Goal: Task Accomplishment & Management: Manage account settings

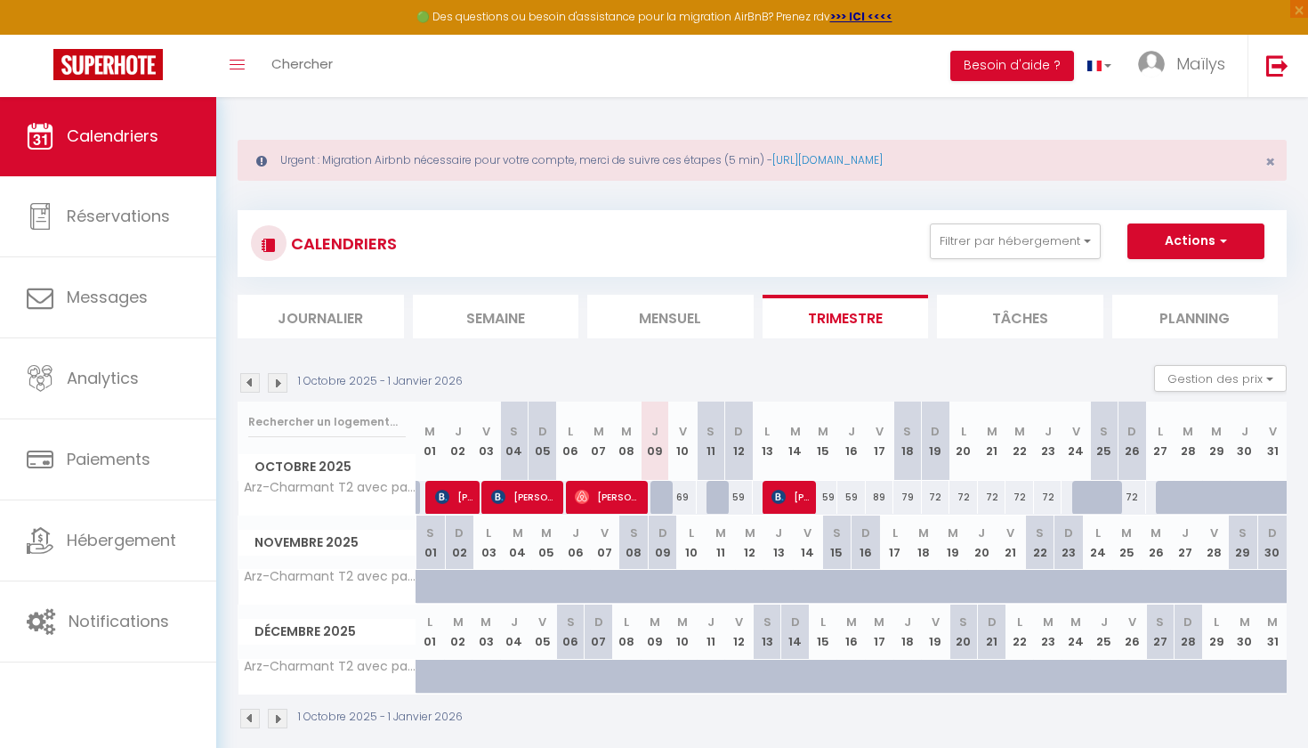
scroll to position [96, 0]
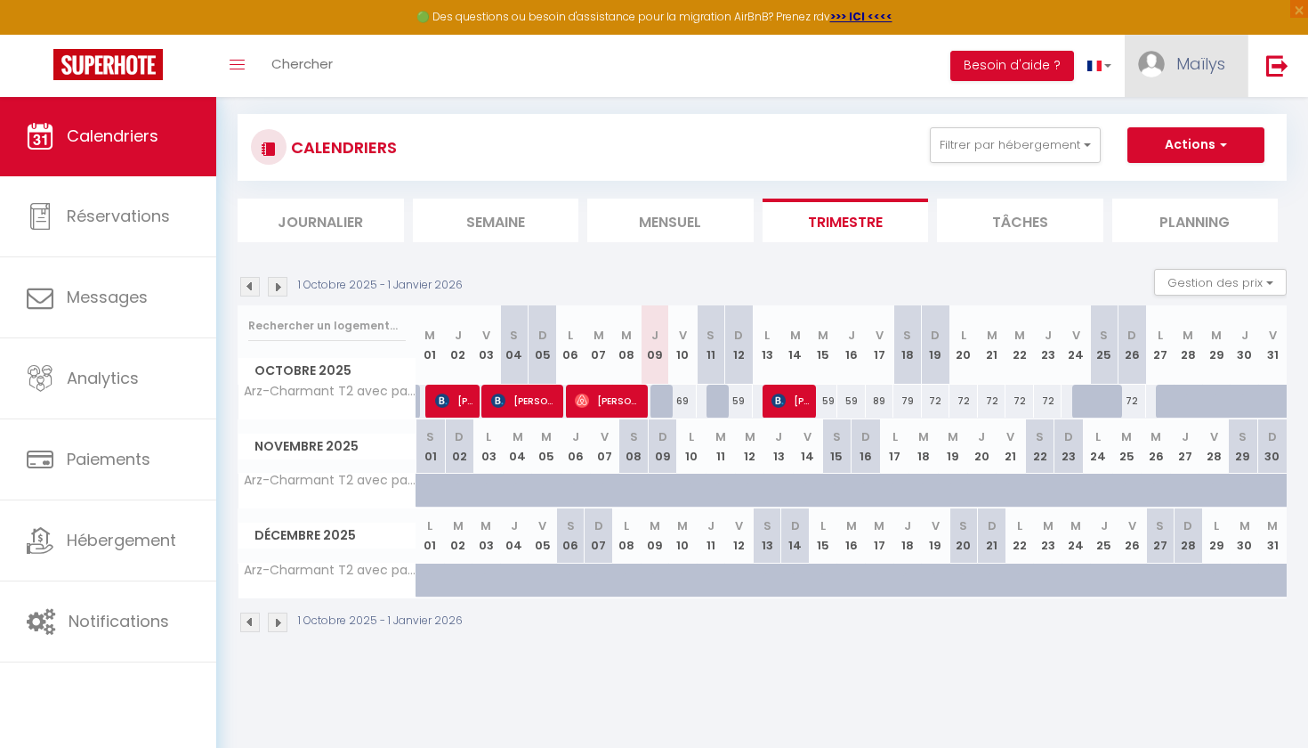
click at [1200, 47] on link "Maïlys" at bounding box center [1186, 66] width 123 height 62
click at [1155, 118] on link "Paramètres" at bounding box center [1177, 124] width 132 height 30
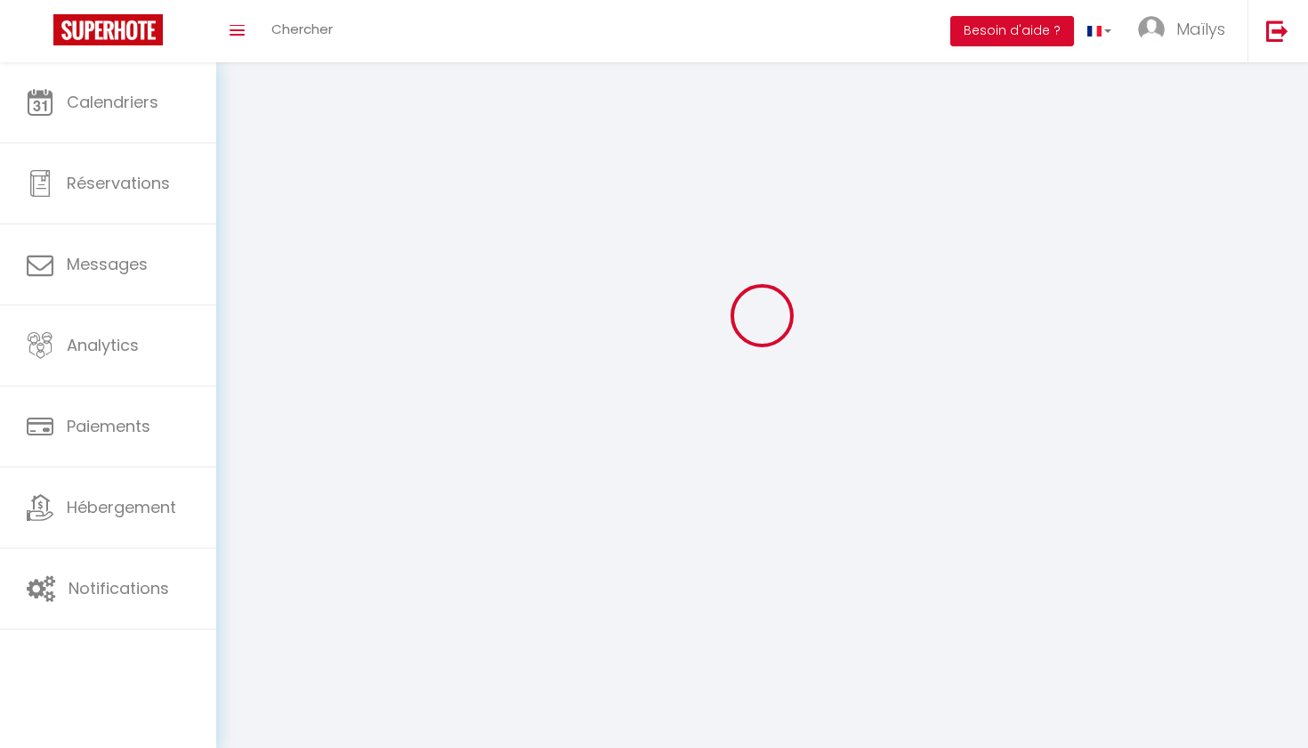
scroll to position [57, 0]
select select "28"
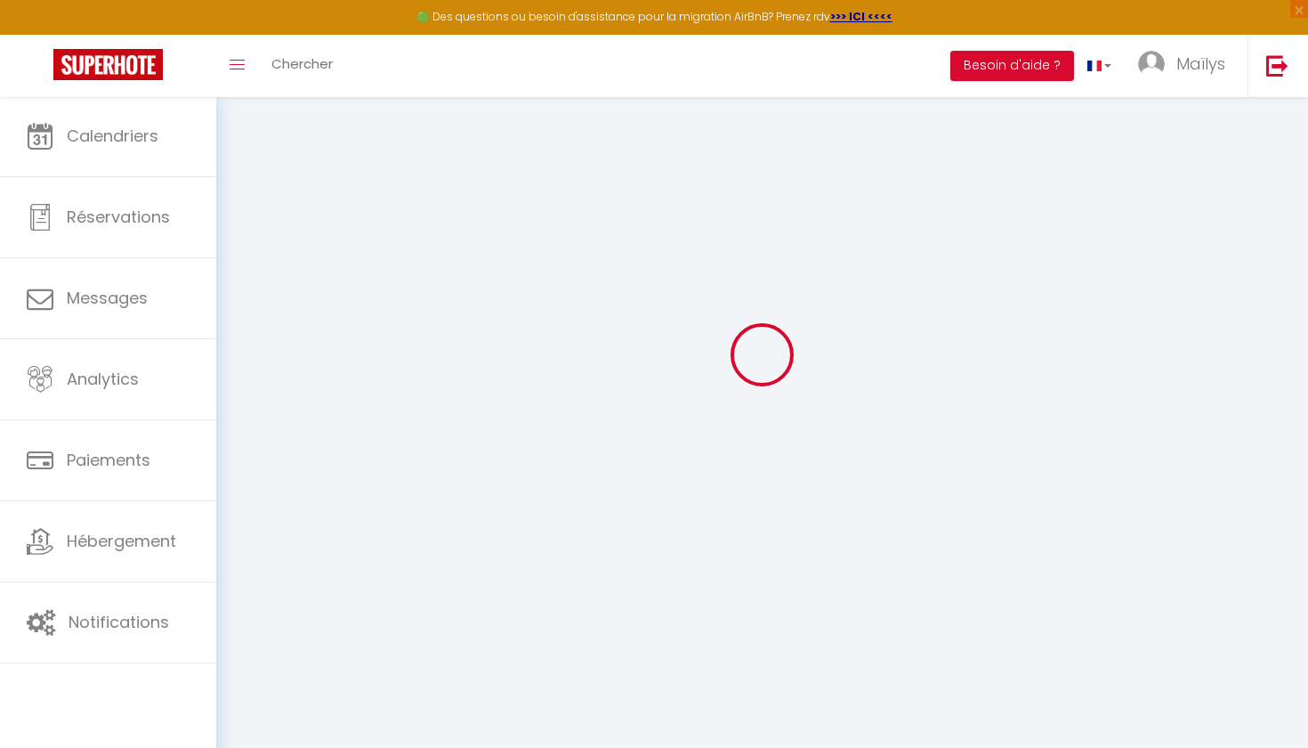
type input "6vigPO9EcsHrq1oMizFdcmapS"
type input "qvBGGLZTdE3b1SulwUrrULweO"
type input "[URL][DOMAIN_NAME]"
select select "fr"
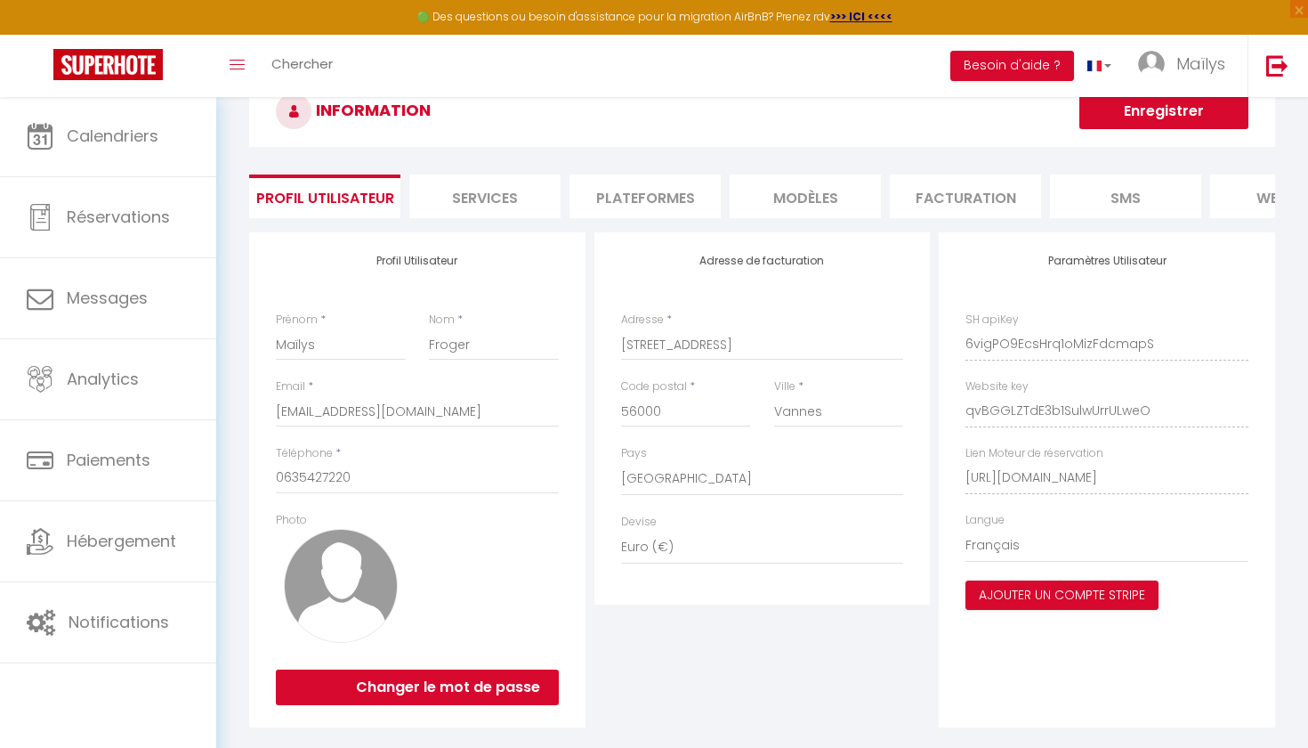
click at [924, 195] on li "Facturation" at bounding box center [965, 196] width 151 height 44
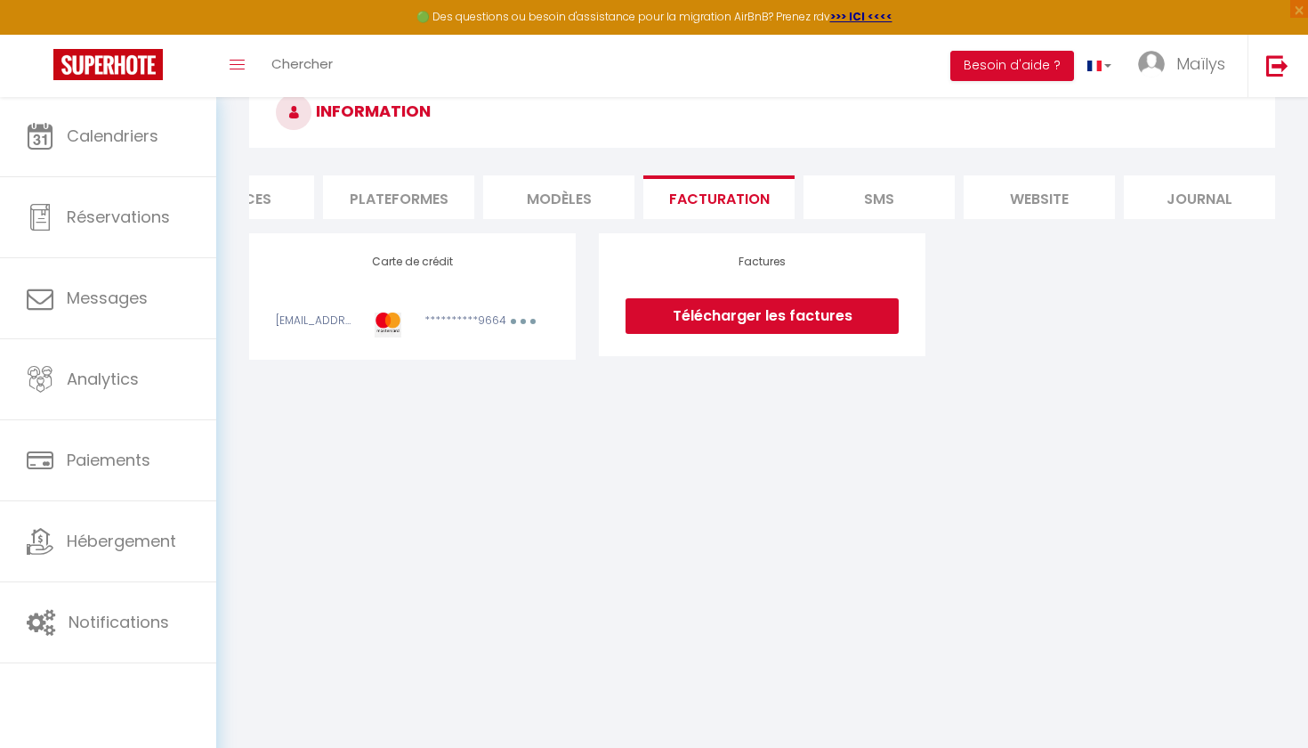
scroll to position [56, 0]
click at [958, 183] on ul "Profil Utilisateur Services Plateformes MODÈLES Facturation SMS website Journal" at bounding box center [762, 197] width 1026 height 44
click at [1024, 184] on li "website" at bounding box center [1039, 197] width 151 height 44
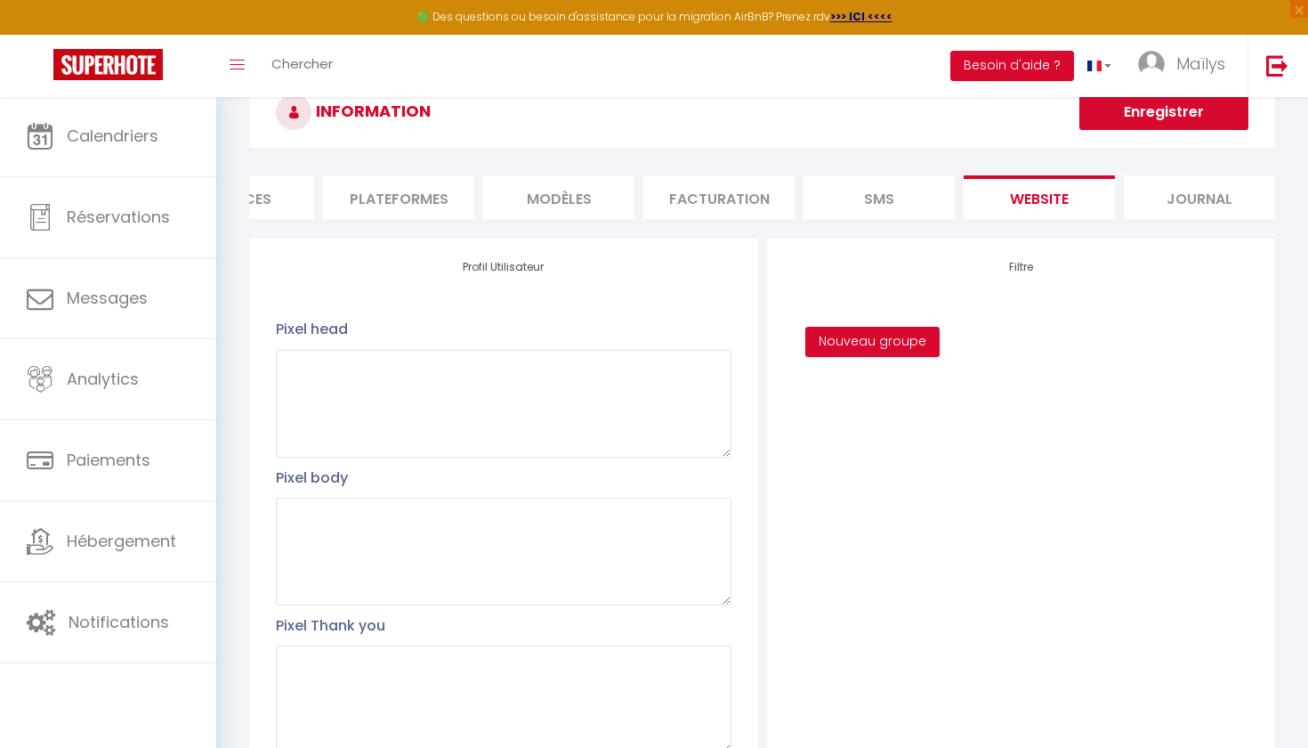
click at [924, 185] on li "SMS" at bounding box center [879, 197] width 151 height 44
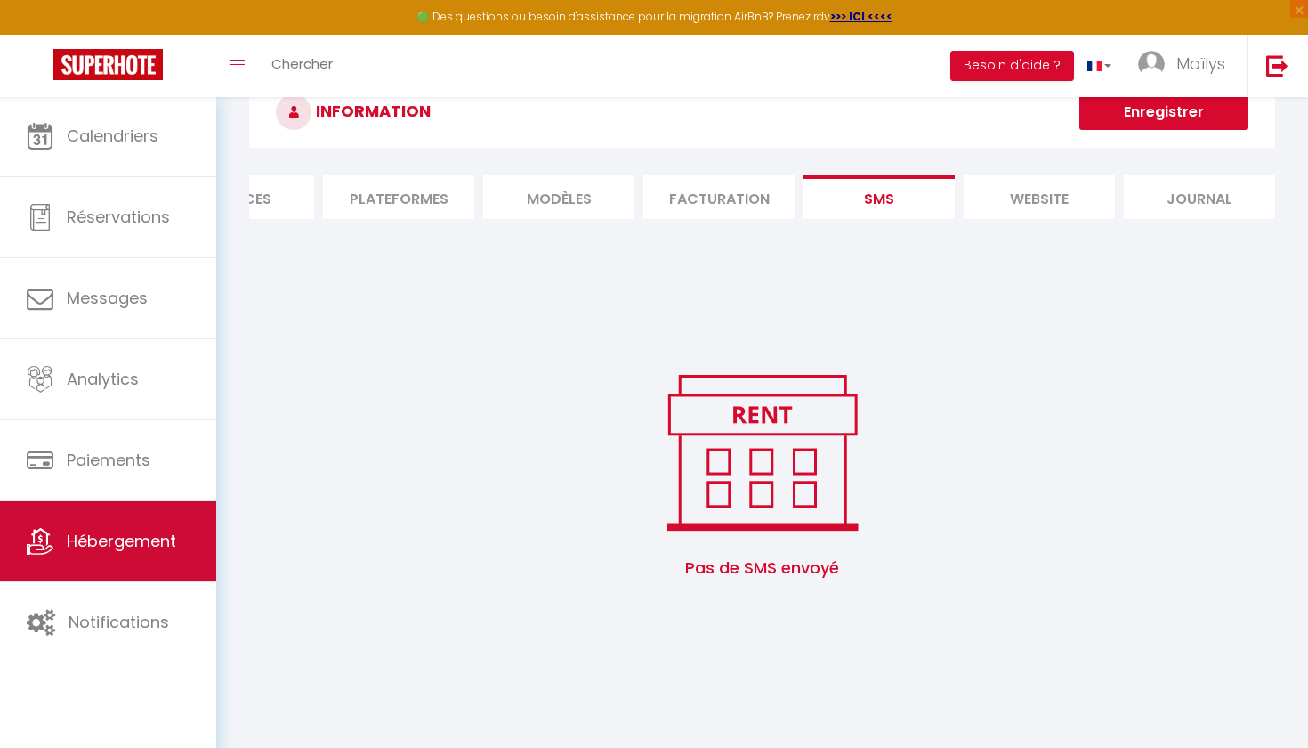
click at [111, 540] on span "Hébergement" at bounding box center [121, 540] width 109 height 22
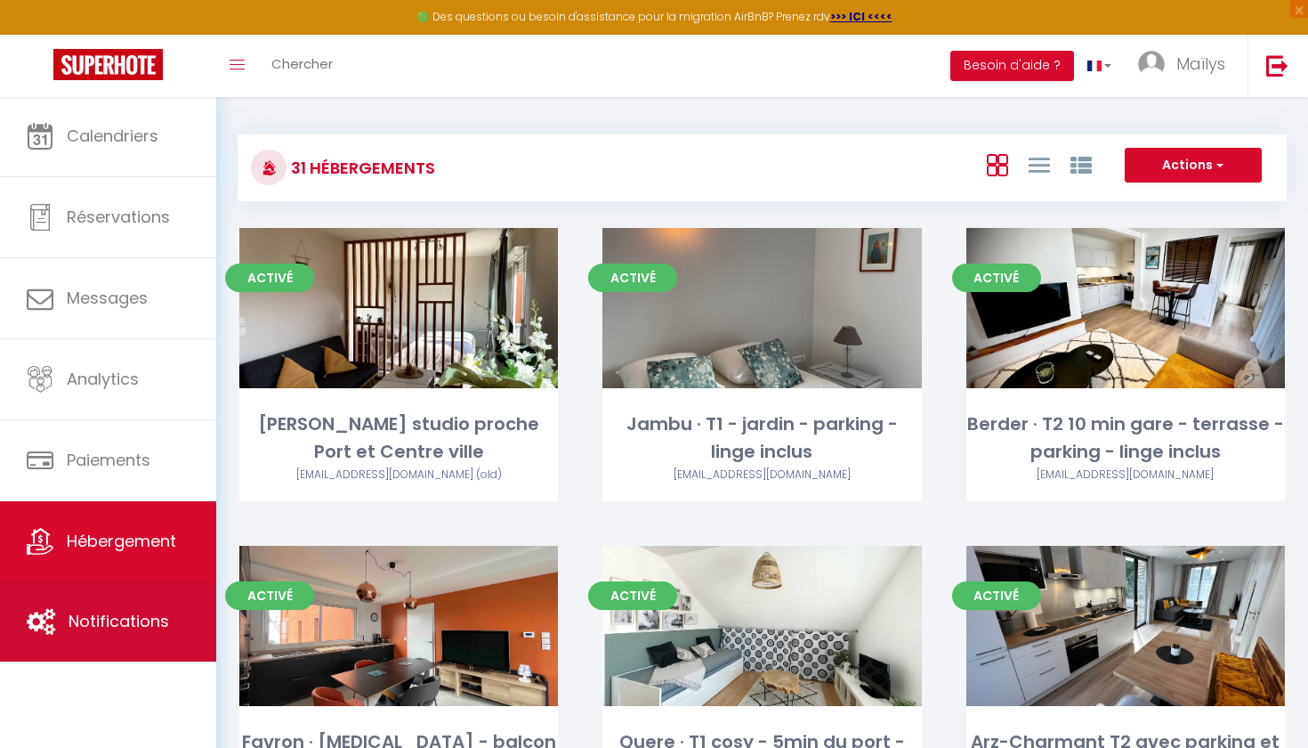
click at [124, 607] on link "Notifications" at bounding box center [108, 621] width 216 height 80
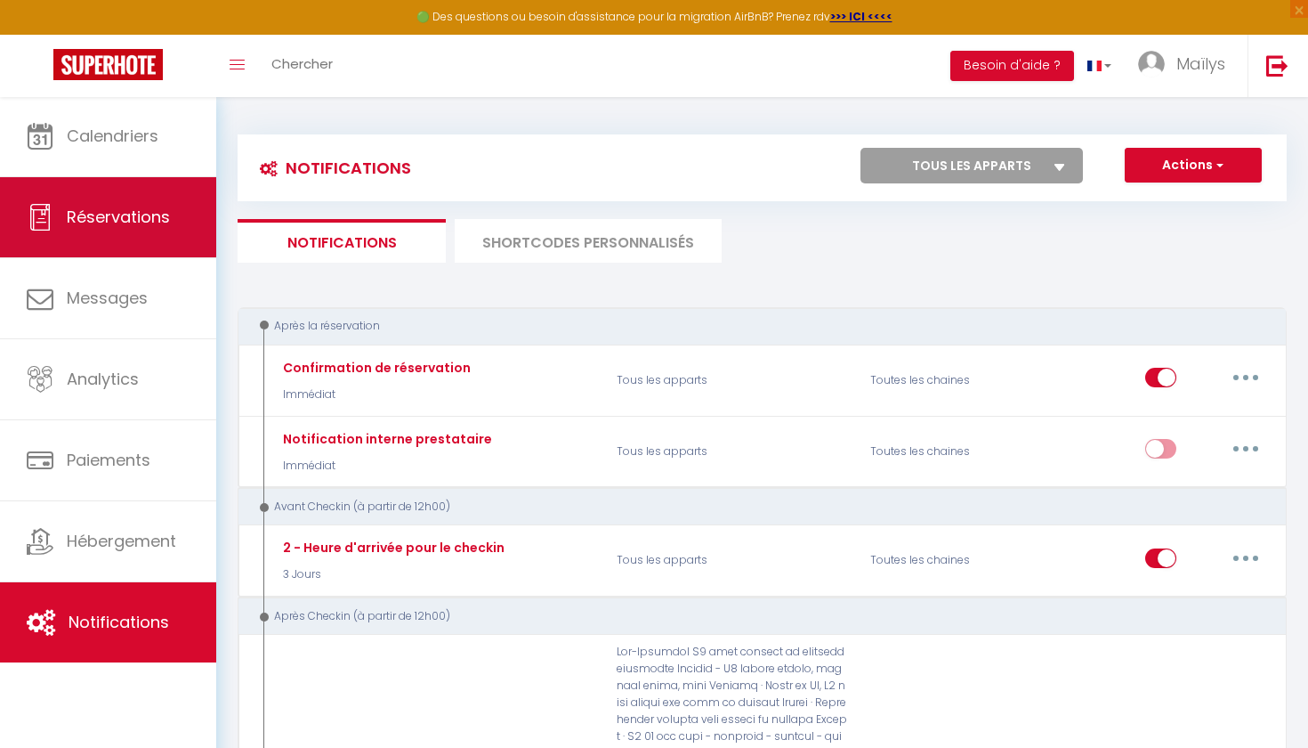
click at [134, 238] on link "Réservations" at bounding box center [108, 217] width 216 height 80
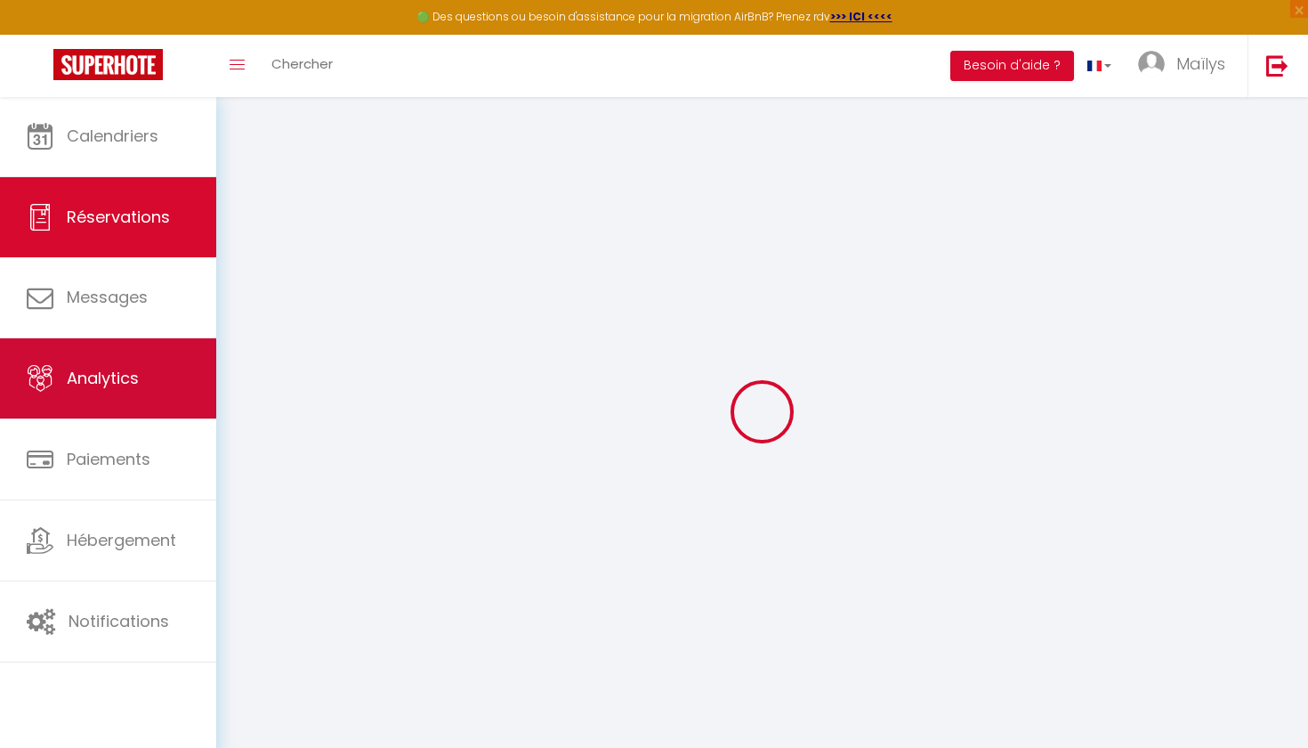
click at [133, 375] on span "Analytics" at bounding box center [103, 378] width 72 height 22
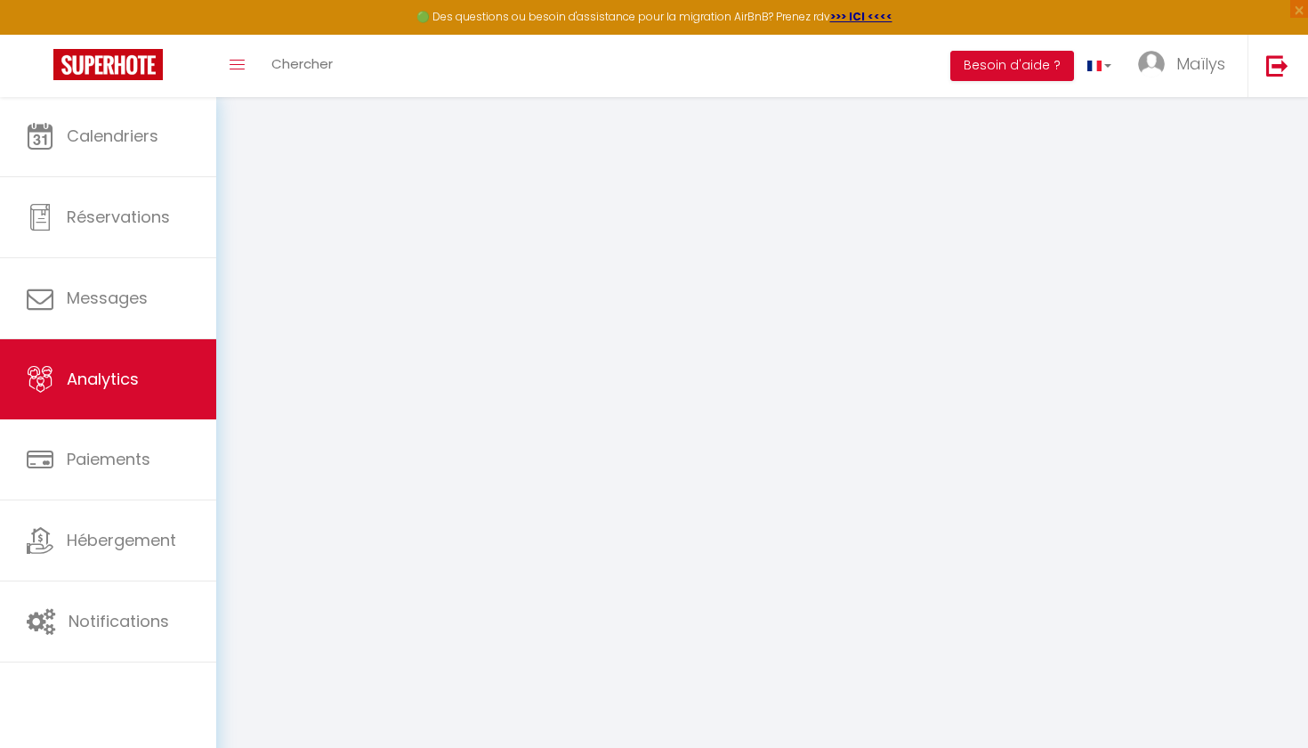
select select "2025"
select select "10"
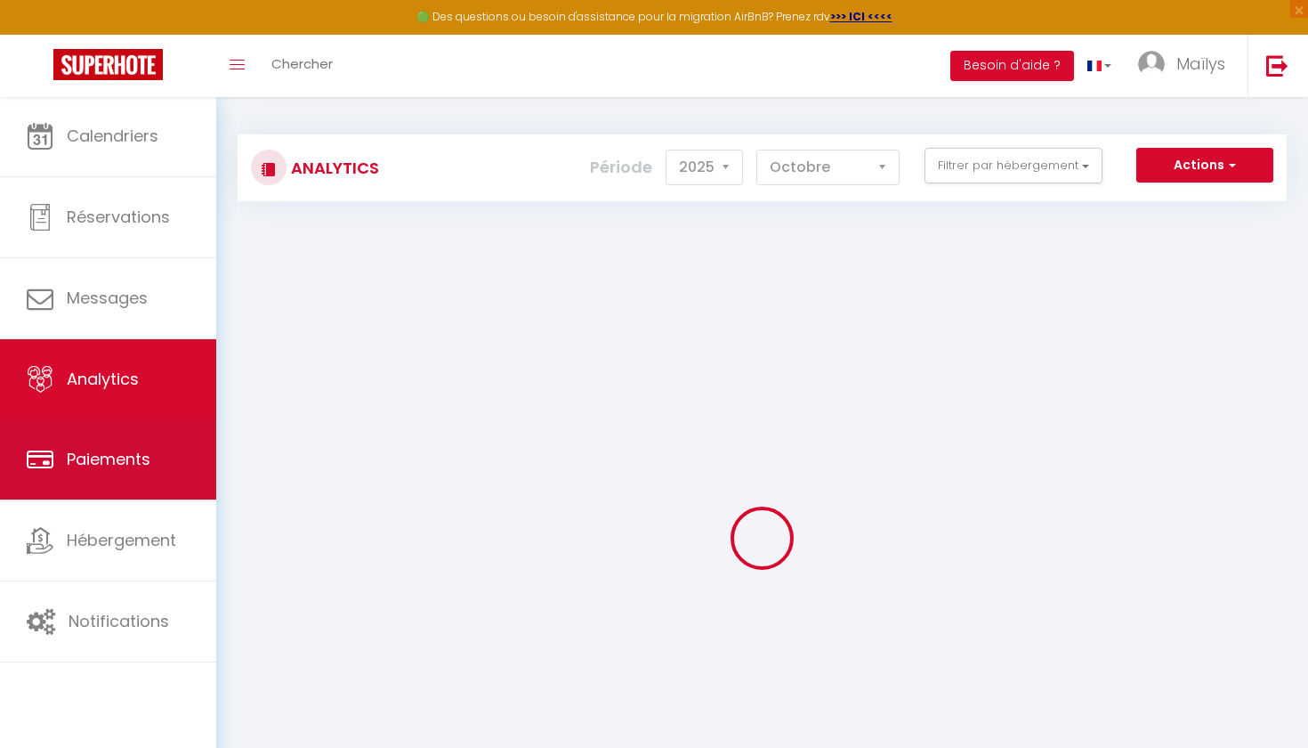
click at [133, 470] on span "Paiements" at bounding box center [109, 459] width 84 height 22
select select "2"
select select "0"
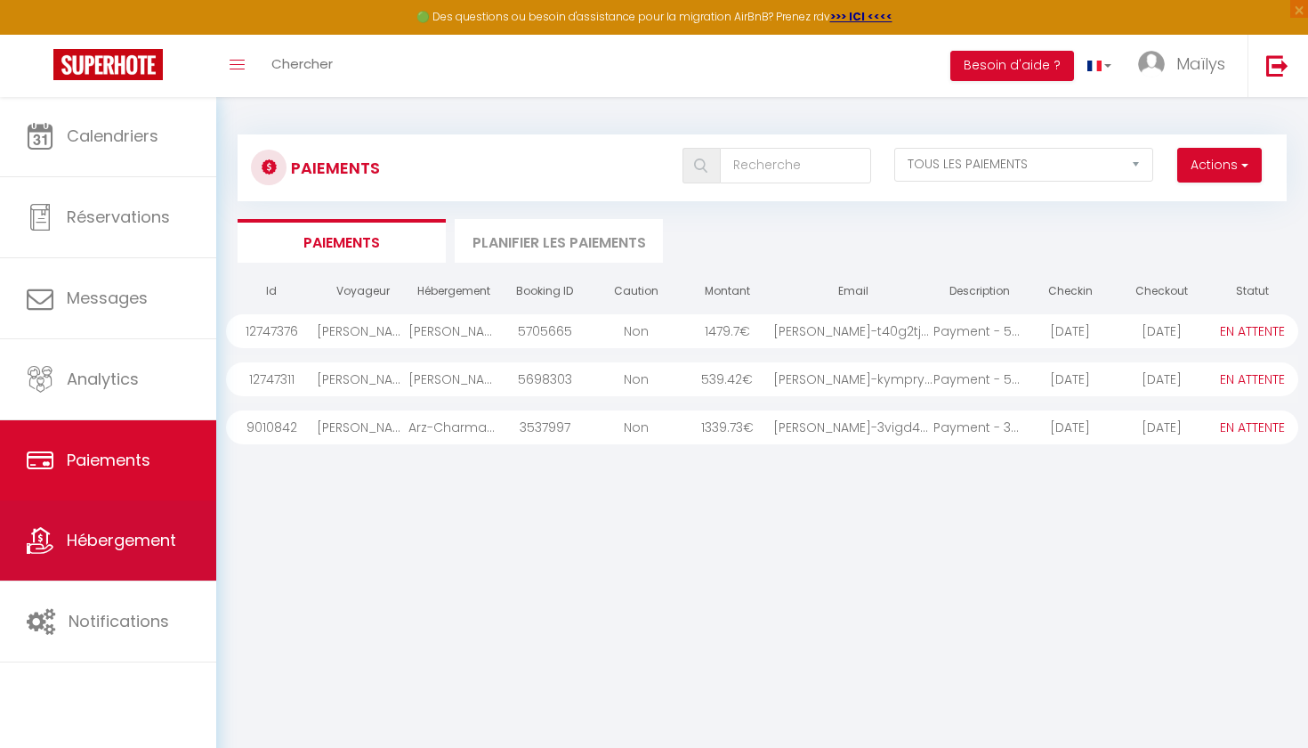
click at [136, 559] on link "Hébergement" at bounding box center [108, 540] width 216 height 80
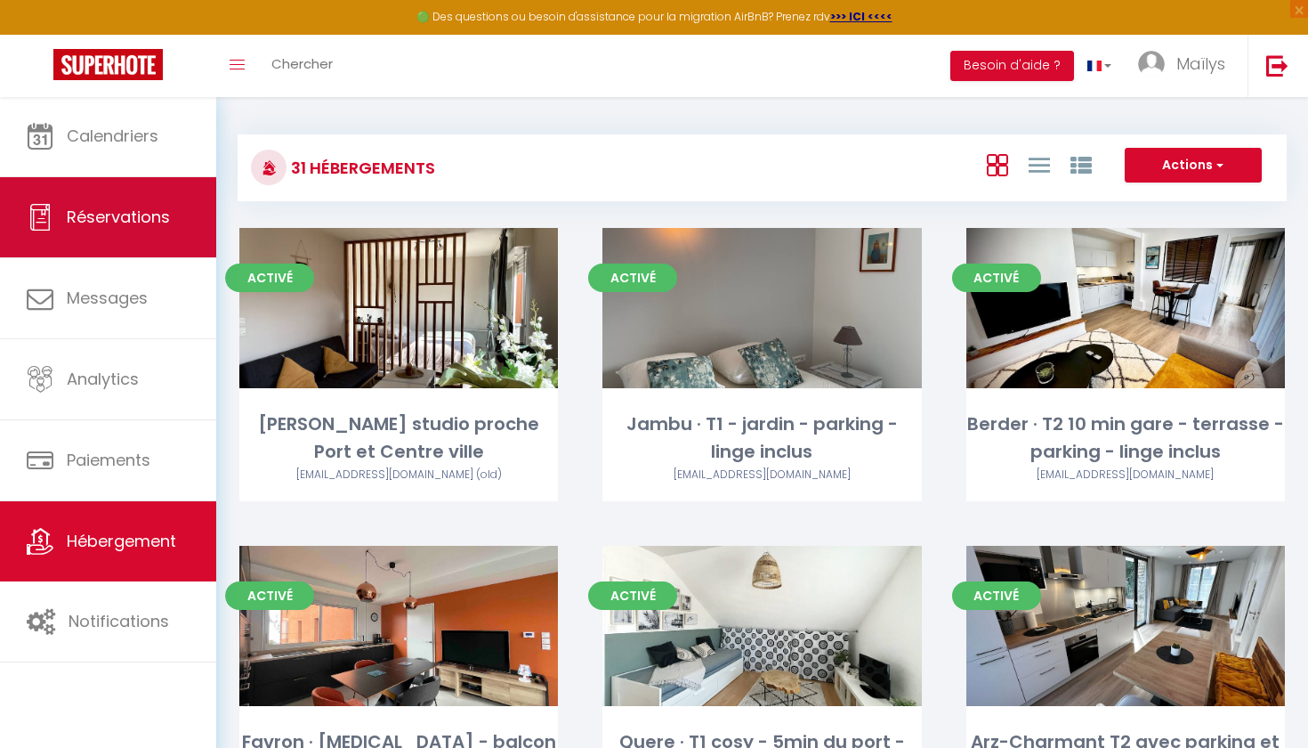
click at [147, 222] on span "Réservations" at bounding box center [118, 217] width 103 height 22
select select "not_cancelled"
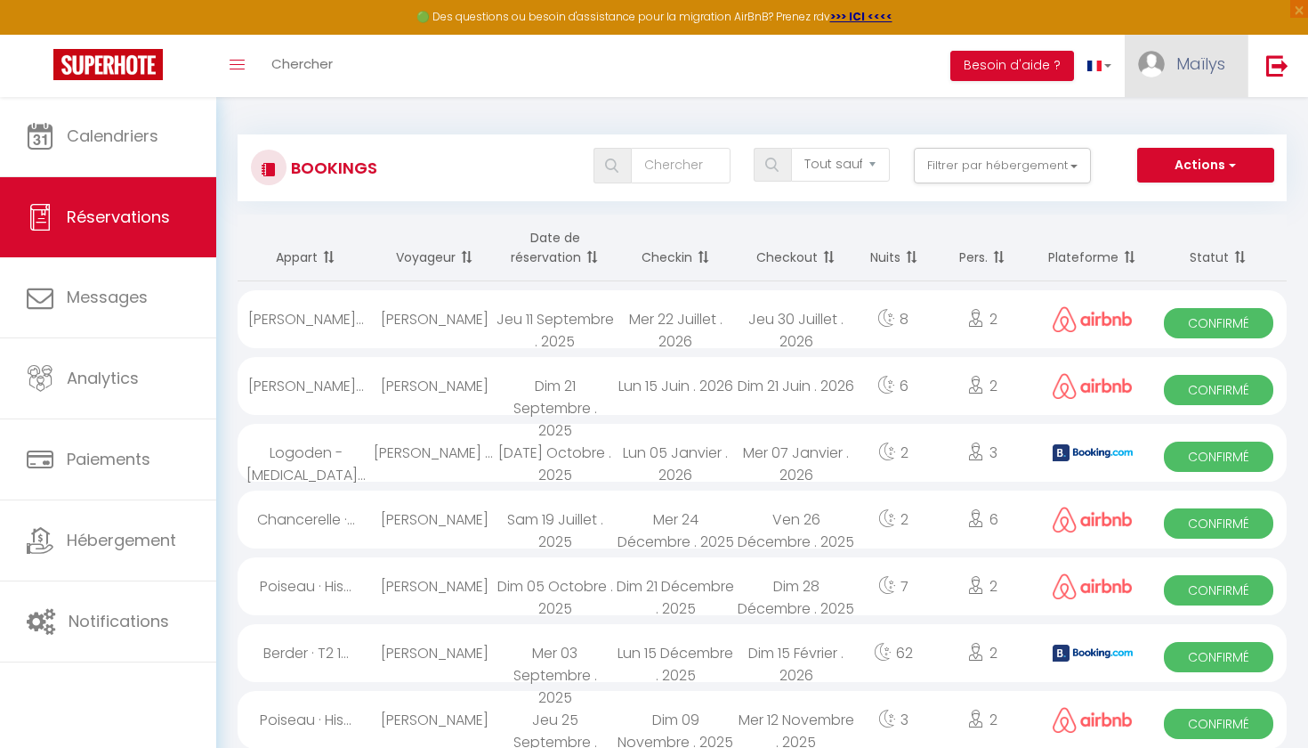
click at [1169, 80] on link "Maïlys" at bounding box center [1186, 66] width 123 height 62
click at [1169, 120] on link "Paramètres" at bounding box center [1177, 124] width 132 height 30
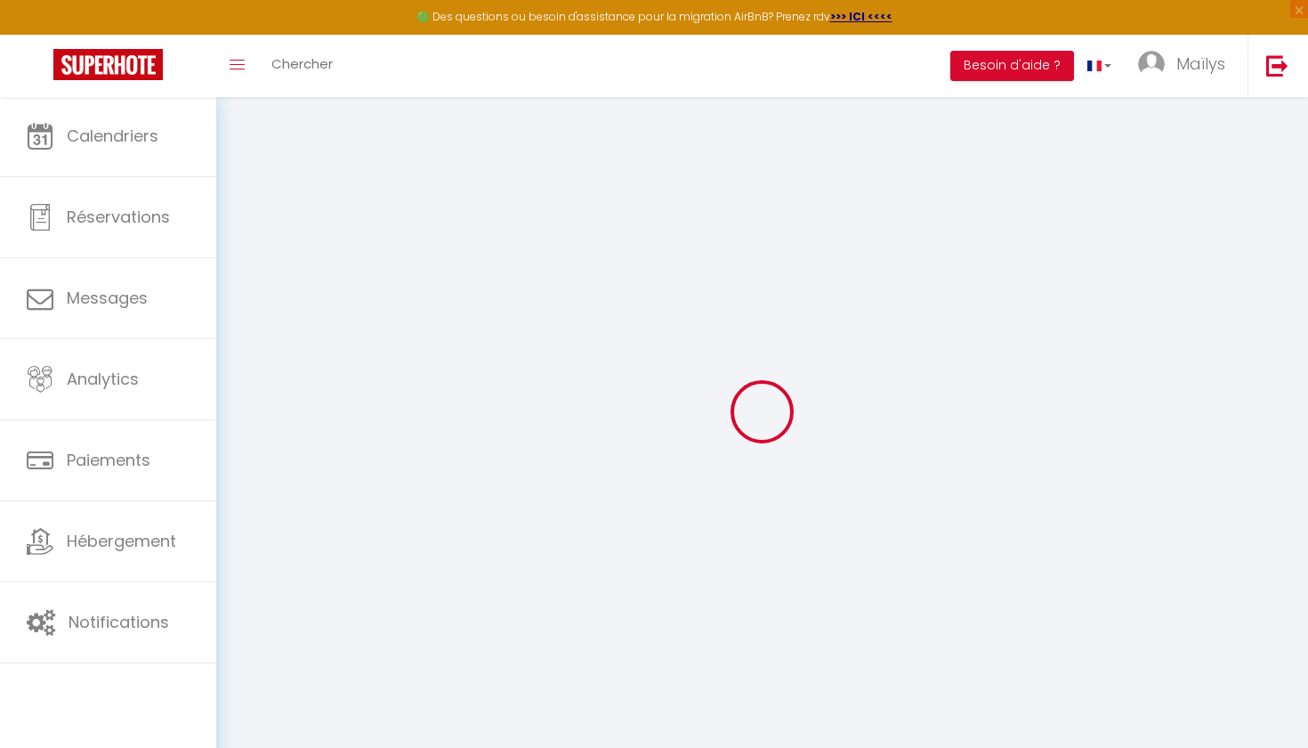
type input "6vigPO9EcsHrq1oMizFdcmapS"
type input "qvBGGLZTdE3b1SulwUrrULweO"
type input "[URL][DOMAIN_NAME]"
select select "fr"
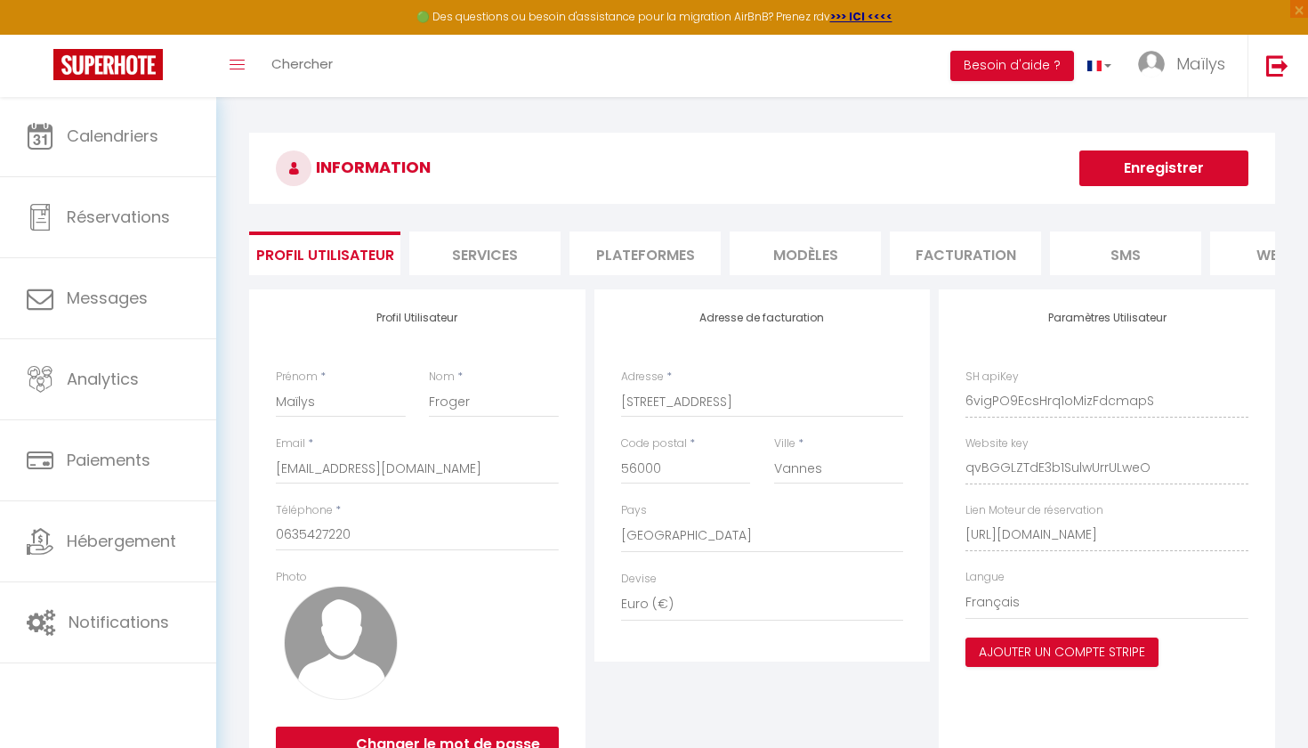
click at [521, 255] on li "Services" at bounding box center [484, 253] width 151 height 44
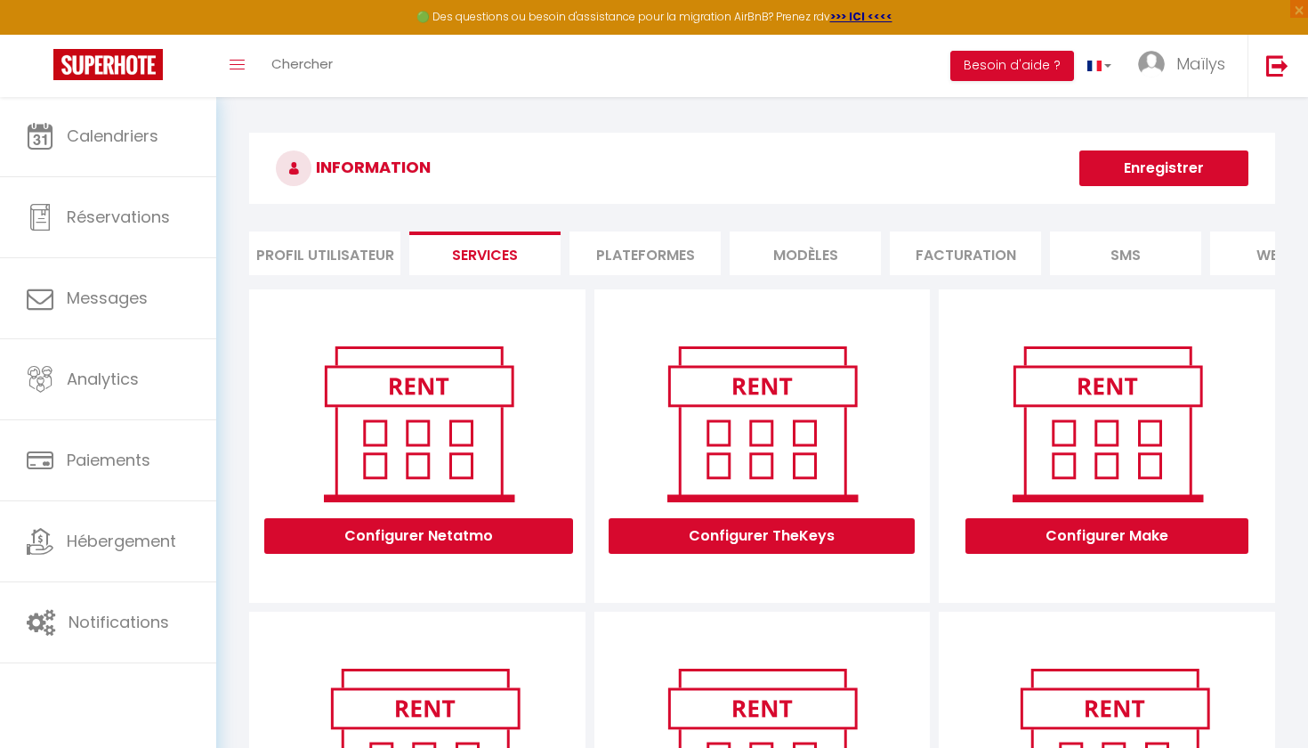
click at [634, 254] on li "Plateformes" at bounding box center [645, 253] width 151 height 44
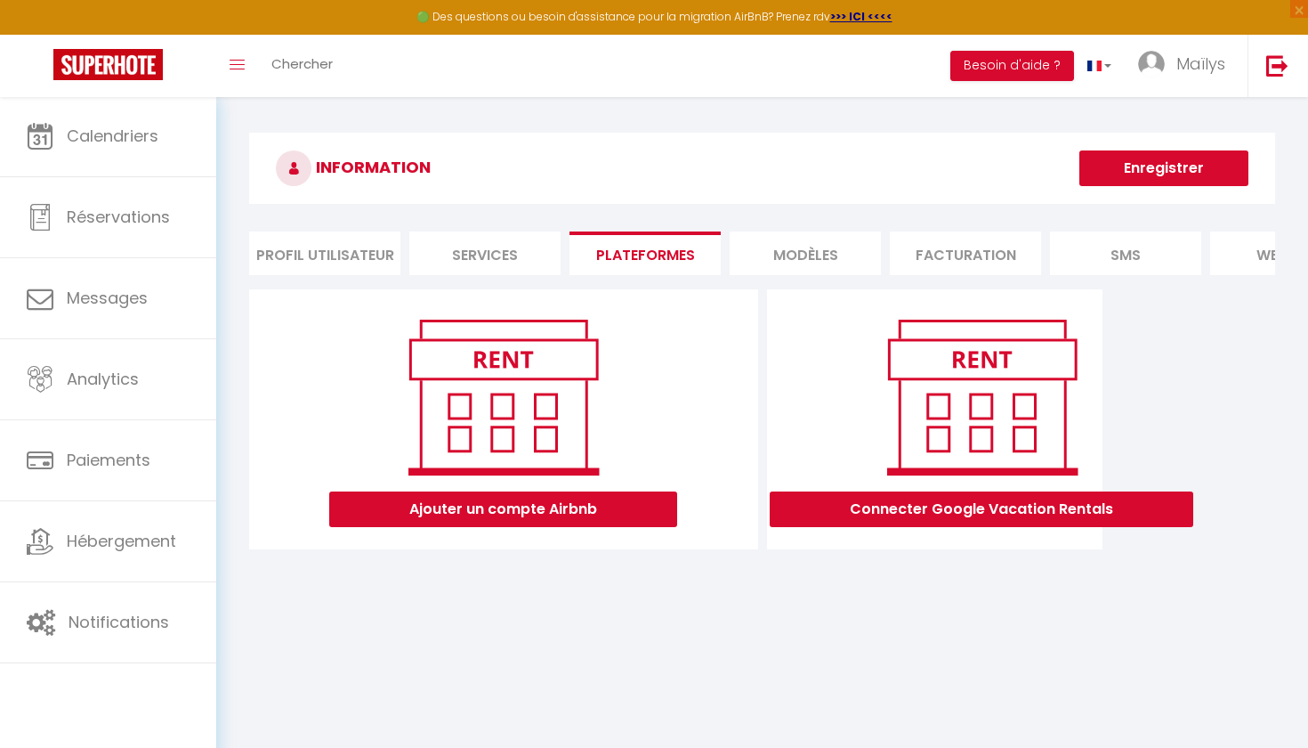
click at [800, 257] on li "MODÈLES" at bounding box center [805, 253] width 151 height 44
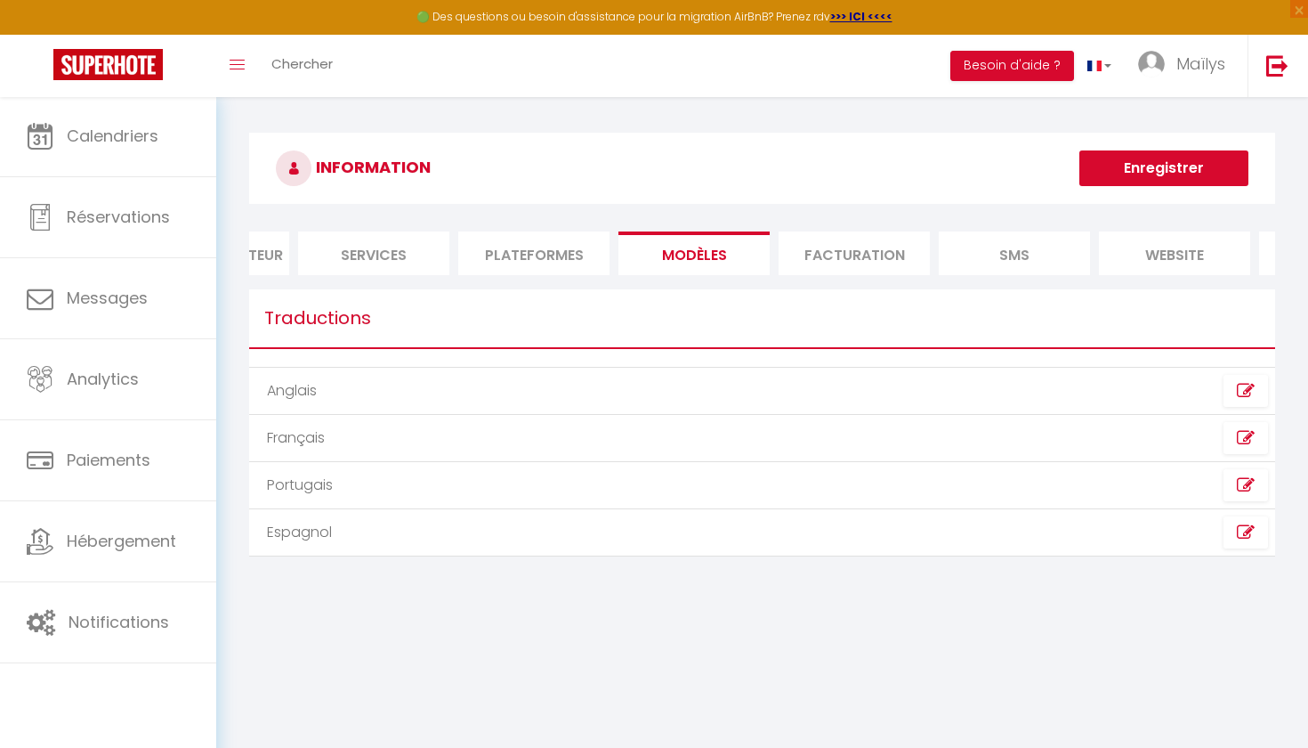
click at [800, 257] on li "Facturation" at bounding box center [854, 253] width 151 height 44
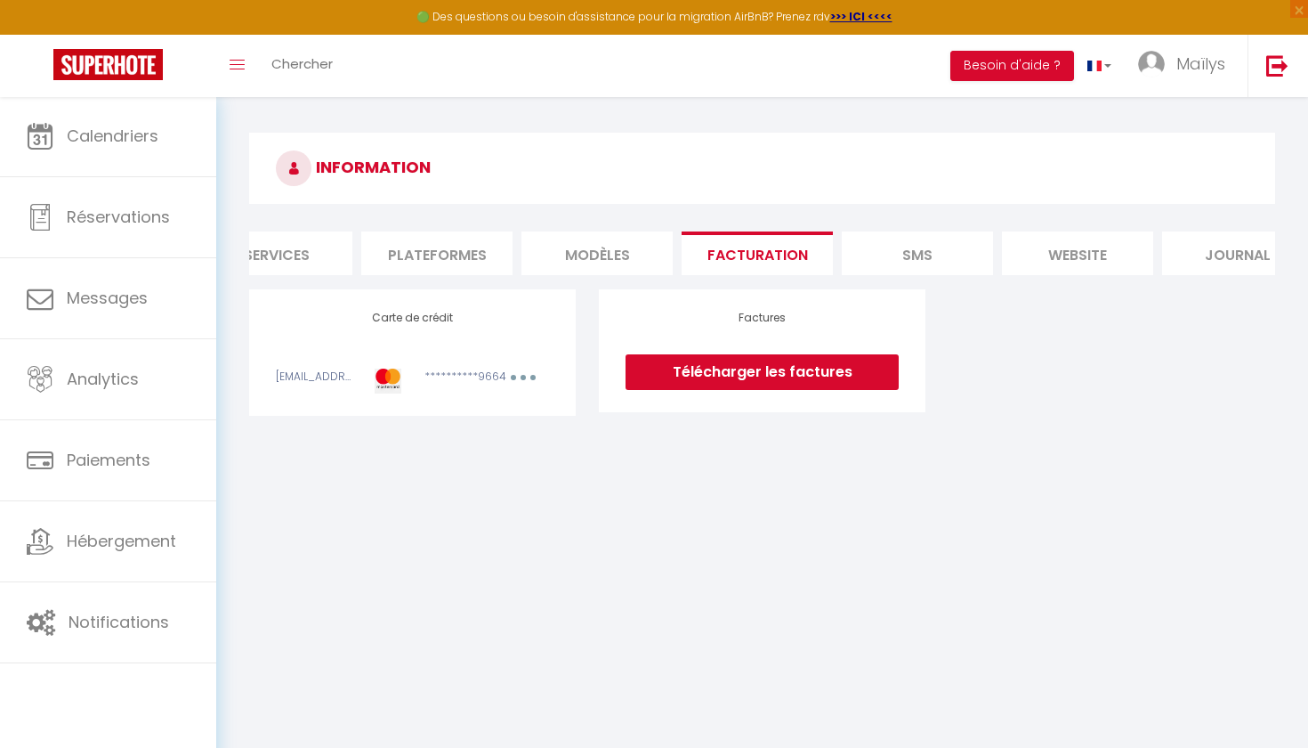
scroll to position [0, 209]
click at [882, 244] on li "SMS" at bounding box center [916, 253] width 151 height 44
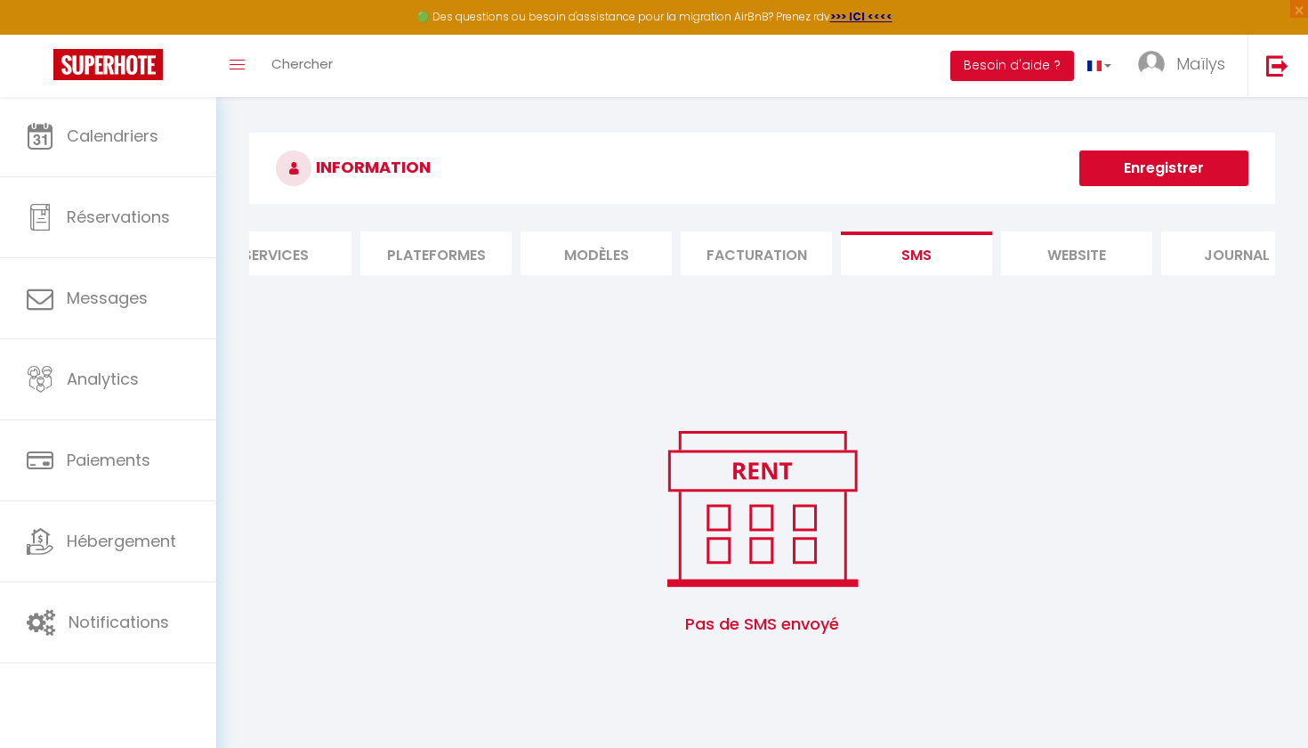
click at [994, 247] on ul "Profil Utilisateur Services Plateformes MODÈLES Facturation SMS website Journal" at bounding box center [762, 253] width 1026 height 44
click at [1033, 246] on li "website" at bounding box center [1076, 253] width 151 height 44
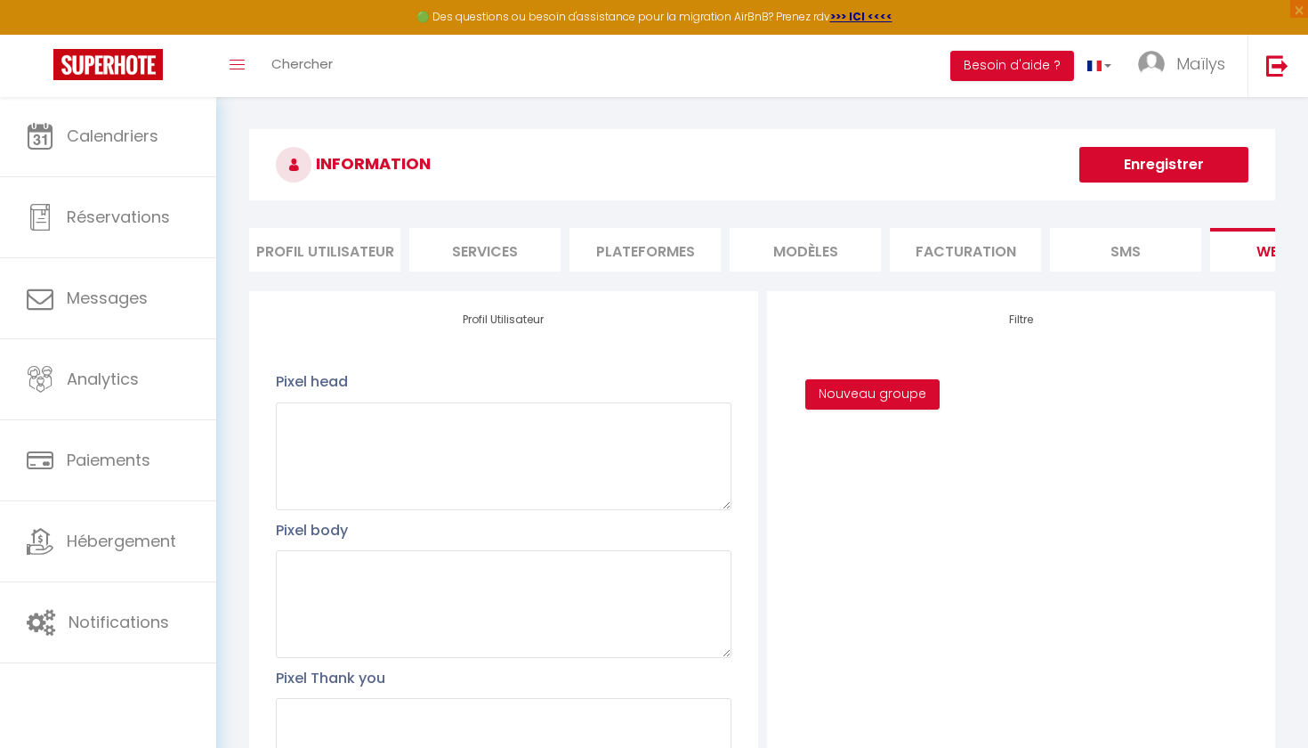
click at [475, 242] on li "Services" at bounding box center [484, 250] width 151 height 44
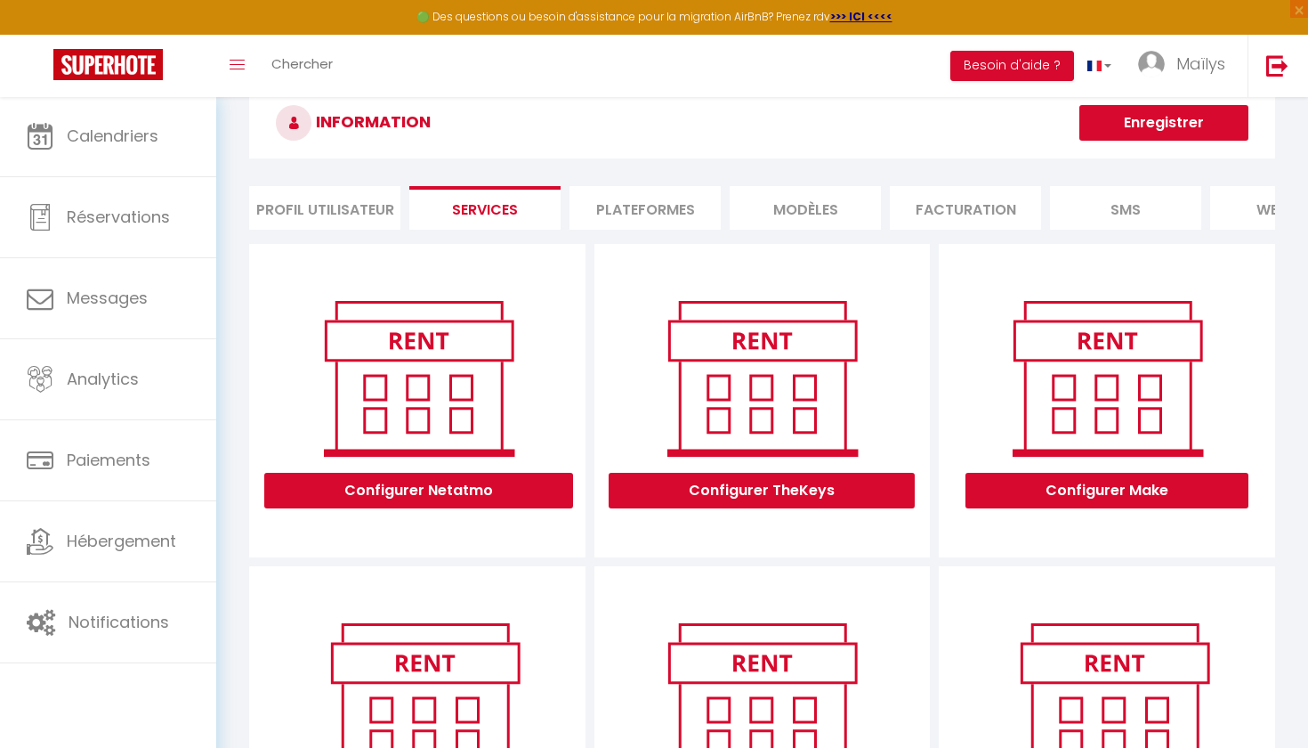
scroll to position [69, 0]
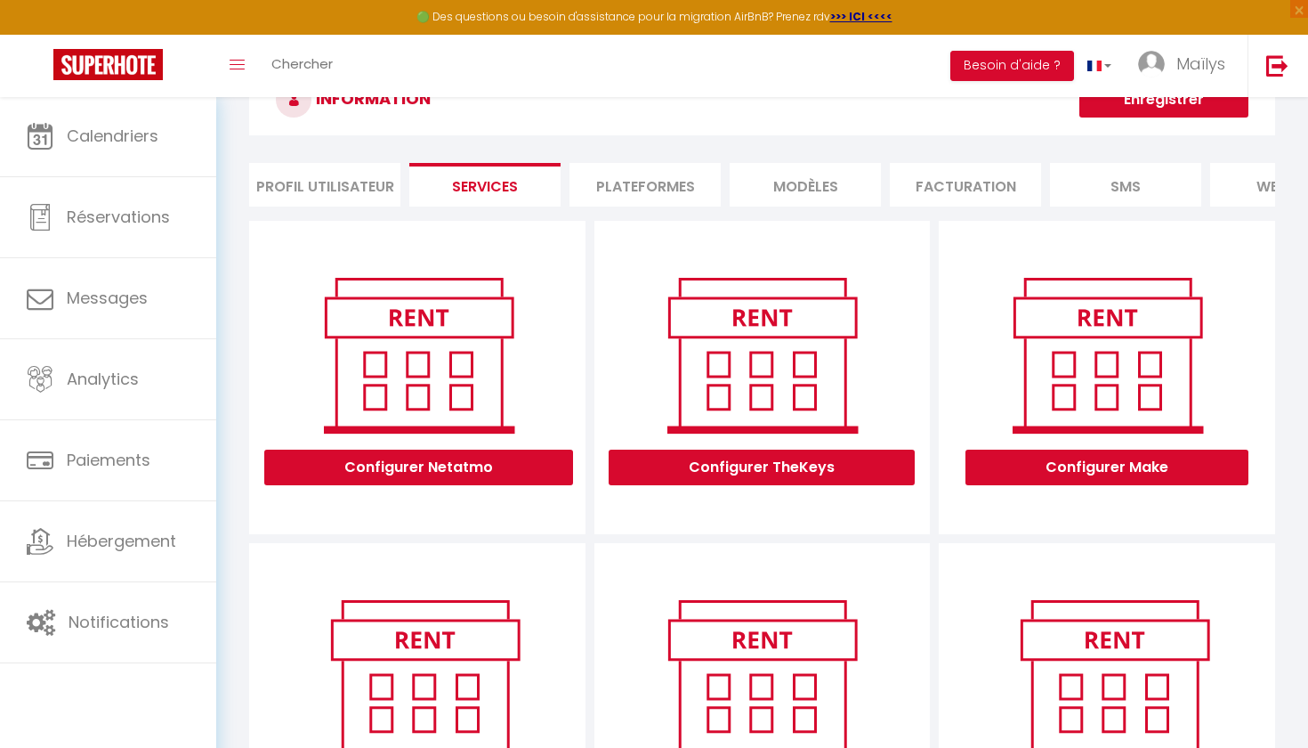
click at [672, 168] on li "Plateformes" at bounding box center [645, 185] width 151 height 44
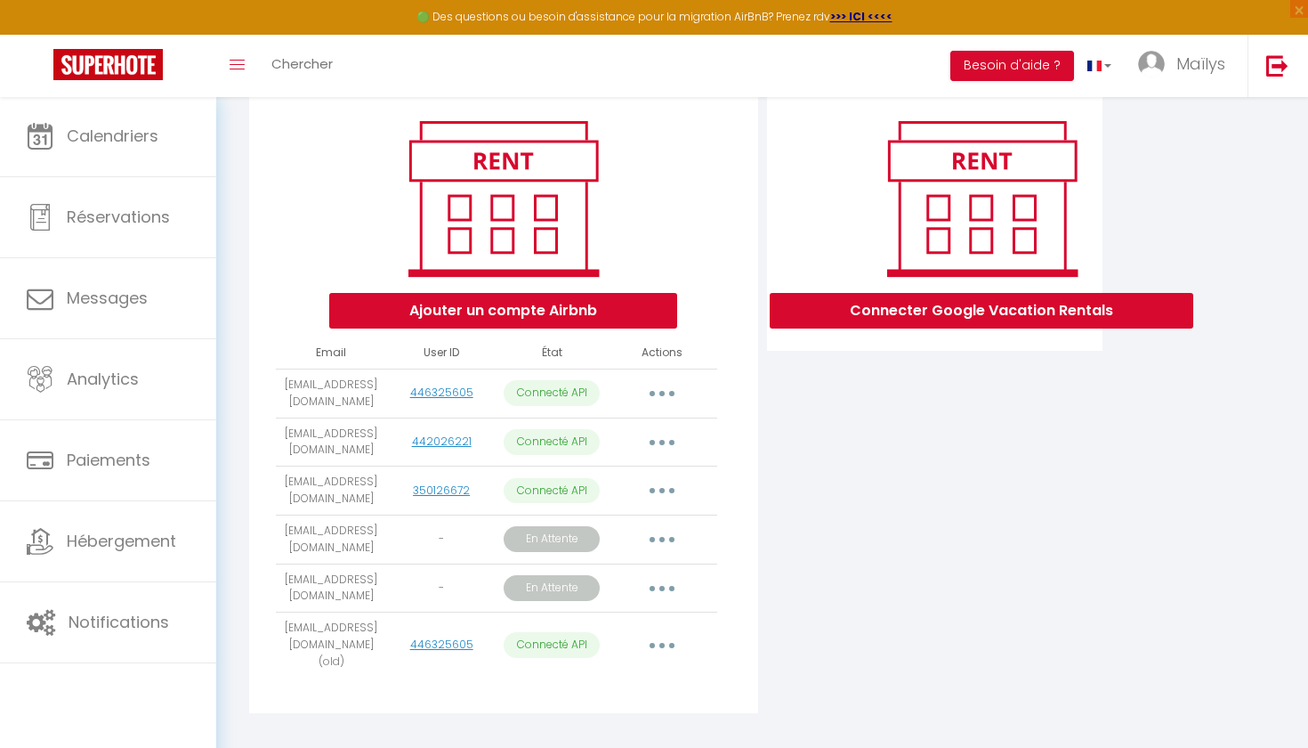
scroll to position [198, 0]
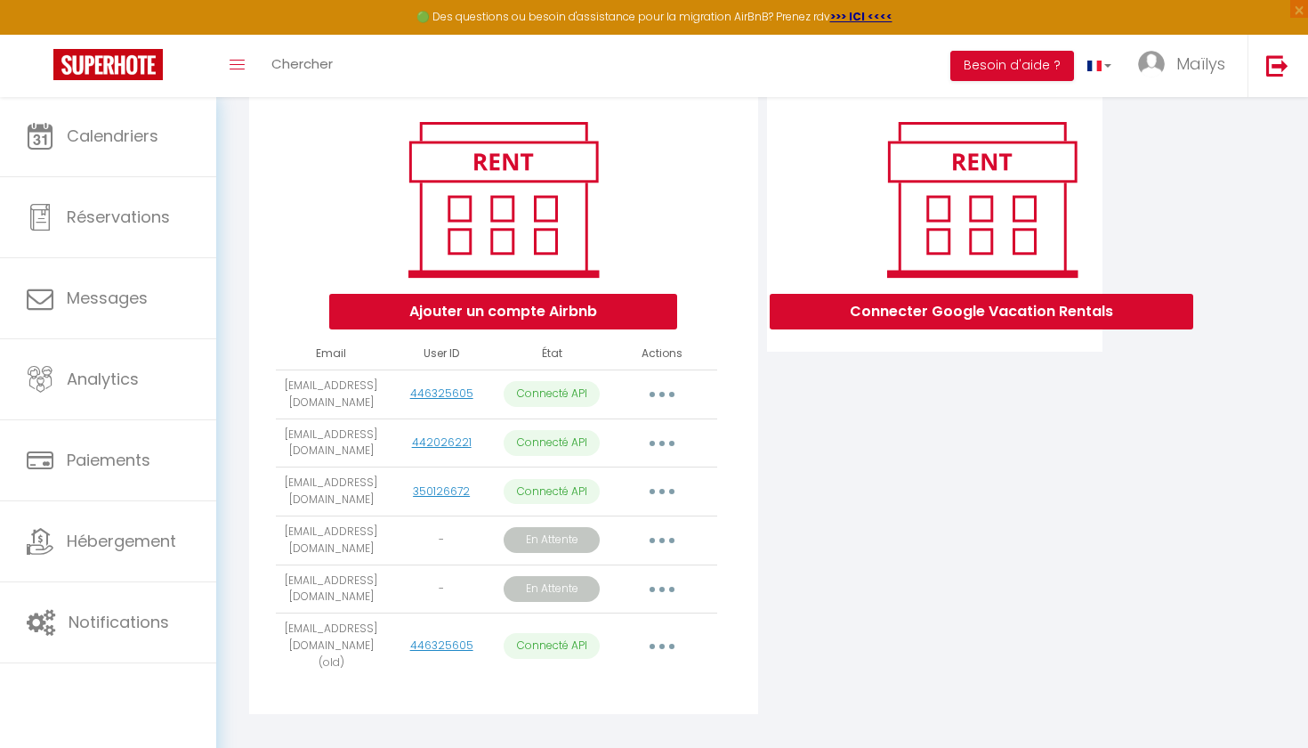
click at [669, 537] on button "button" at bounding box center [662, 540] width 50 height 28
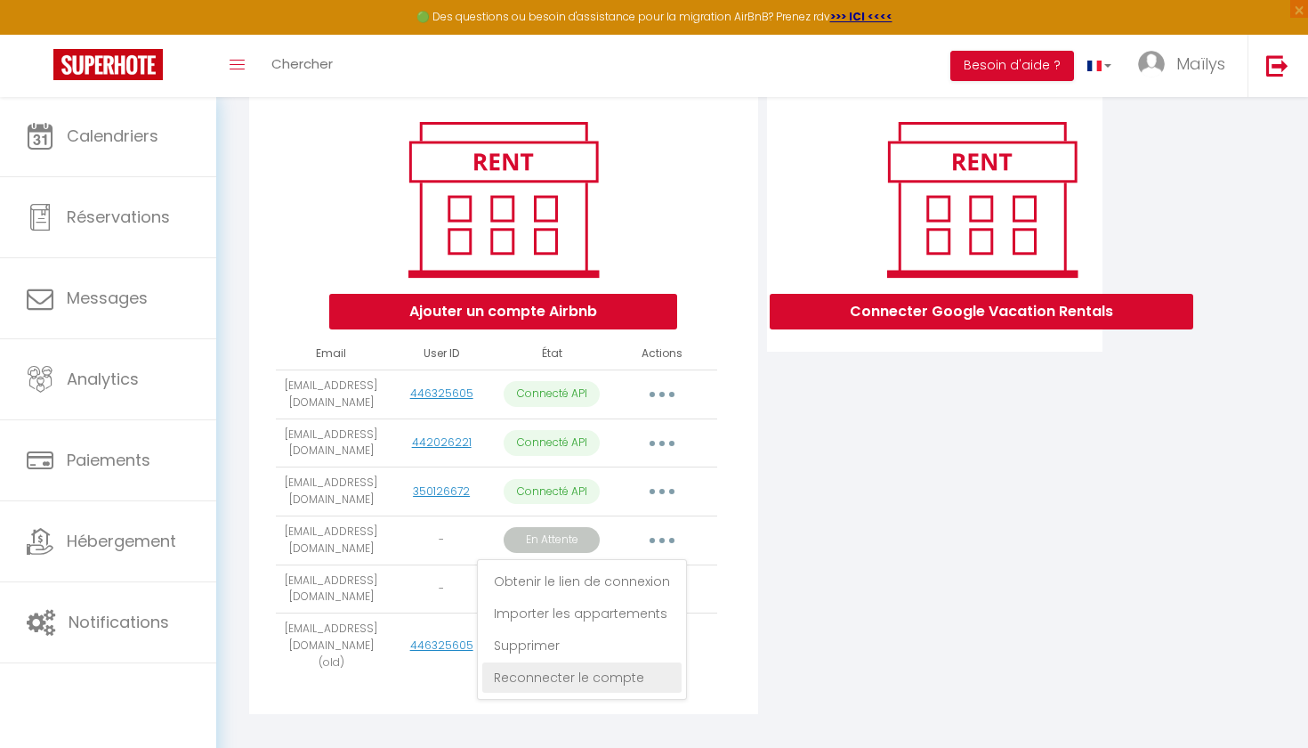
click at [592, 672] on link "Reconnecter le compte" at bounding box center [581, 677] width 199 height 30
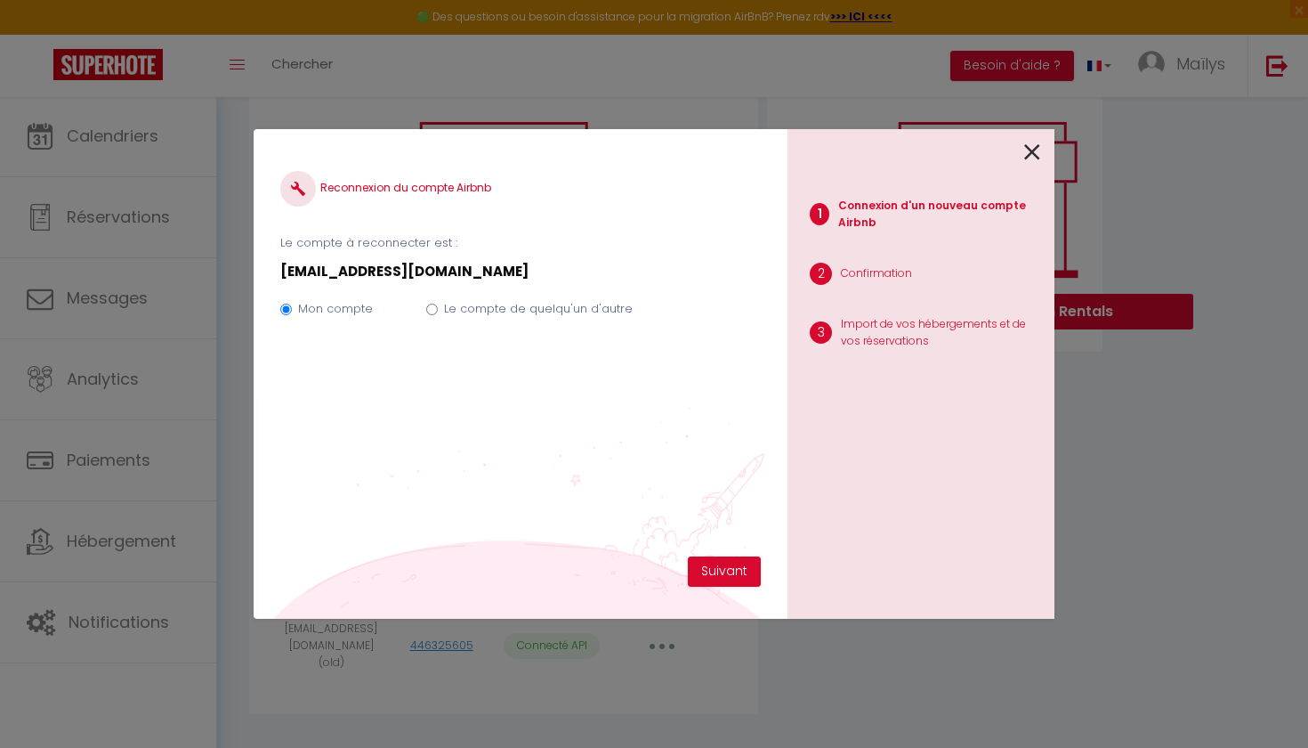
click at [517, 308] on label "Le compte de quelqu'un d'autre" at bounding box center [538, 309] width 189 height 18
click at [438, 308] on input "Le compte de quelqu'un d'autre" at bounding box center [432, 309] width 12 height 12
radio input "true"
radio input "false"
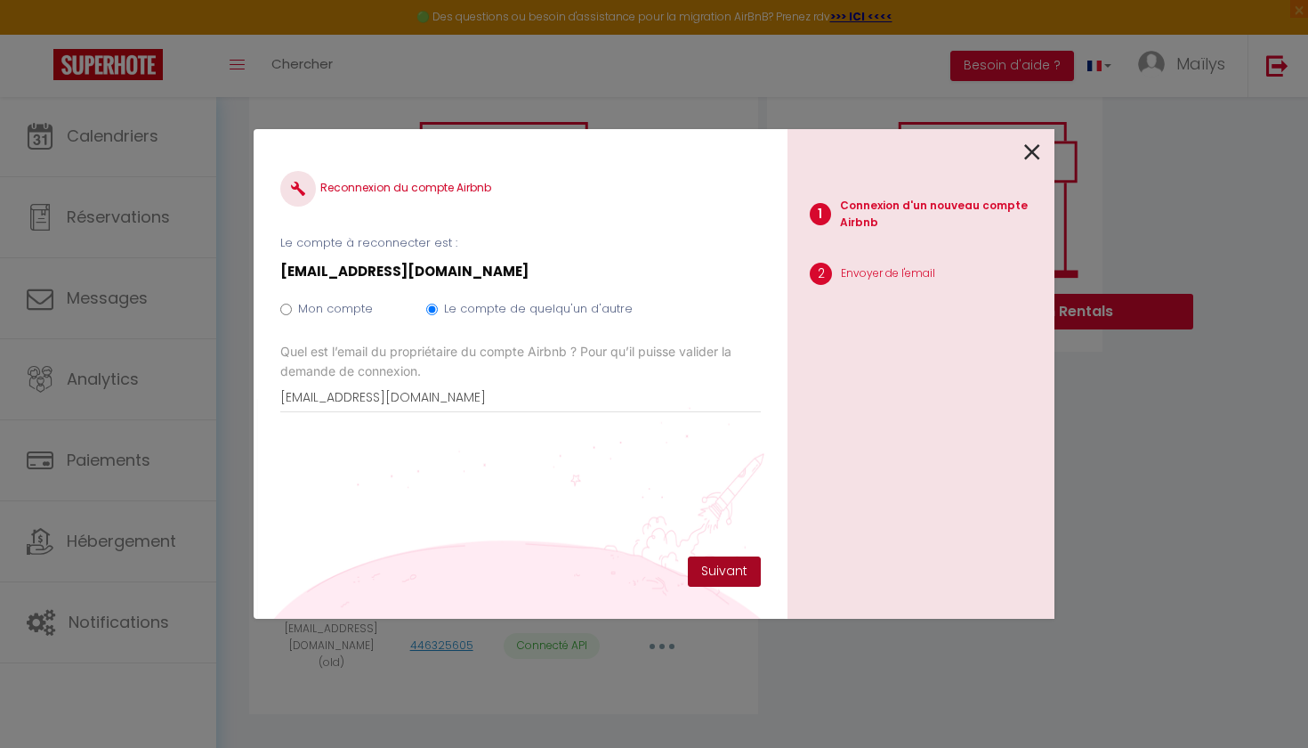
click at [729, 563] on button "Suivant" at bounding box center [724, 571] width 73 height 30
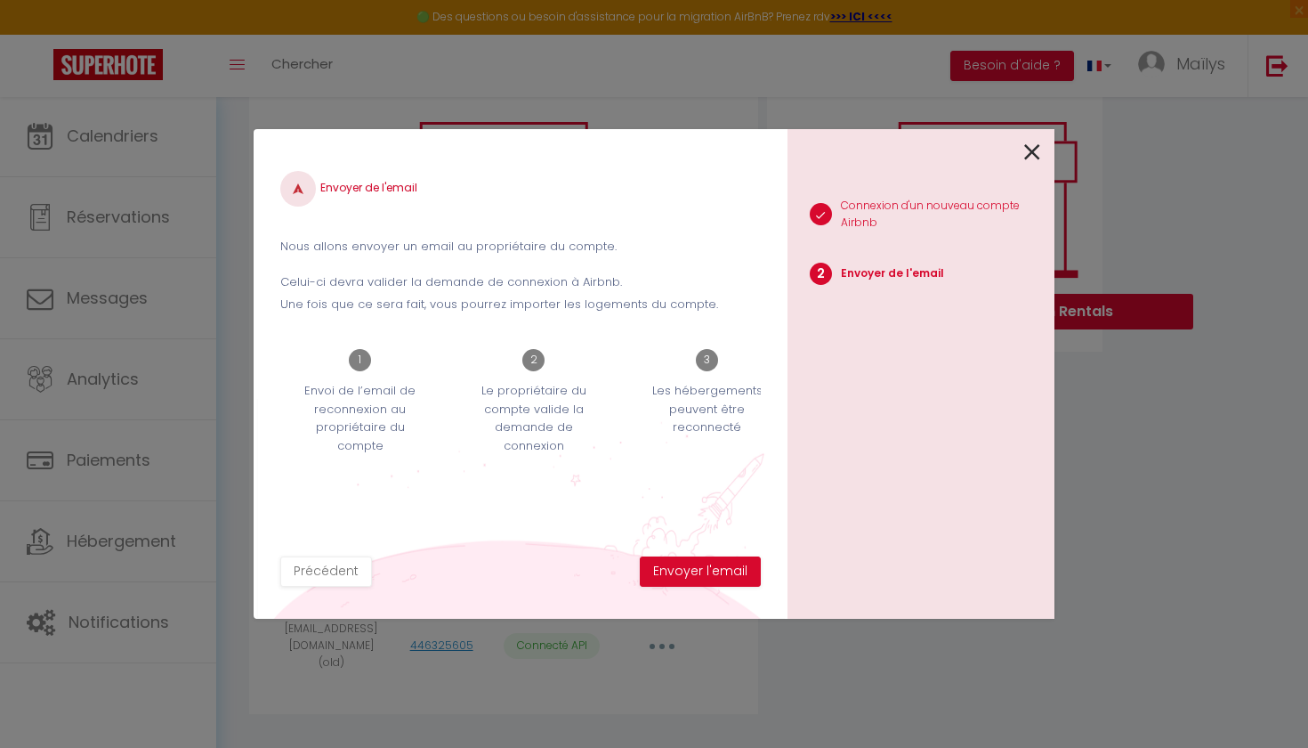
click at [729, 563] on button "Envoyer l'email" at bounding box center [700, 571] width 121 height 30
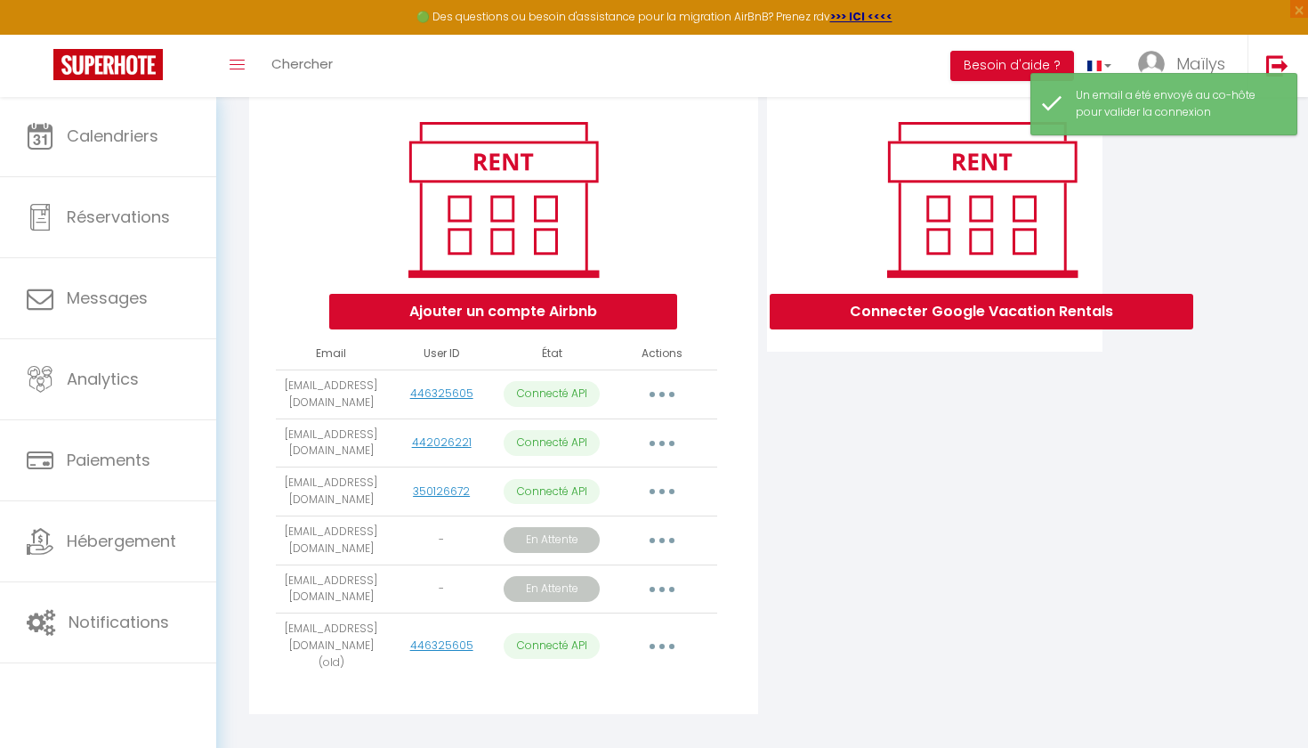
click at [666, 578] on button "button" at bounding box center [662, 589] width 50 height 28
click at [609, 714] on link "Reconnecter le compte" at bounding box center [581, 725] width 199 height 30
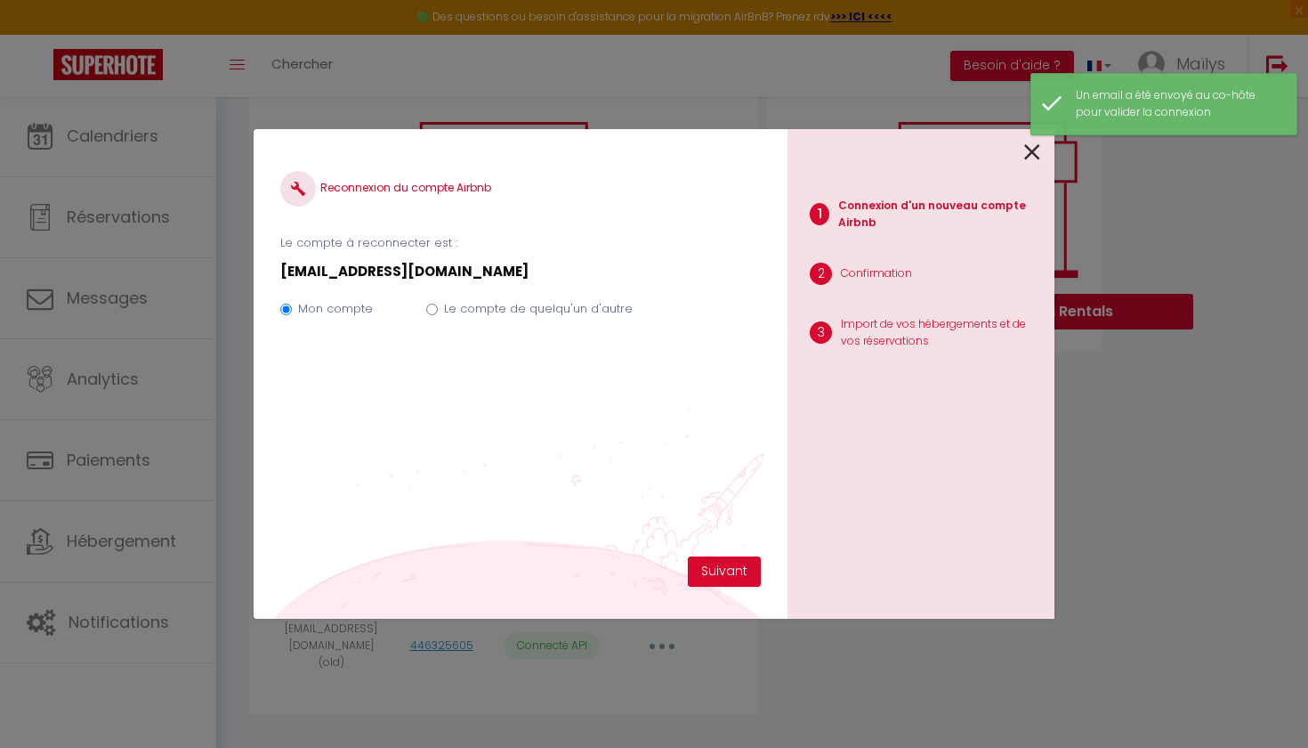
click at [513, 311] on label "Le compte de quelqu'un d'autre" at bounding box center [538, 309] width 189 height 18
click at [438, 311] on input "Le compte de quelqu'un d'autre" at bounding box center [432, 309] width 12 height 12
radio input "true"
radio input "false"
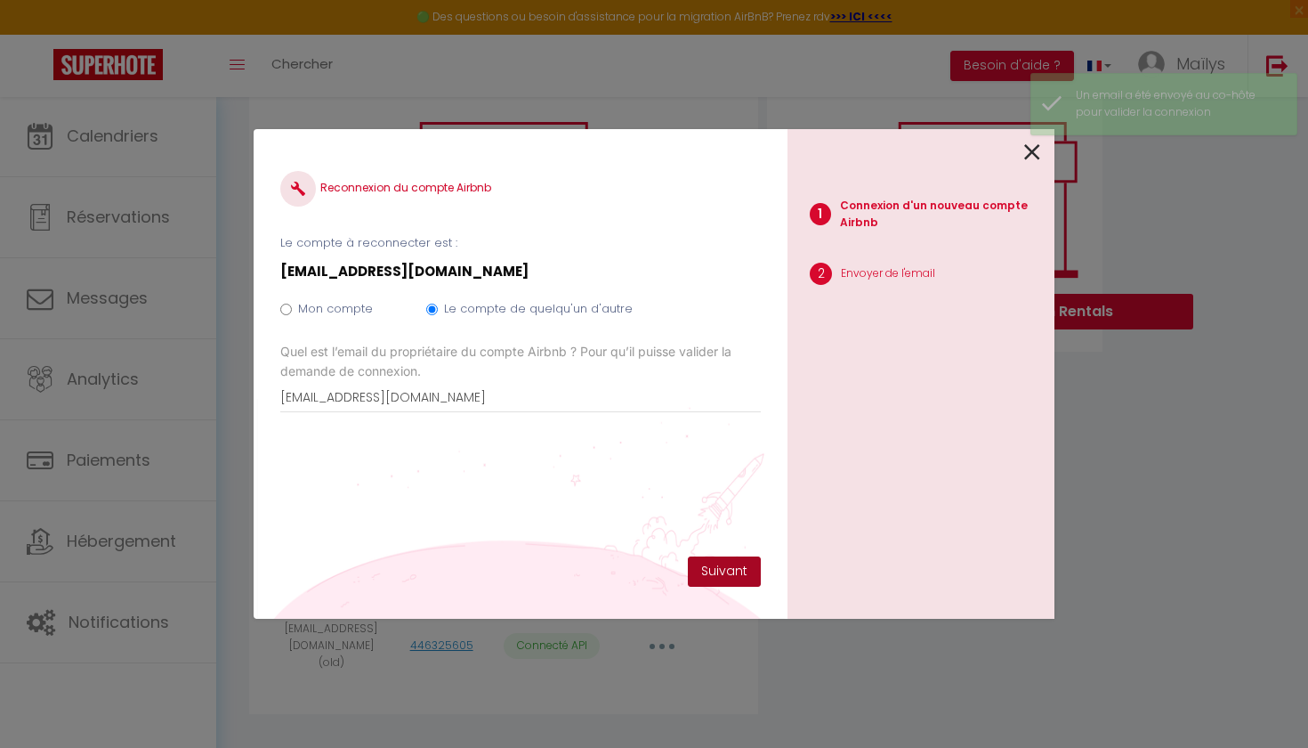
click at [726, 570] on button "Suivant" at bounding box center [724, 571] width 73 height 30
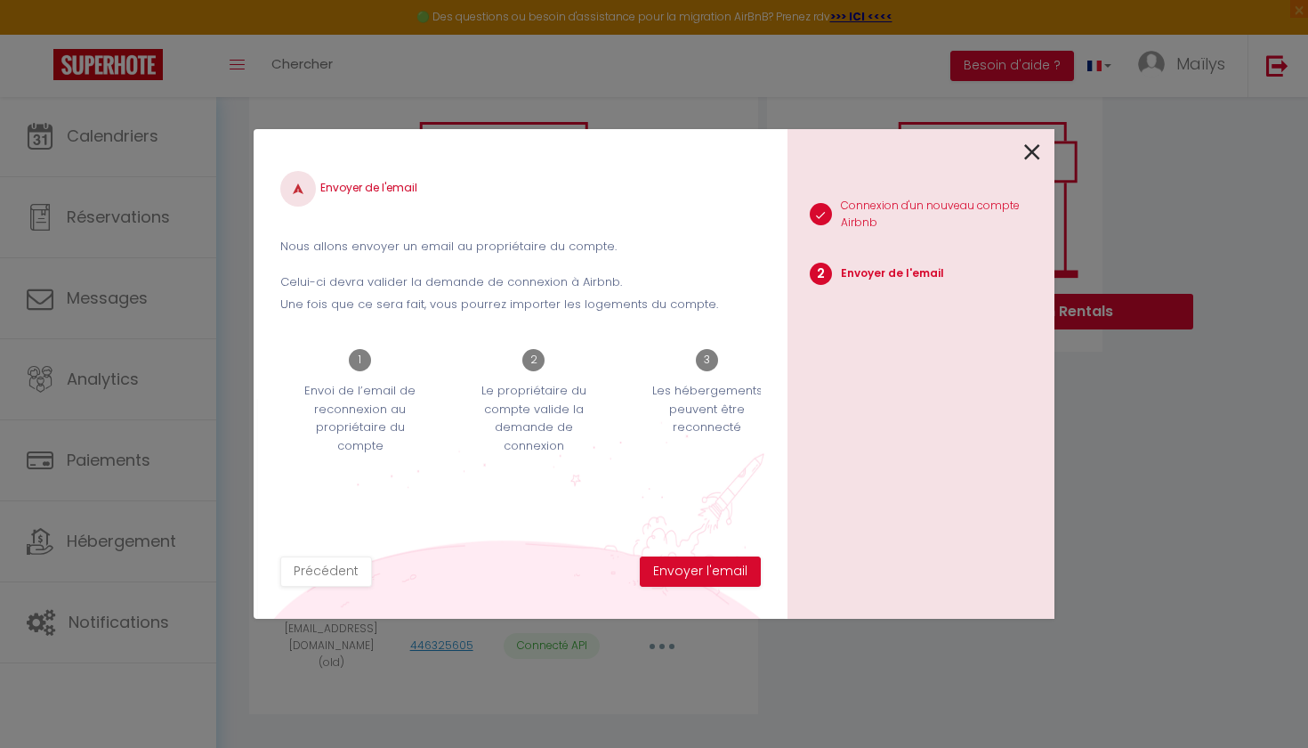
click at [726, 570] on button "Envoyer l'email" at bounding box center [700, 571] width 121 height 30
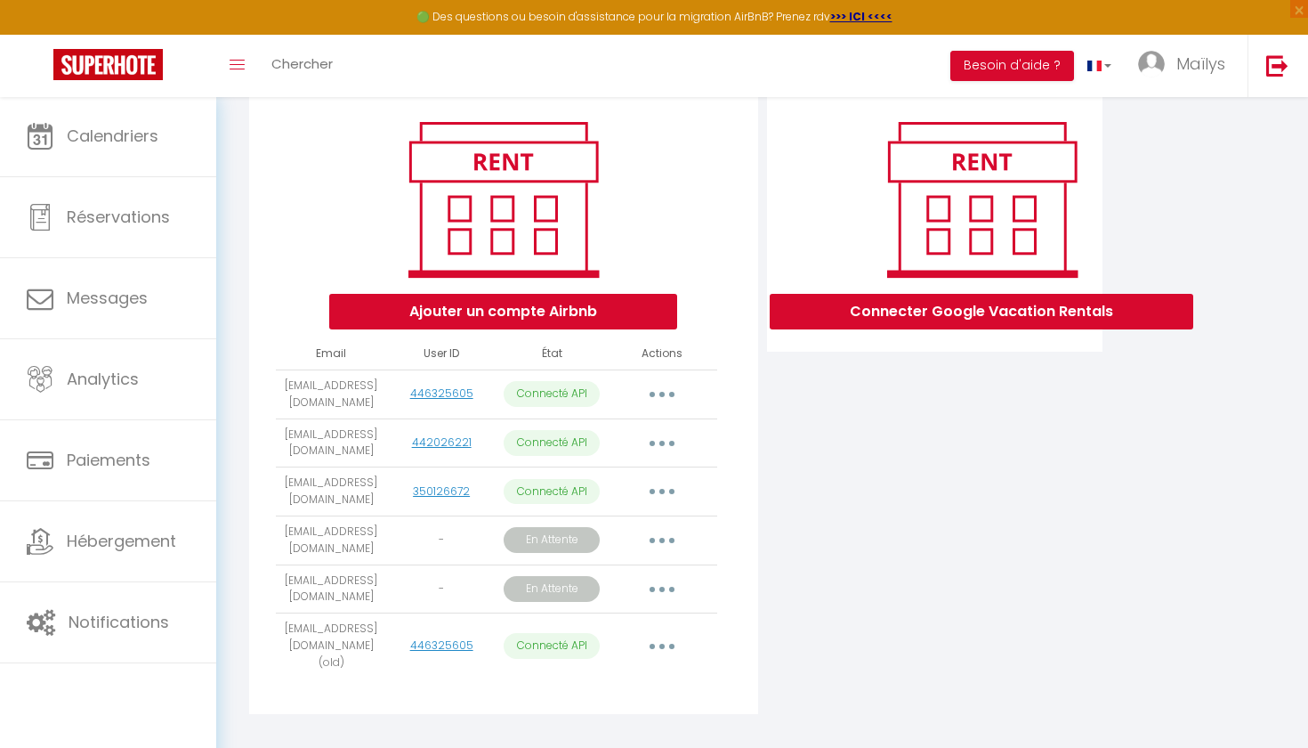
click at [726, 570] on div "Ajouter un compte Airbnb Email User ID État Actions [EMAIL_ADDRESS][DOMAIN_NAME…" at bounding box center [503, 403] width 508 height 622
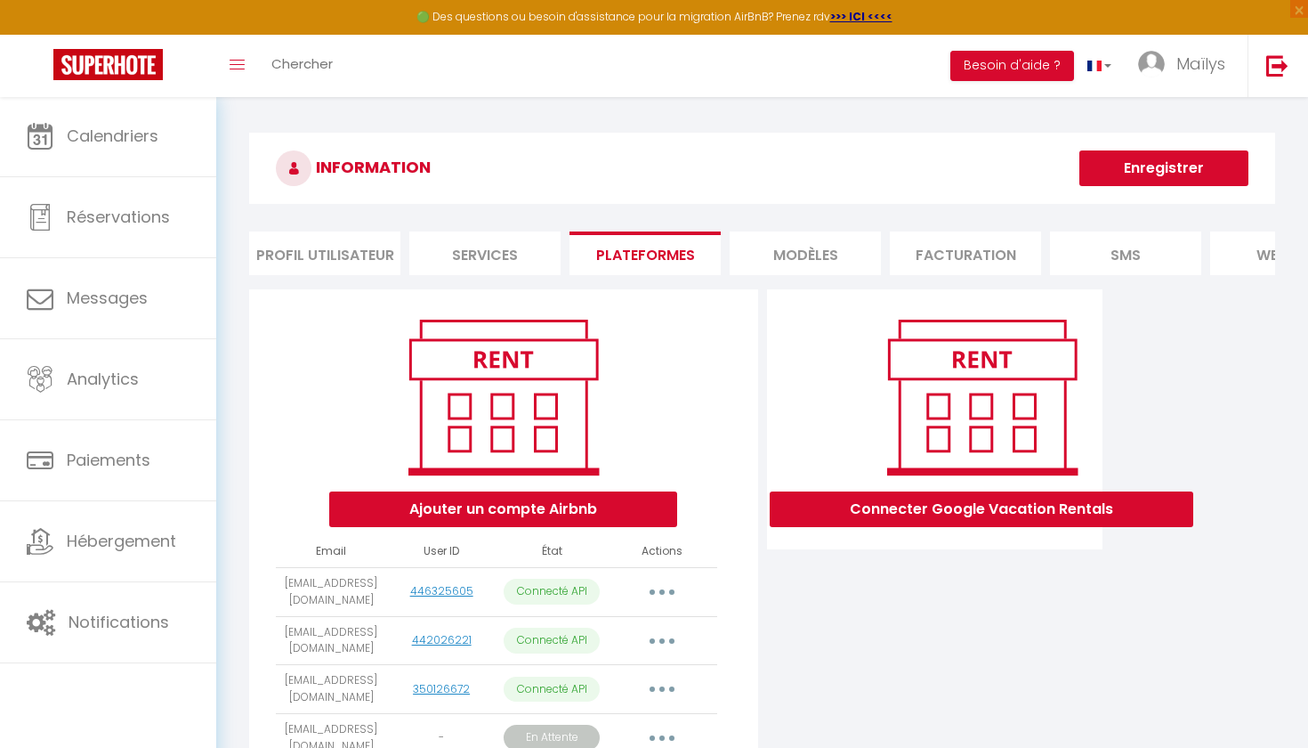
scroll to position [0, 0]
click at [1178, 73] on span "Maïlys" at bounding box center [1200, 64] width 49 height 22
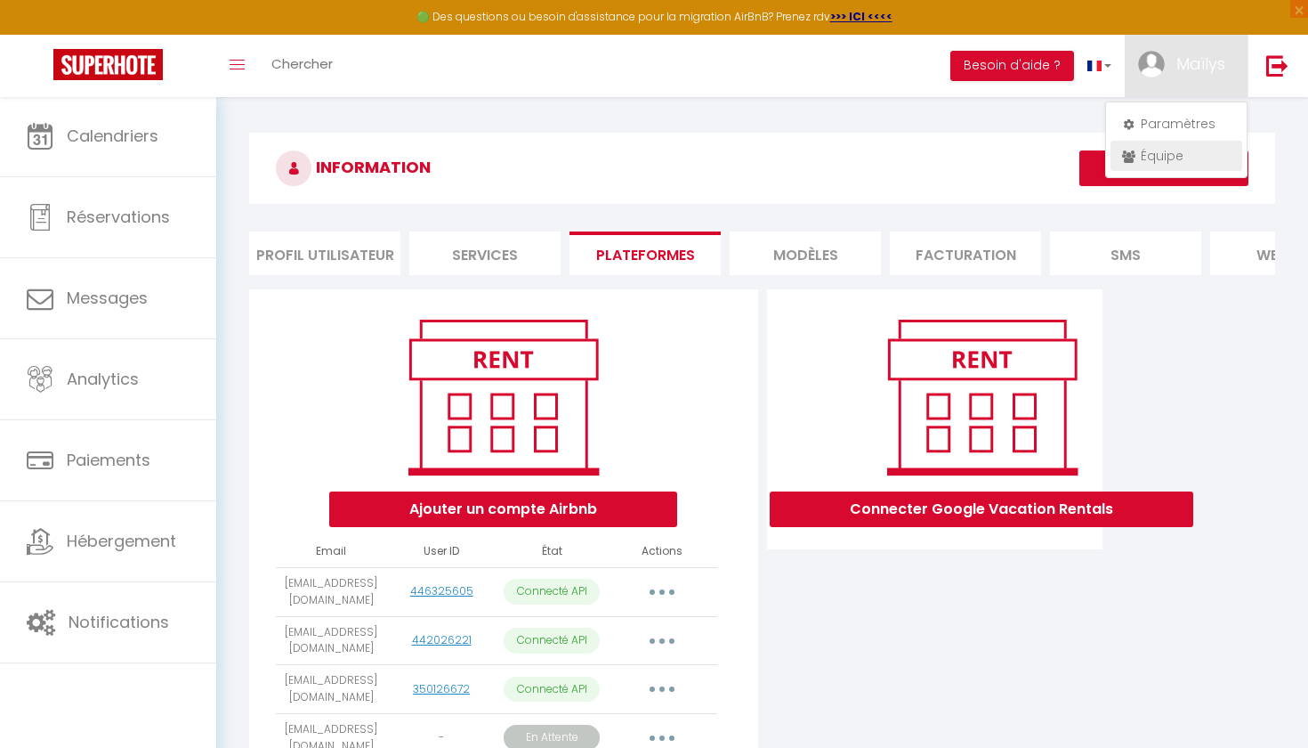
click at [1162, 166] on link "Équipe" at bounding box center [1177, 156] width 132 height 30
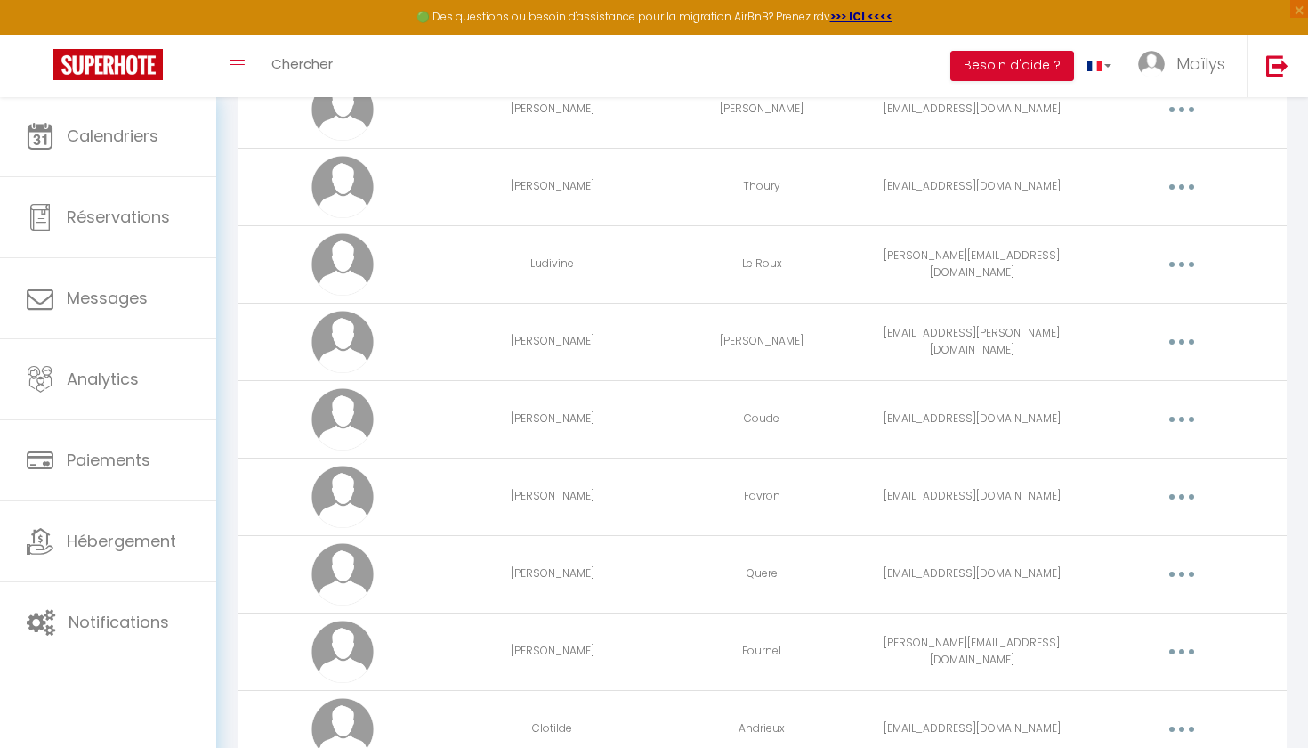
scroll to position [990, 0]
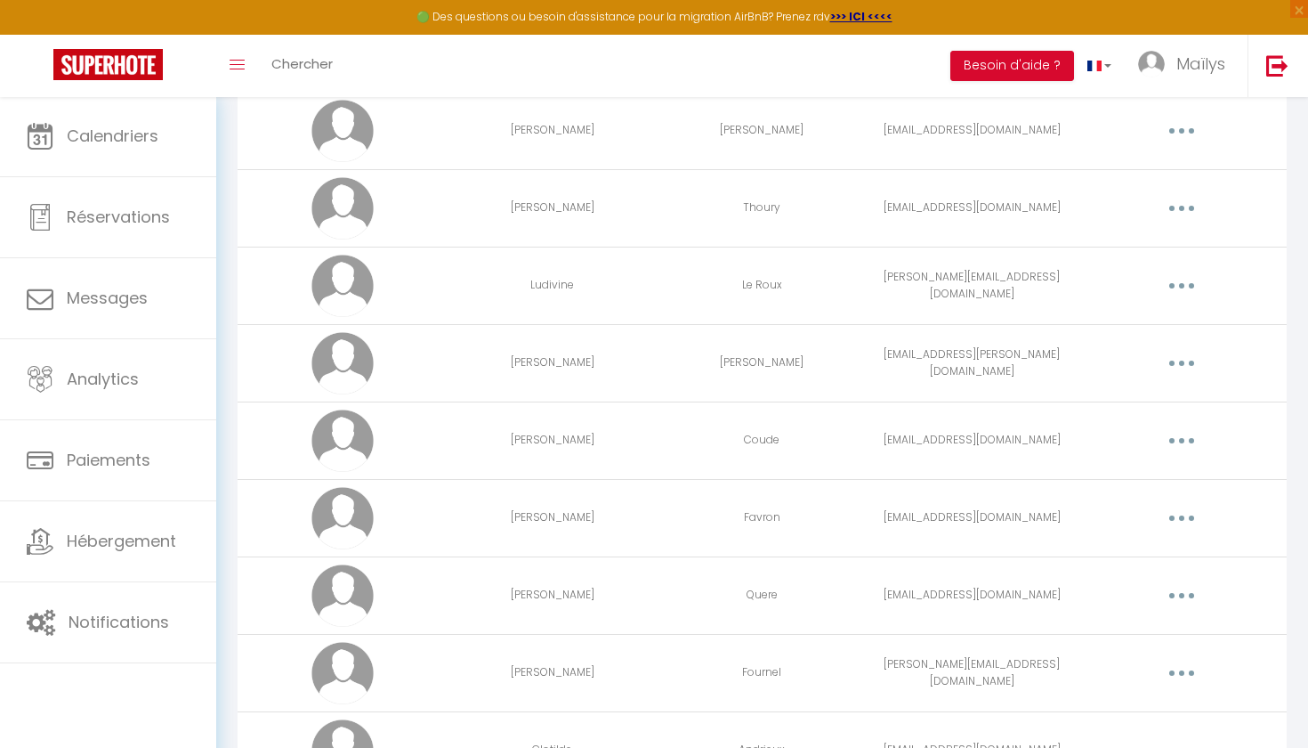
click at [1168, 209] on button "button" at bounding box center [1182, 208] width 50 height 28
click at [1136, 241] on link "Editer" at bounding box center [1136, 249] width 132 height 30
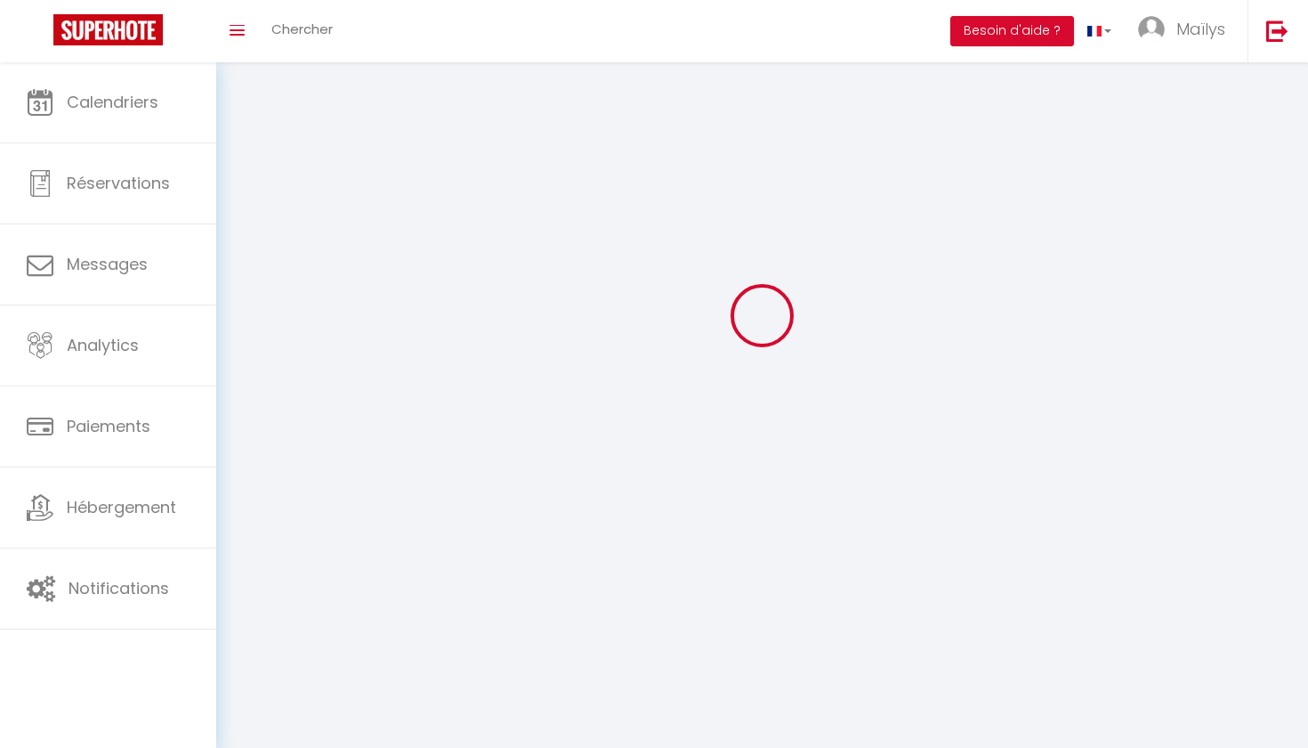
scroll to position [62, 0]
type input "[PERSON_NAME]"
type input "Thoury"
type input "[EMAIL_ADDRESS][DOMAIN_NAME]"
type textarea "[URL][DOMAIN_NAME]"
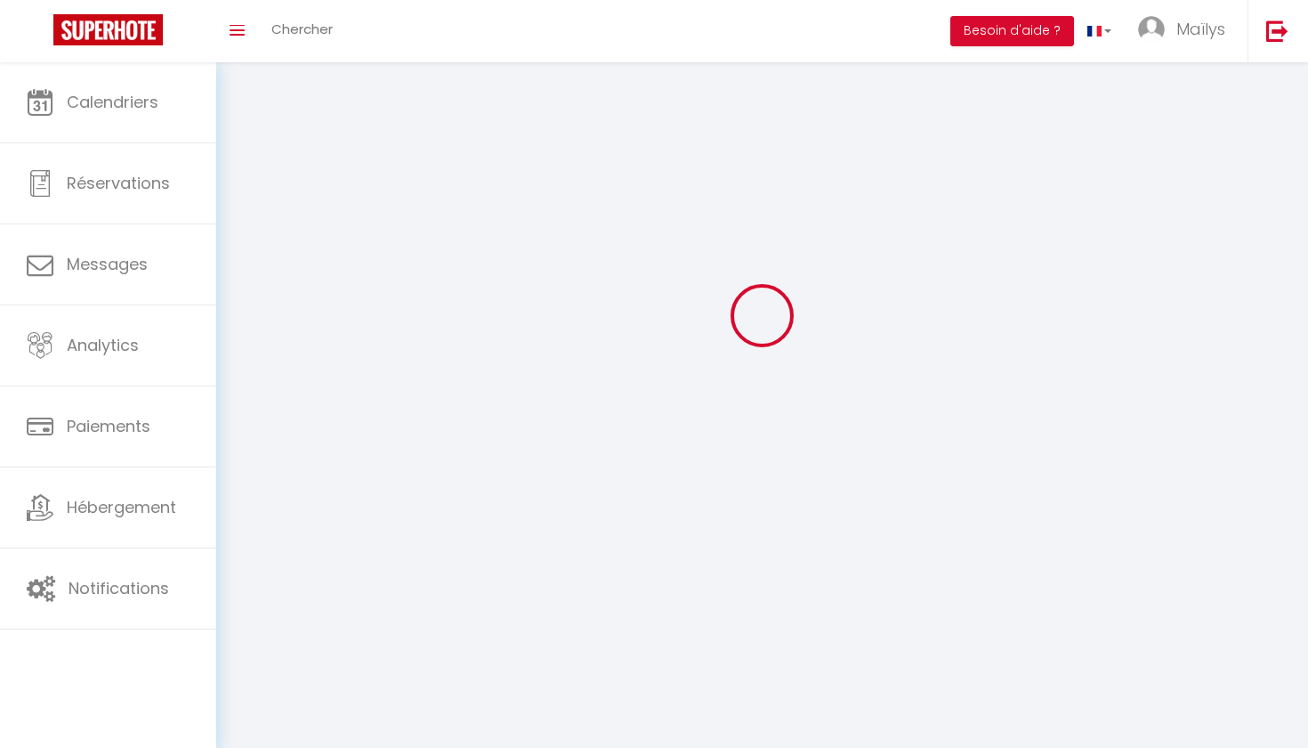
checkbox input "true"
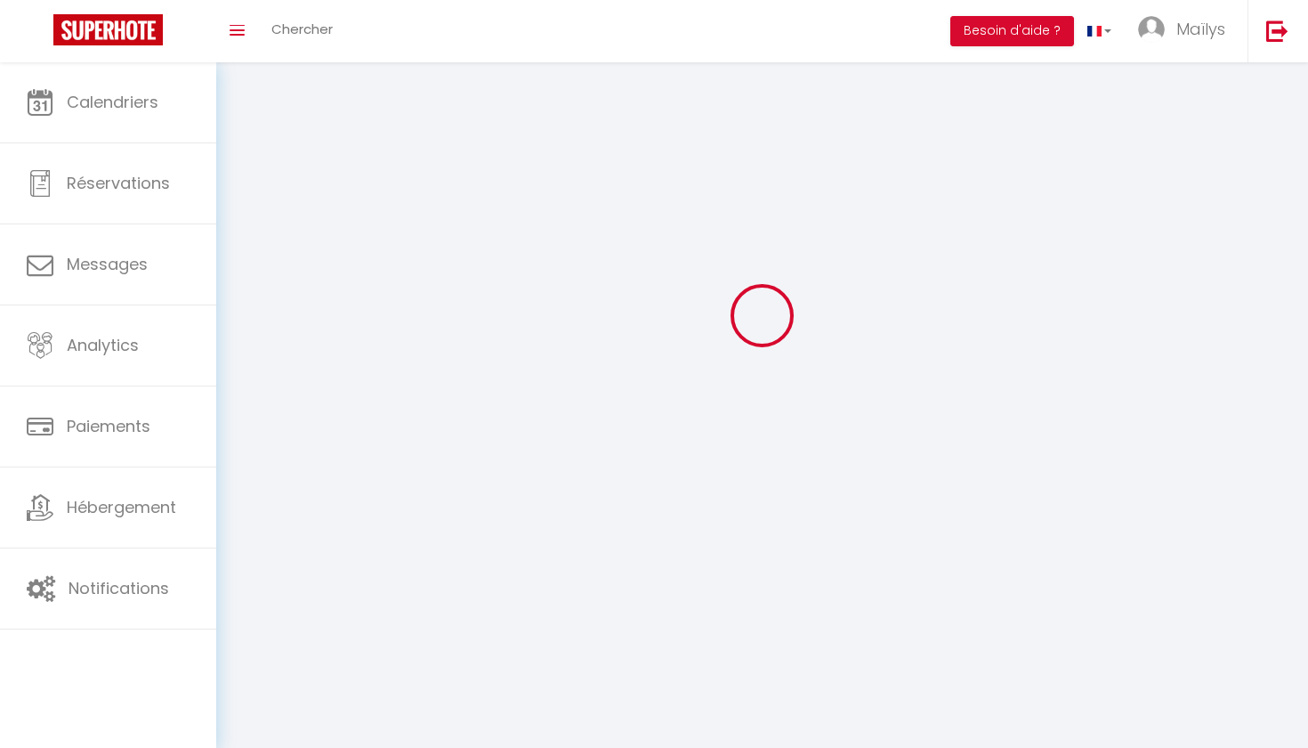
checkbox input "true"
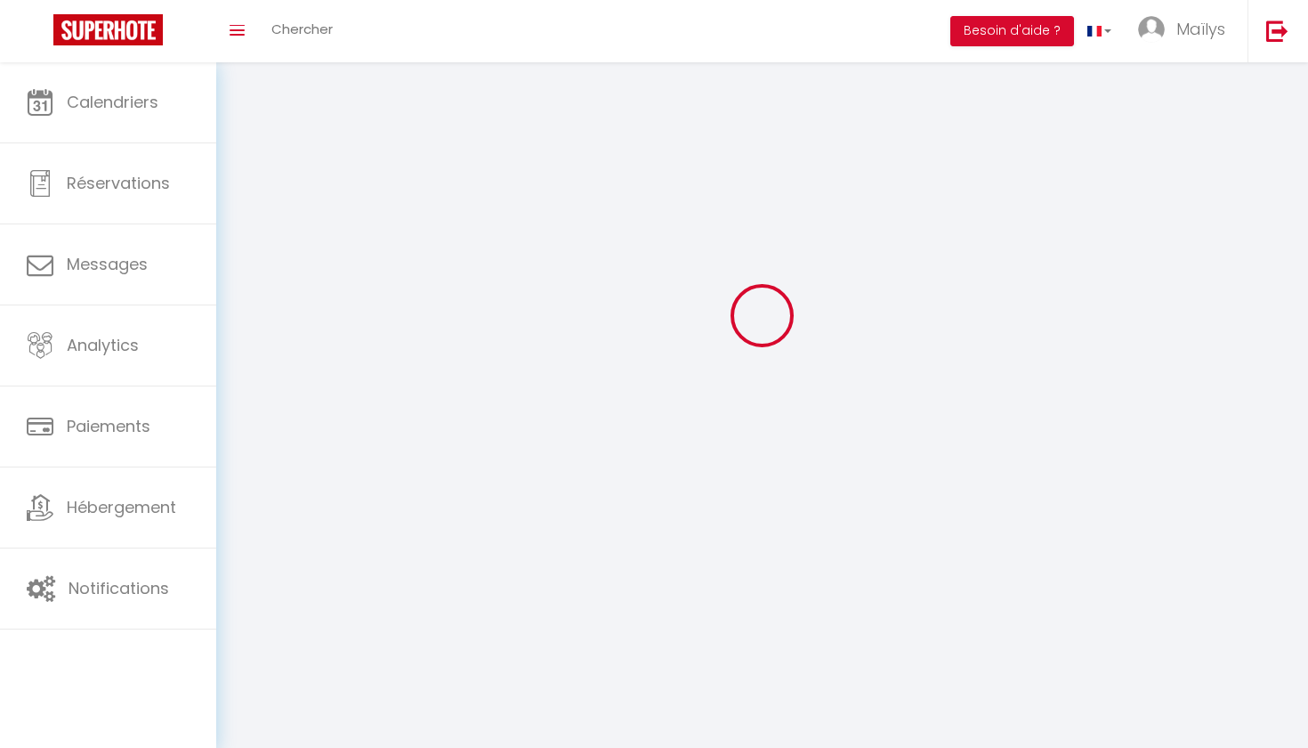
checkbox input "true"
checkbox input "false"
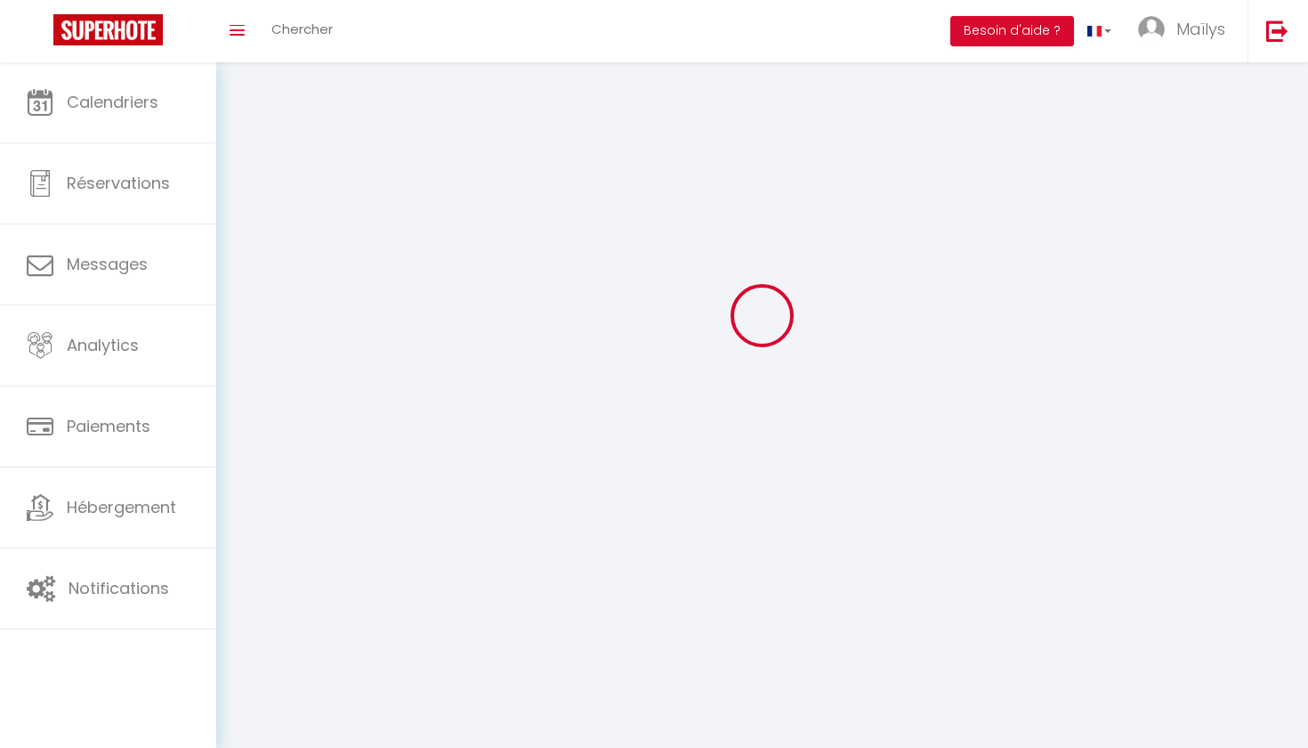
checkbox input "true"
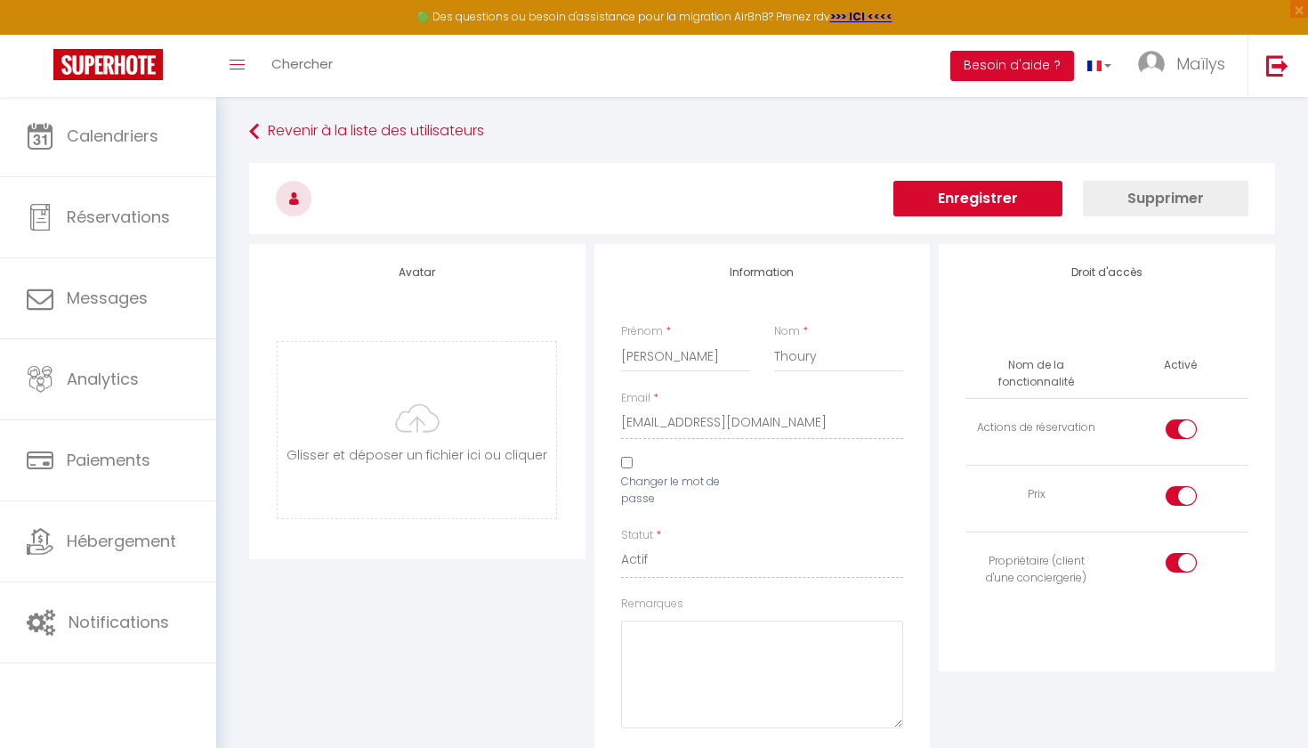
scroll to position [0, 0]
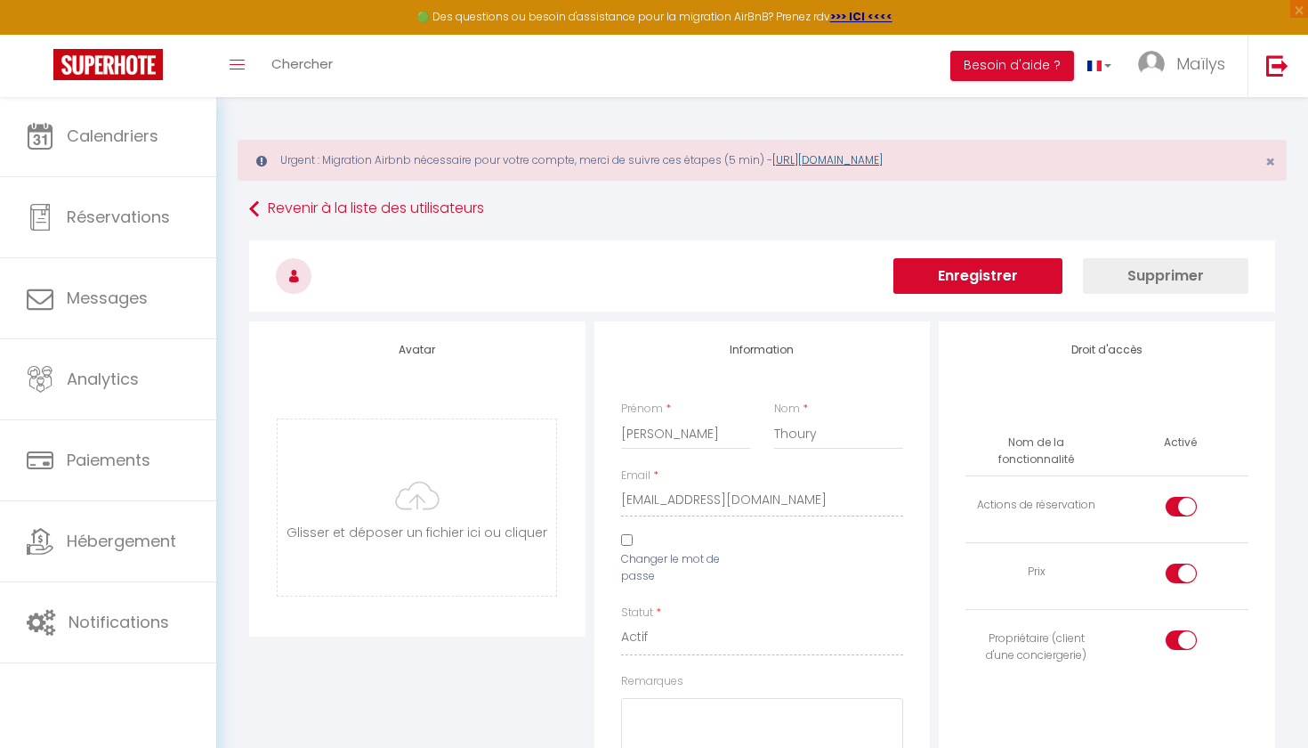
click at [835, 161] on link "[URL][DOMAIN_NAME]" at bounding box center [827, 159] width 110 height 15
click at [1169, 59] on link "Maïlys" at bounding box center [1186, 66] width 123 height 62
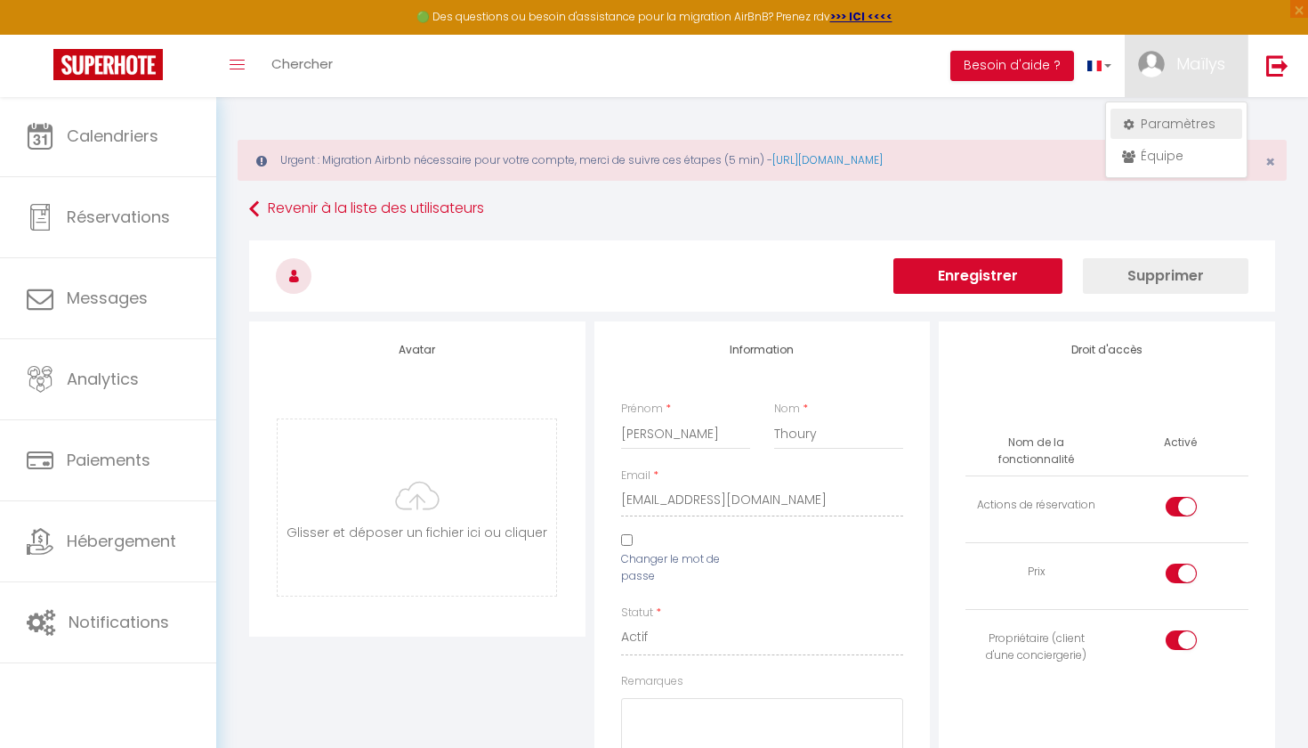
click at [1161, 124] on link "Paramètres" at bounding box center [1177, 124] width 132 height 30
select select "28"
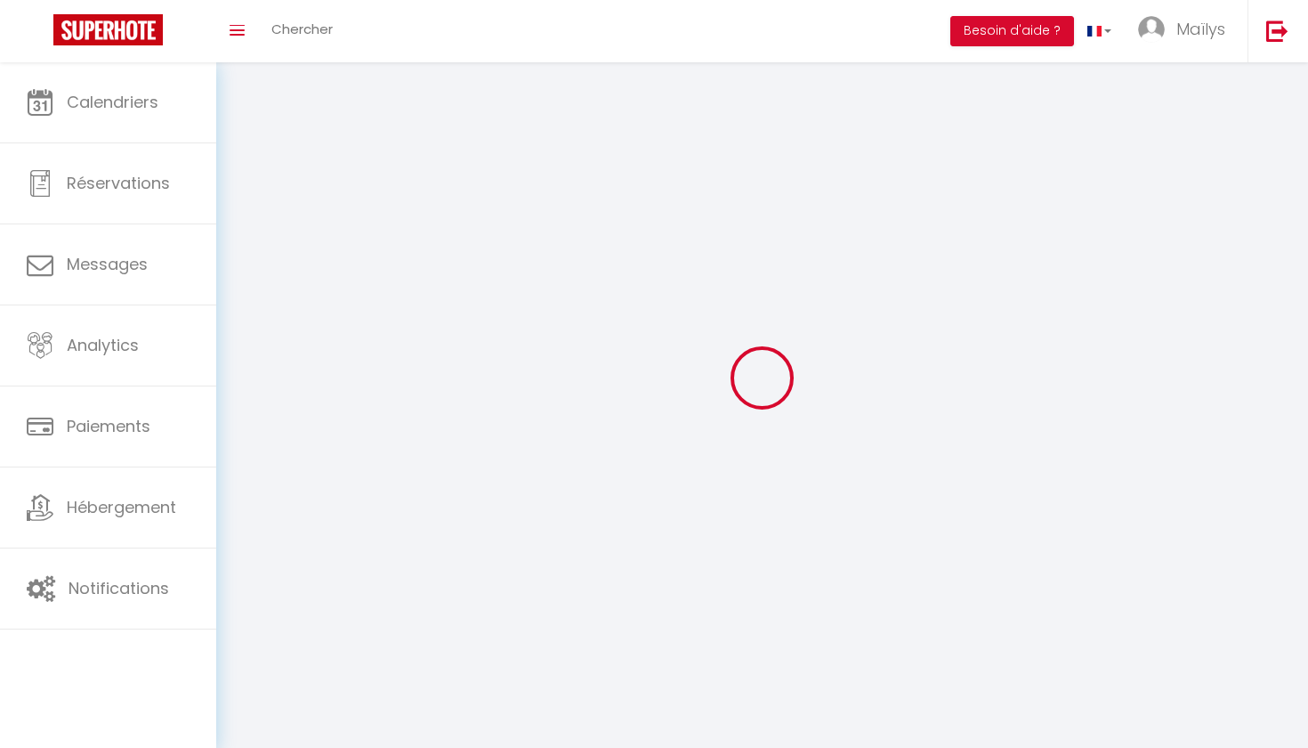
type input "6vigPO9EcsHrq1oMizFdcmapS"
type input "qvBGGLZTdE3b1SulwUrrULweO"
type input "[URL][DOMAIN_NAME]"
select select "fr"
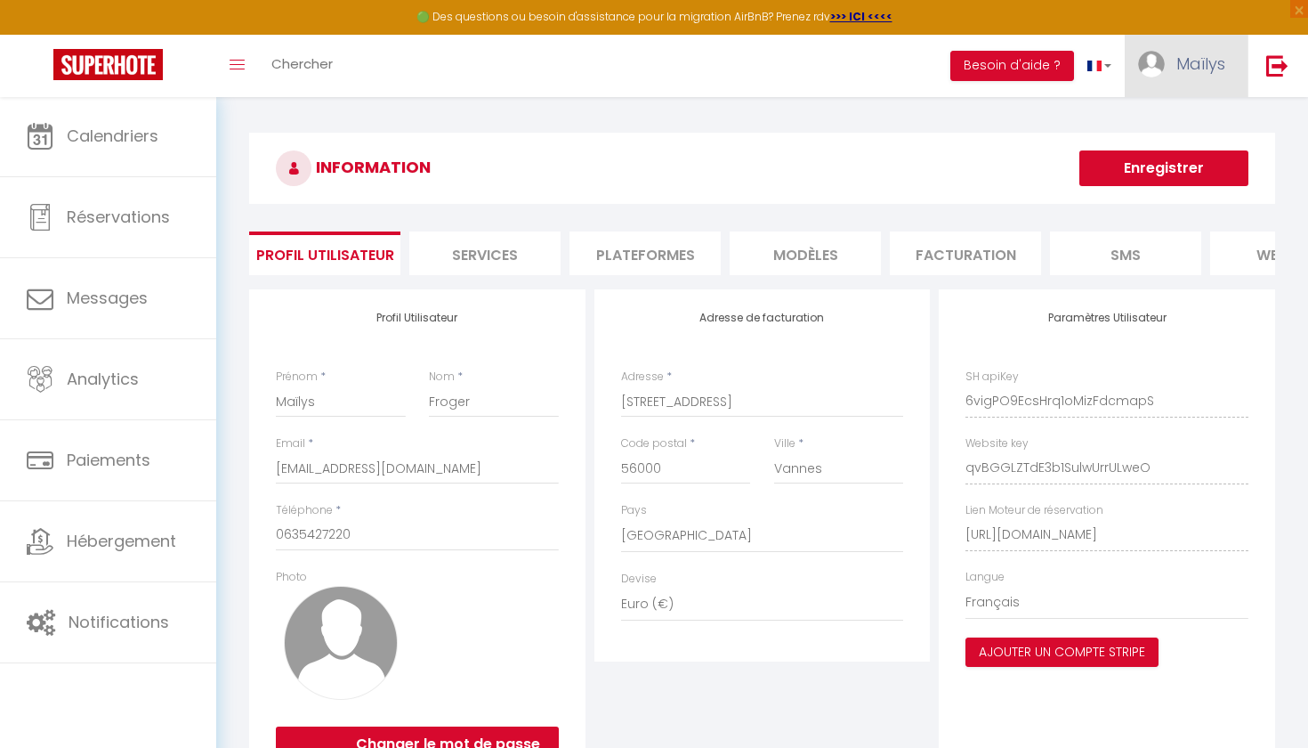
click at [1138, 85] on link "Maïlys" at bounding box center [1186, 66] width 123 height 62
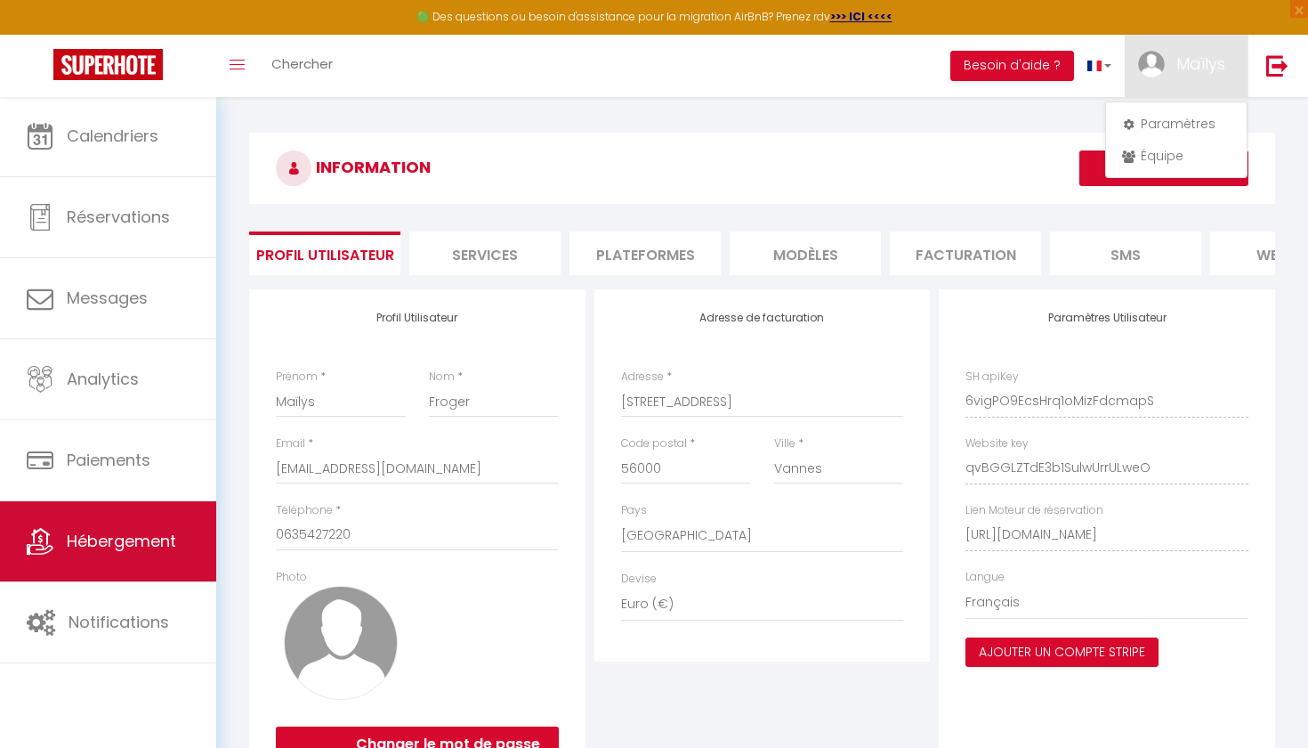
click at [110, 552] on span "Hébergement" at bounding box center [121, 540] width 109 height 22
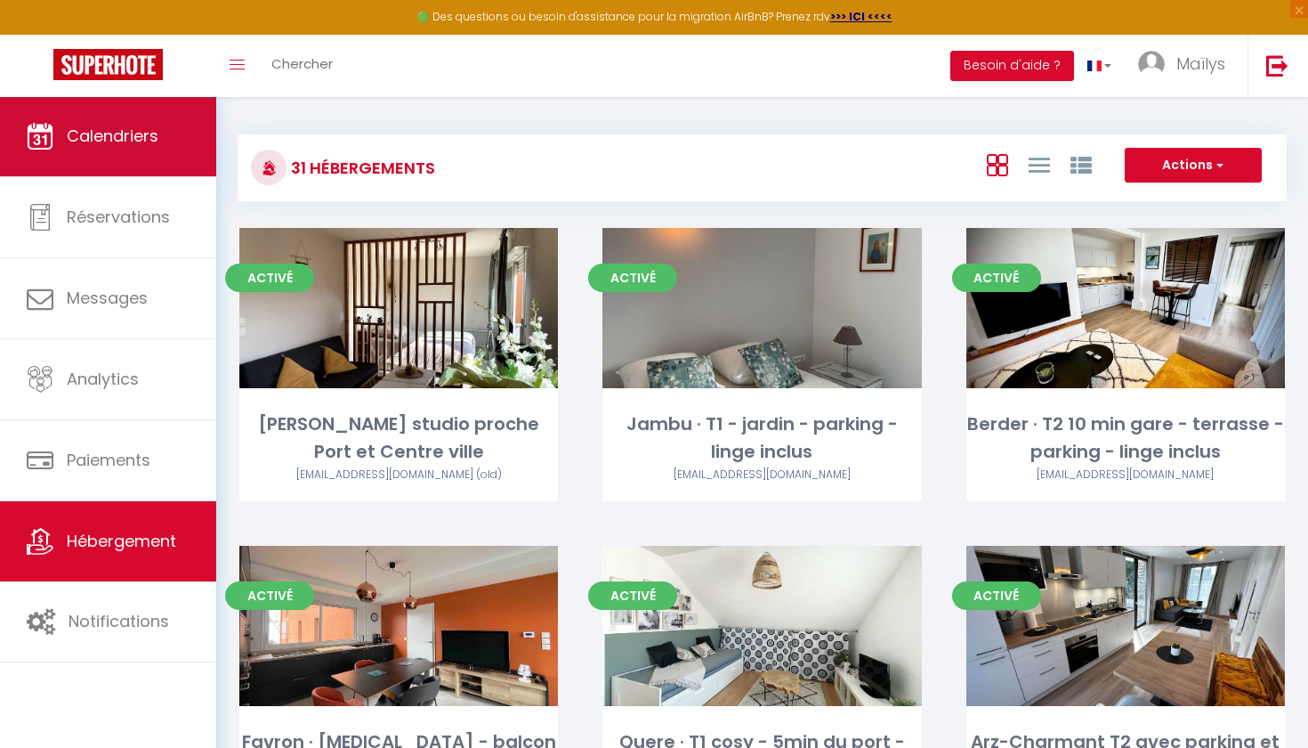
click at [139, 133] on span "Calendriers" at bounding box center [113, 136] width 92 height 22
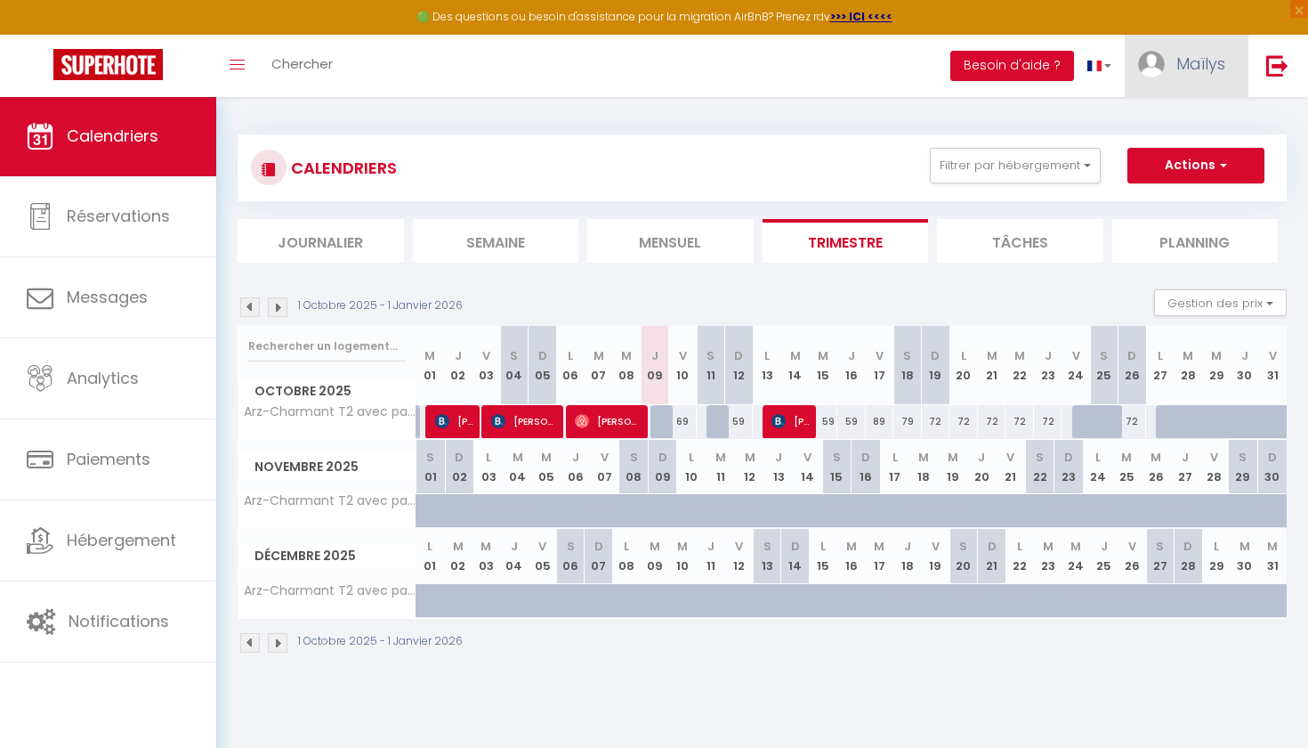
click at [1208, 80] on link "Maïlys" at bounding box center [1186, 66] width 123 height 62
click at [1170, 131] on link "Paramètres" at bounding box center [1177, 124] width 132 height 30
select select "28"
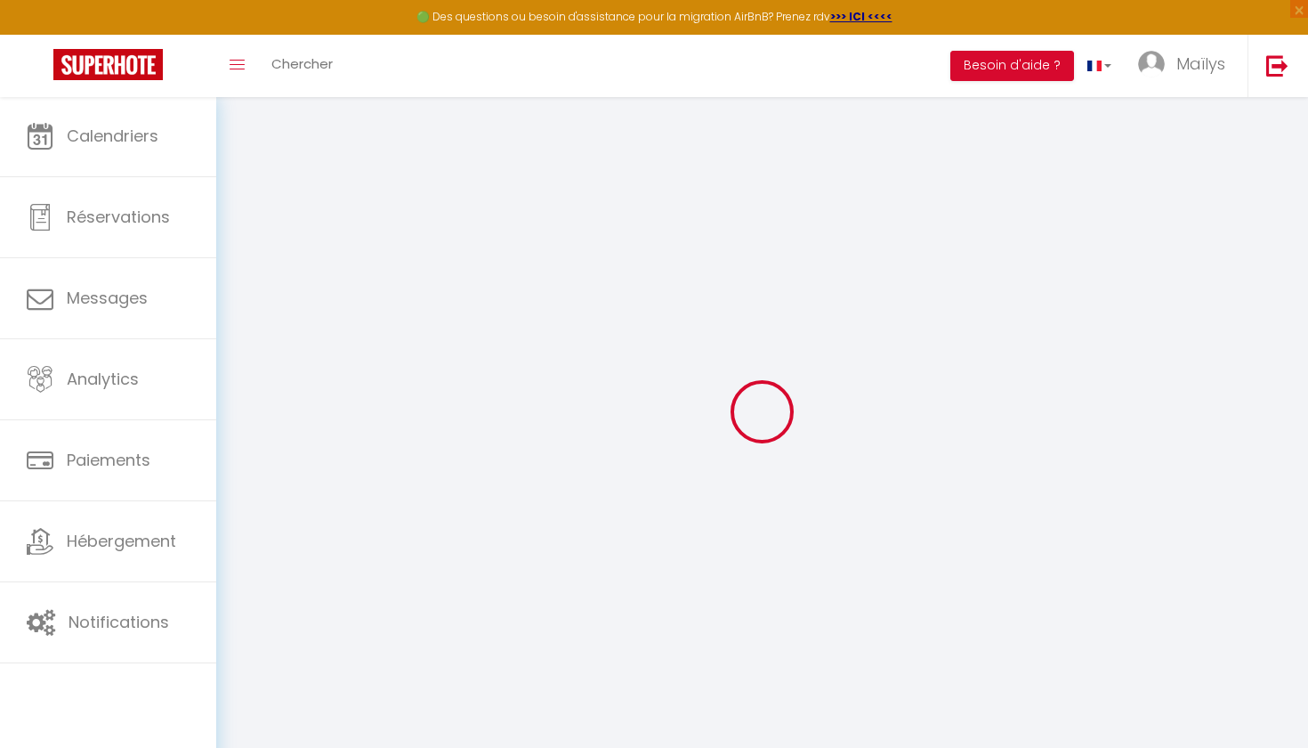
type input "6vigPO9EcsHrq1oMizFdcmapS"
type input "qvBGGLZTdE3b1SulwUrrULweO"
type input "[URL][DOMAIN_NAME]"
select select "fr"
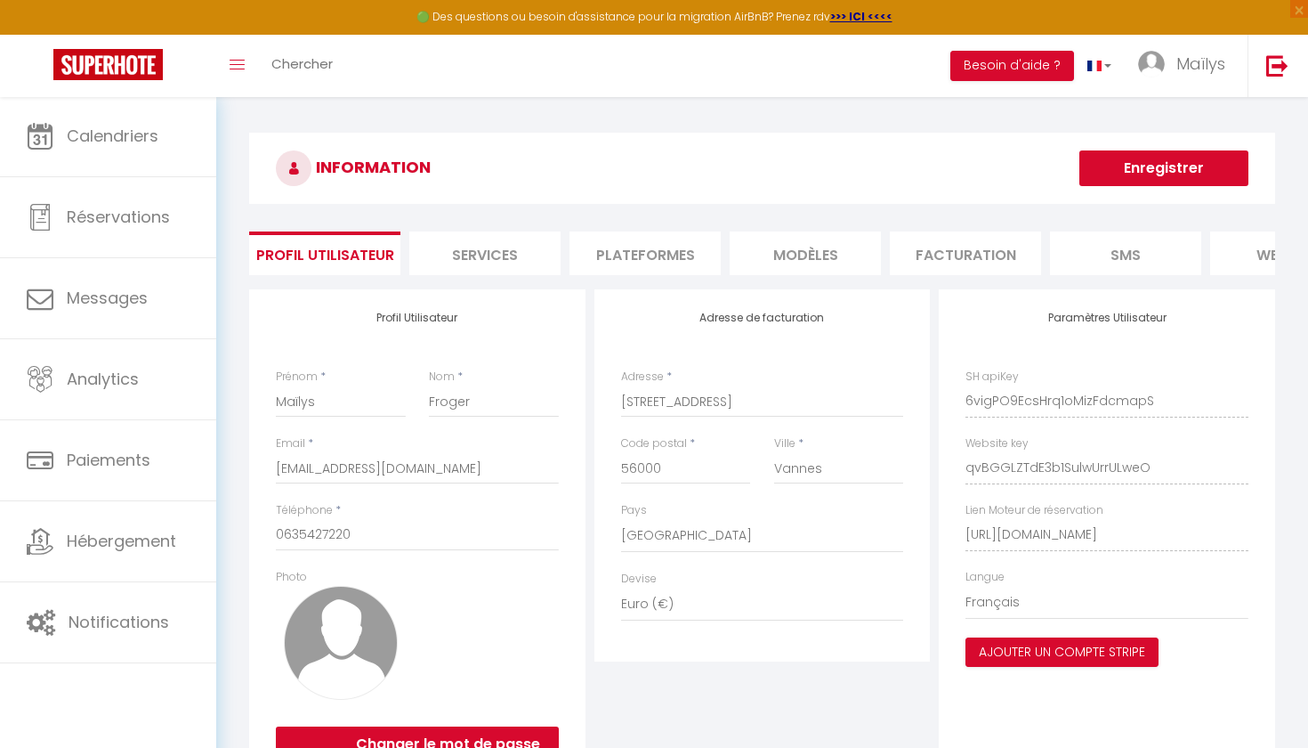
scroll to position [46, 0]
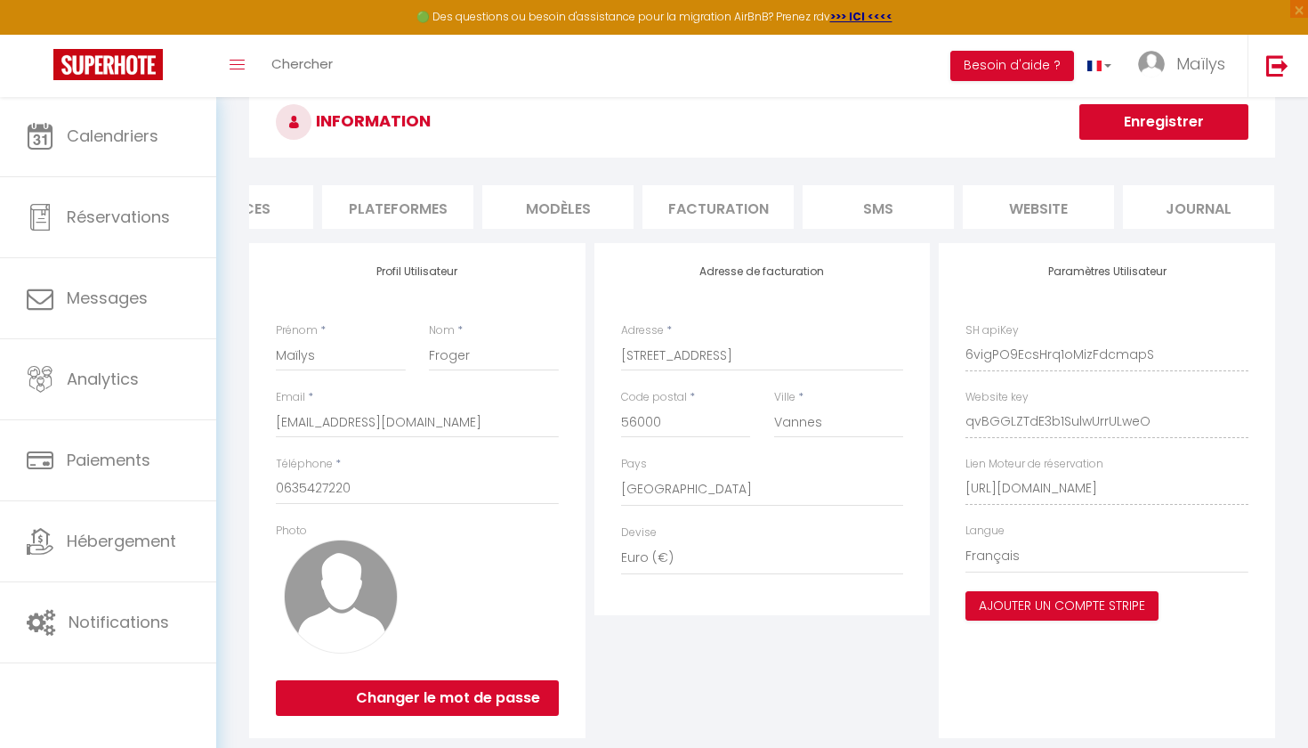
click at [1014, 205] on li "website" at bounding box center [1038, 207] width 151 height 44
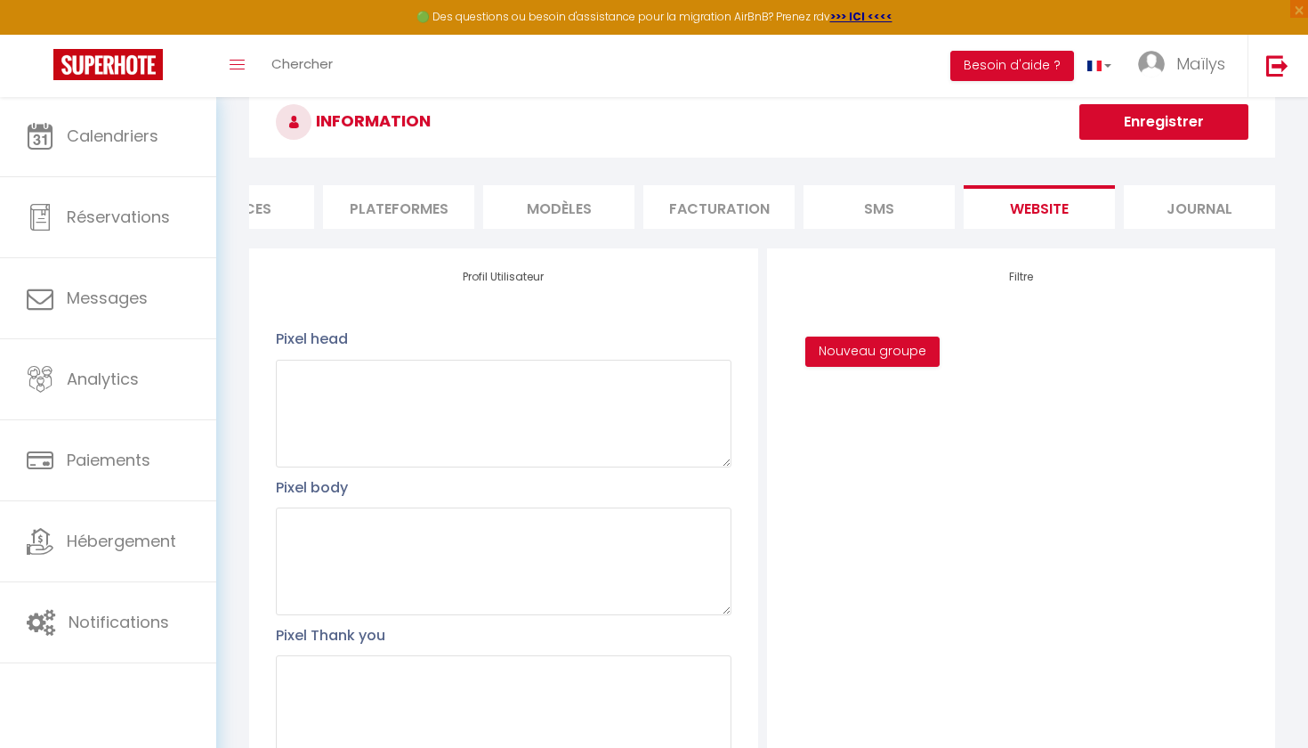
click at [547, 194] on li "MODÈLES" at bounding box center [558, 207] width 151 height 44
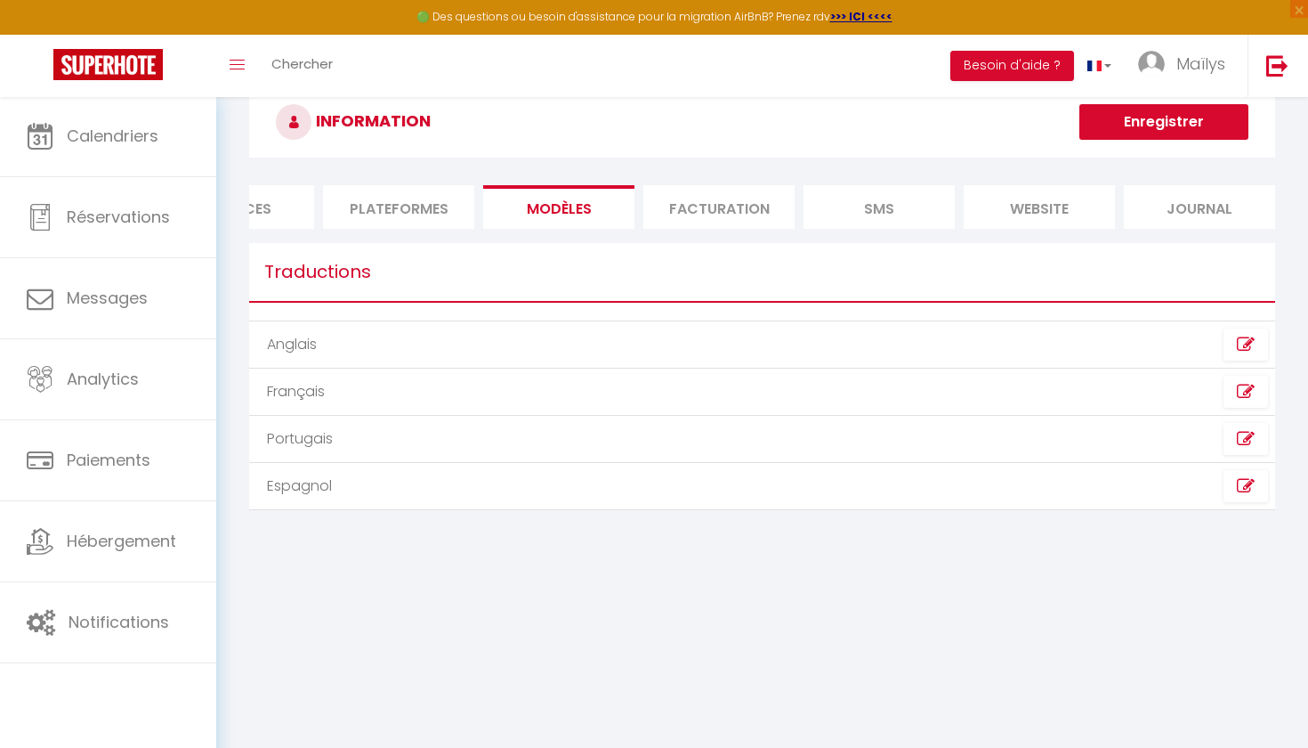
click at [437, 196] on li "Plateformes" at bounding box center [398, 207] width 151 height 44
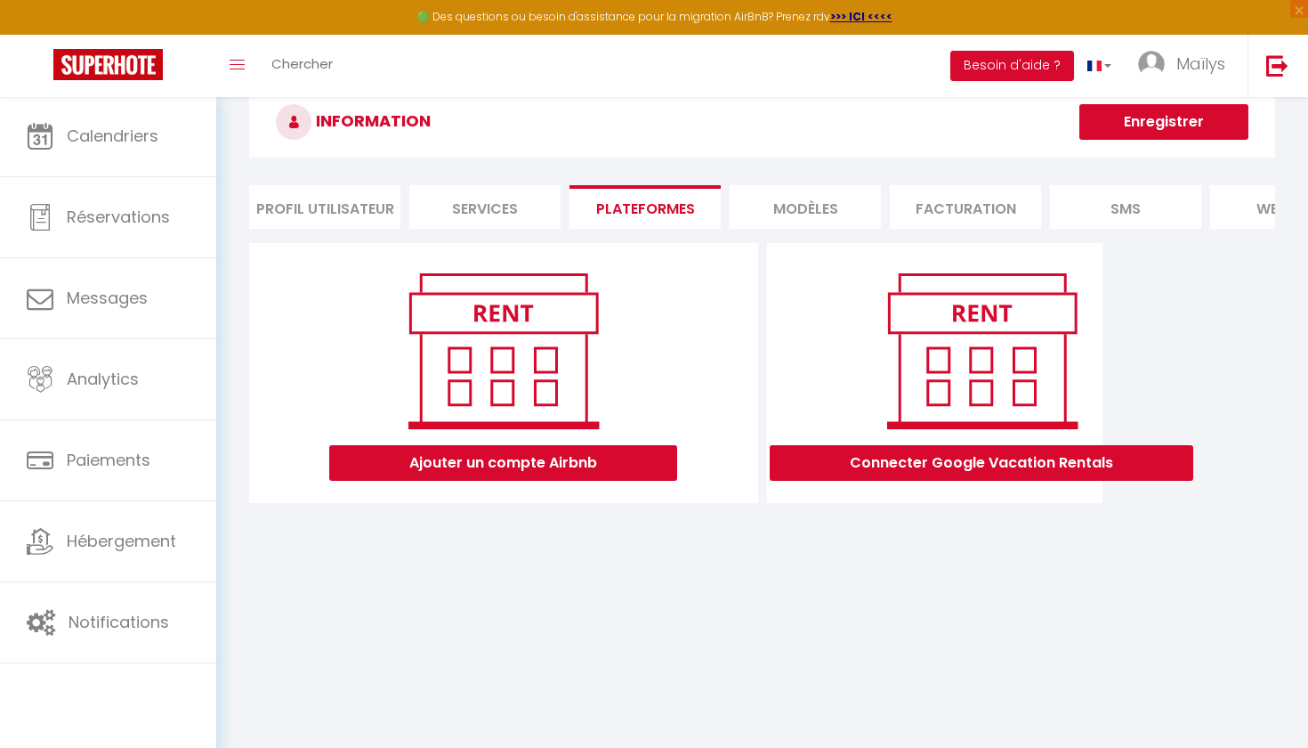
click at [458, 200] on li "Services" at bounding box center [484, 207] width 151 height 44
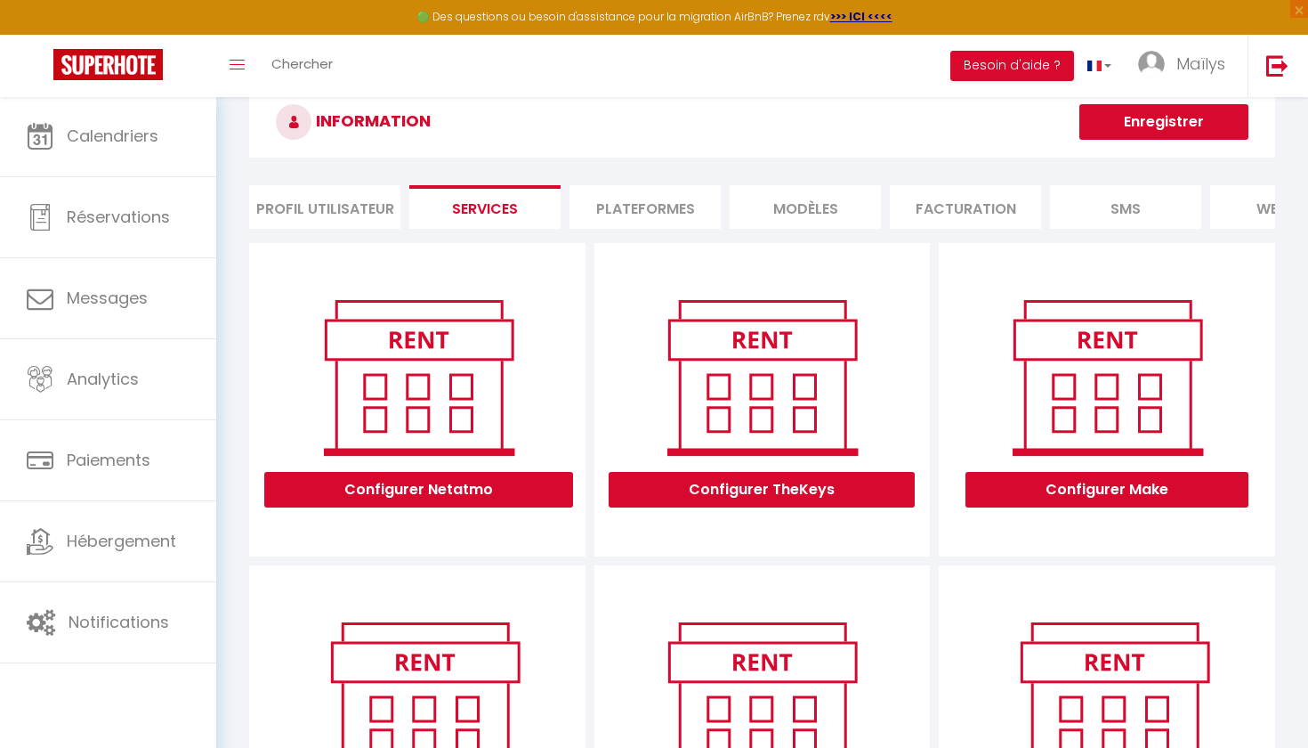
click at [353, 200] on li "Profil Utilisateur" at bounding box center [324, 207] width 151 height 44
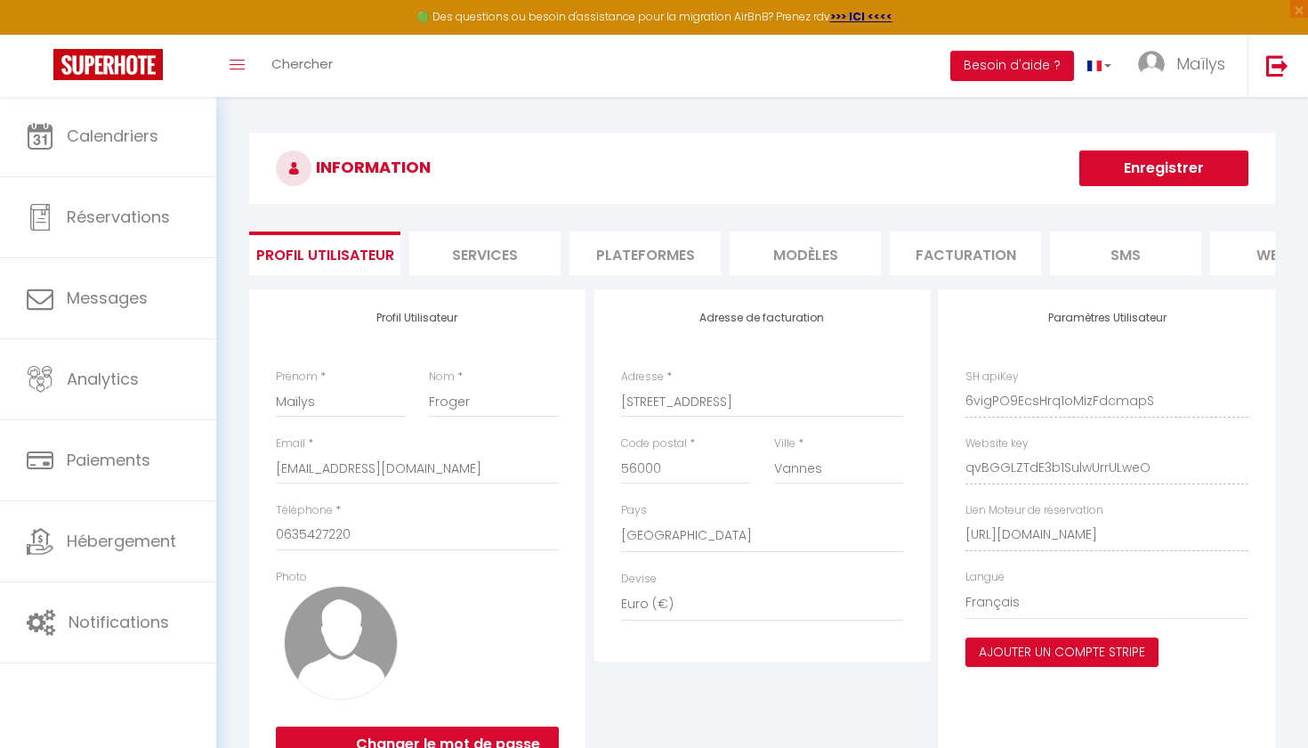
click at [960, 234] on li "Facturation" at bounding box center [965, 253] width 151 height 44
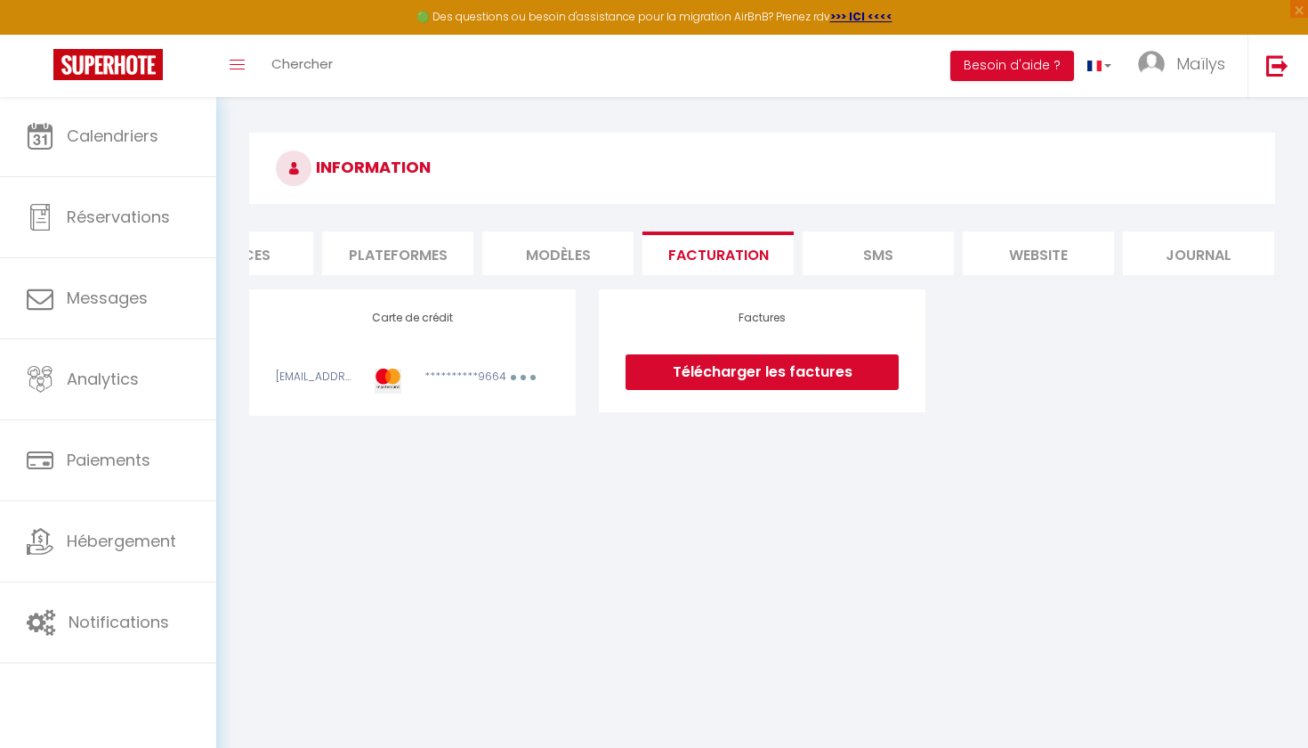
scroll to position [0, 247]
click at [900, 258] on li "SMS" at bounding box center [879, 253] width 151 height 44
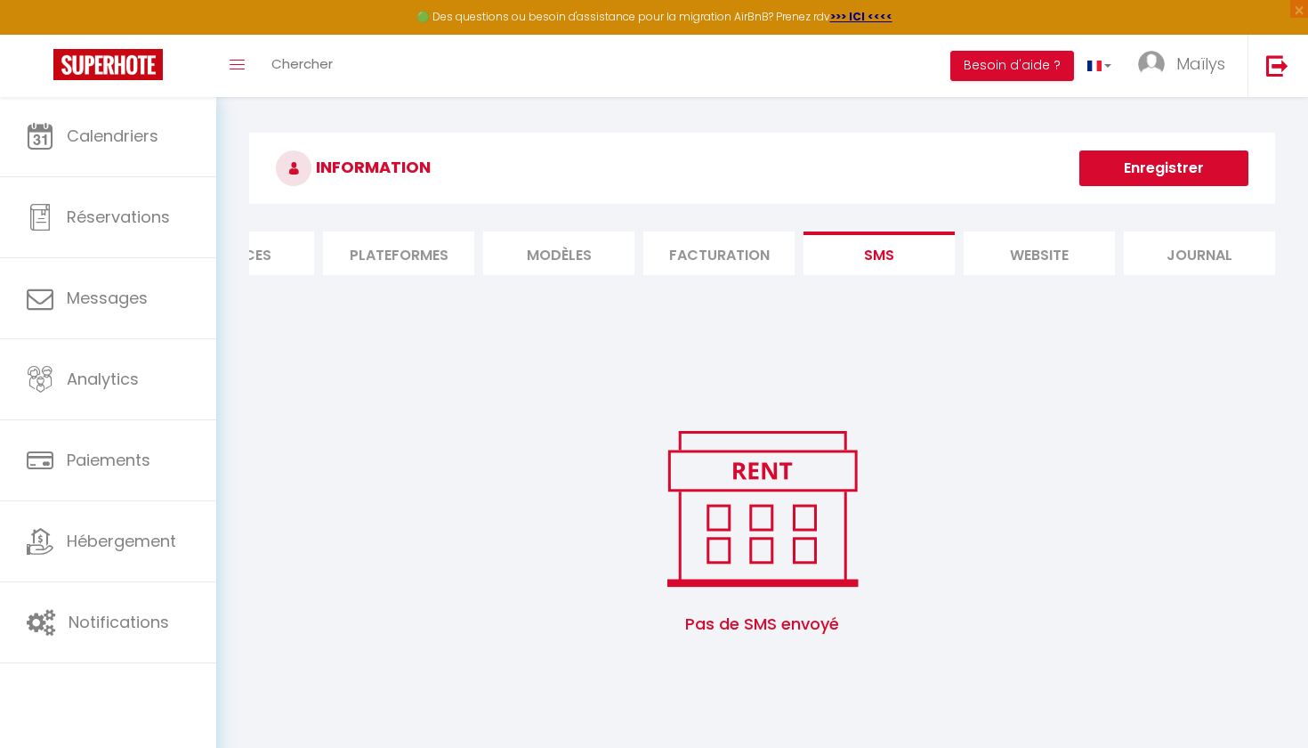
click at [585, 258] on li "MODÈLES" at bounding box center [558, 253] width 151 height 44
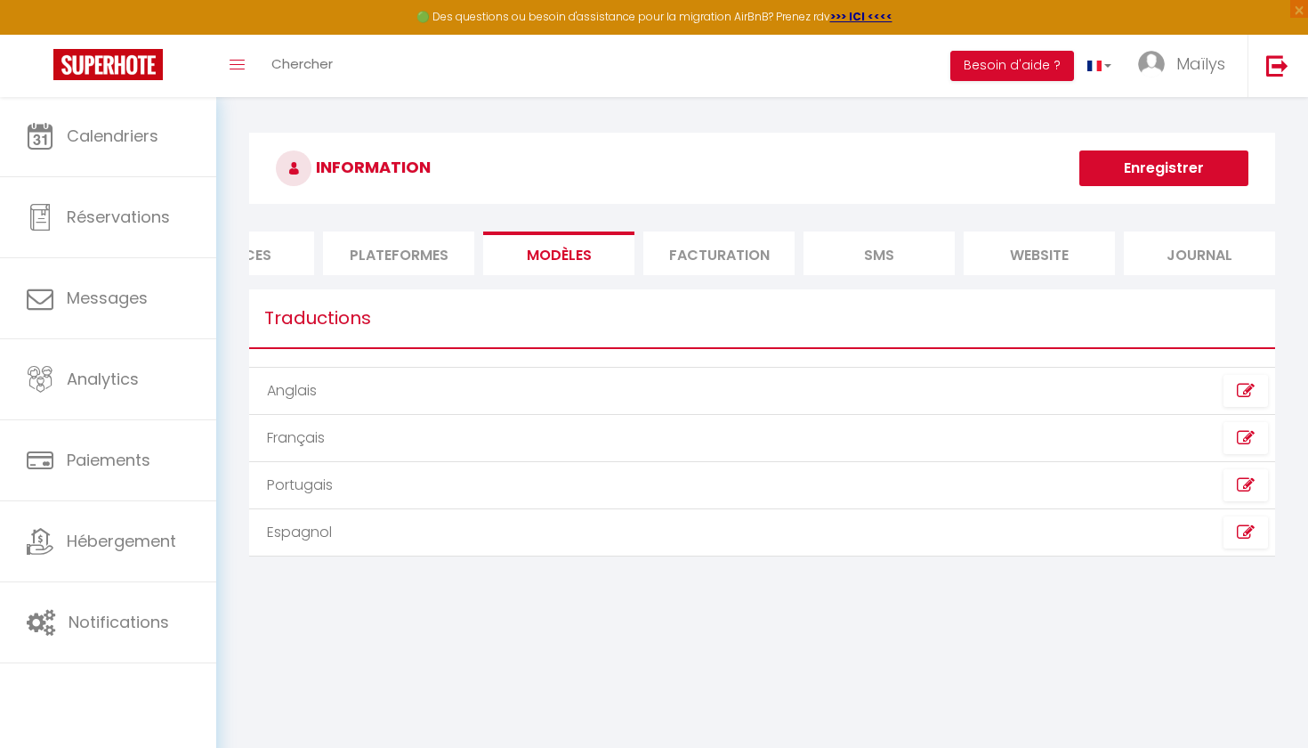
click at [423, 254] on li "Plateformes" at bounding box center [398, 253] width 151 height 44
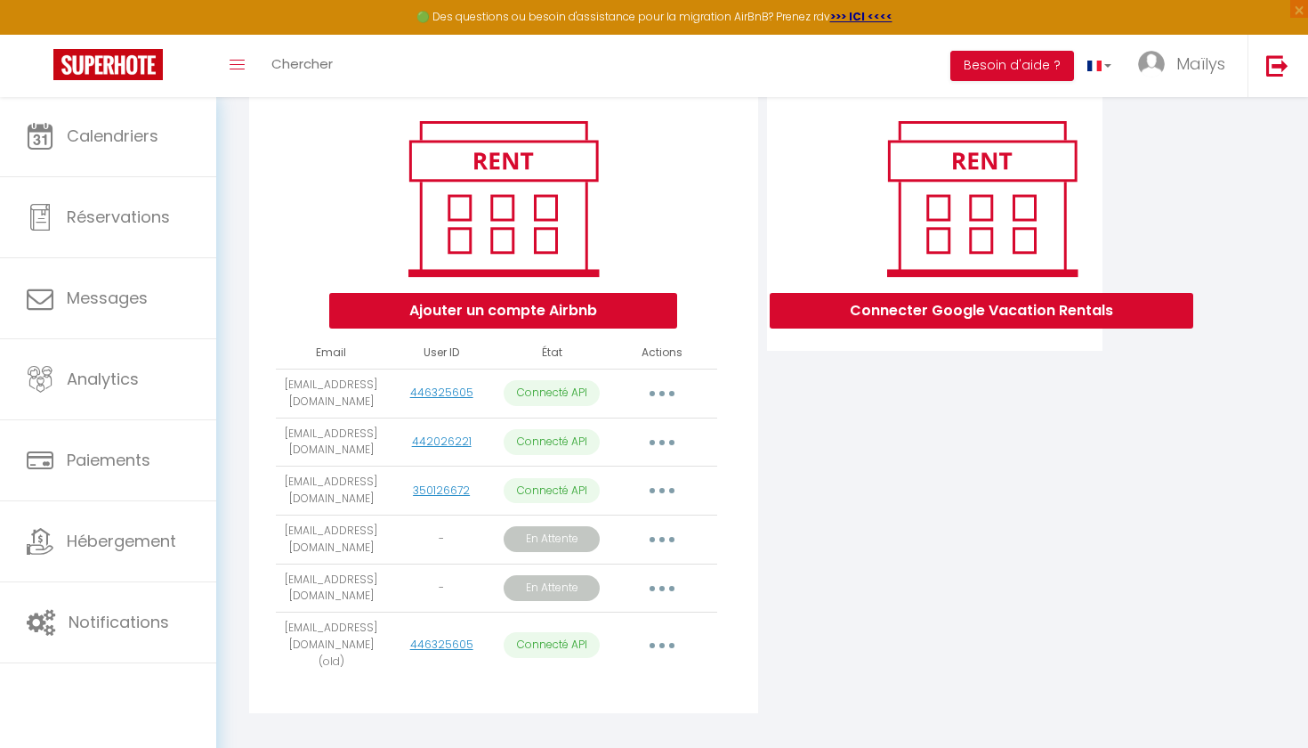
scroll to position [198, 0]
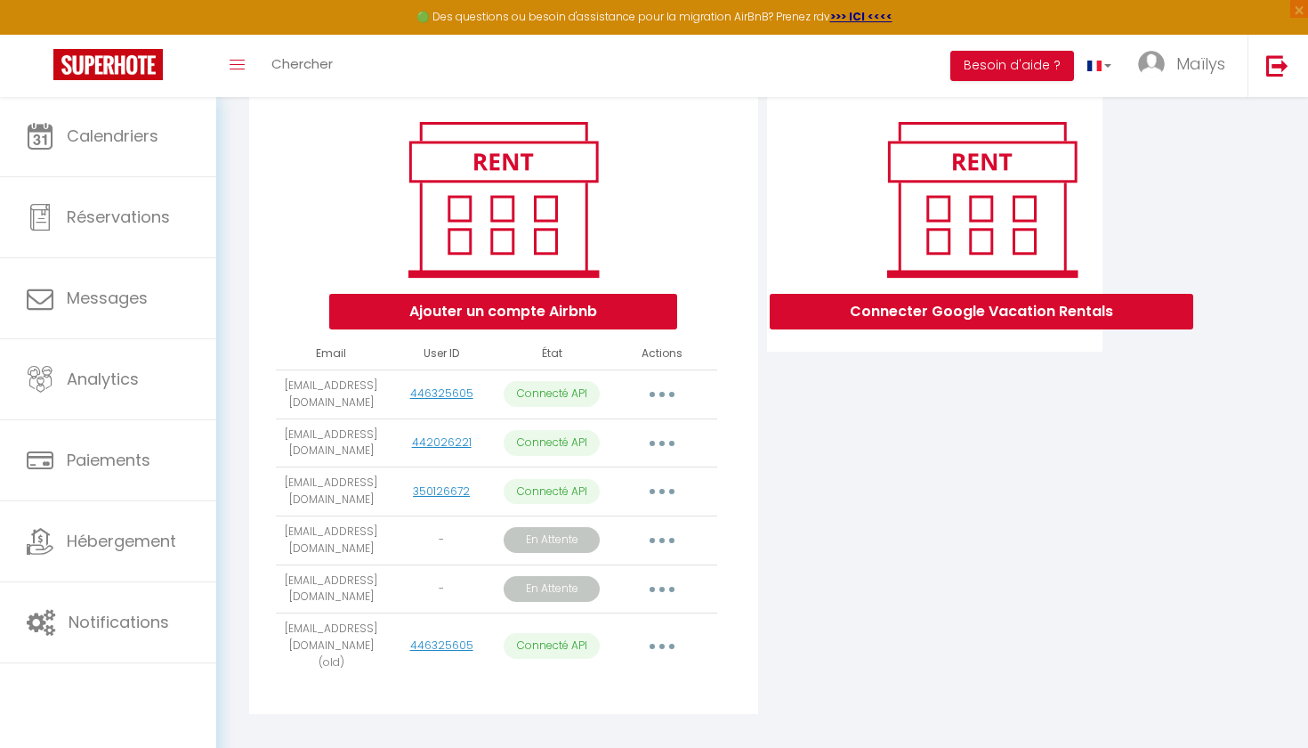
click at [657, 580] on button "button" at bounding box center [662, 589] width 50 height 28
click at [877, 536] on div "Connecter Google Vacation Rentals" at bounding box center [935, 408] width 345 height 633
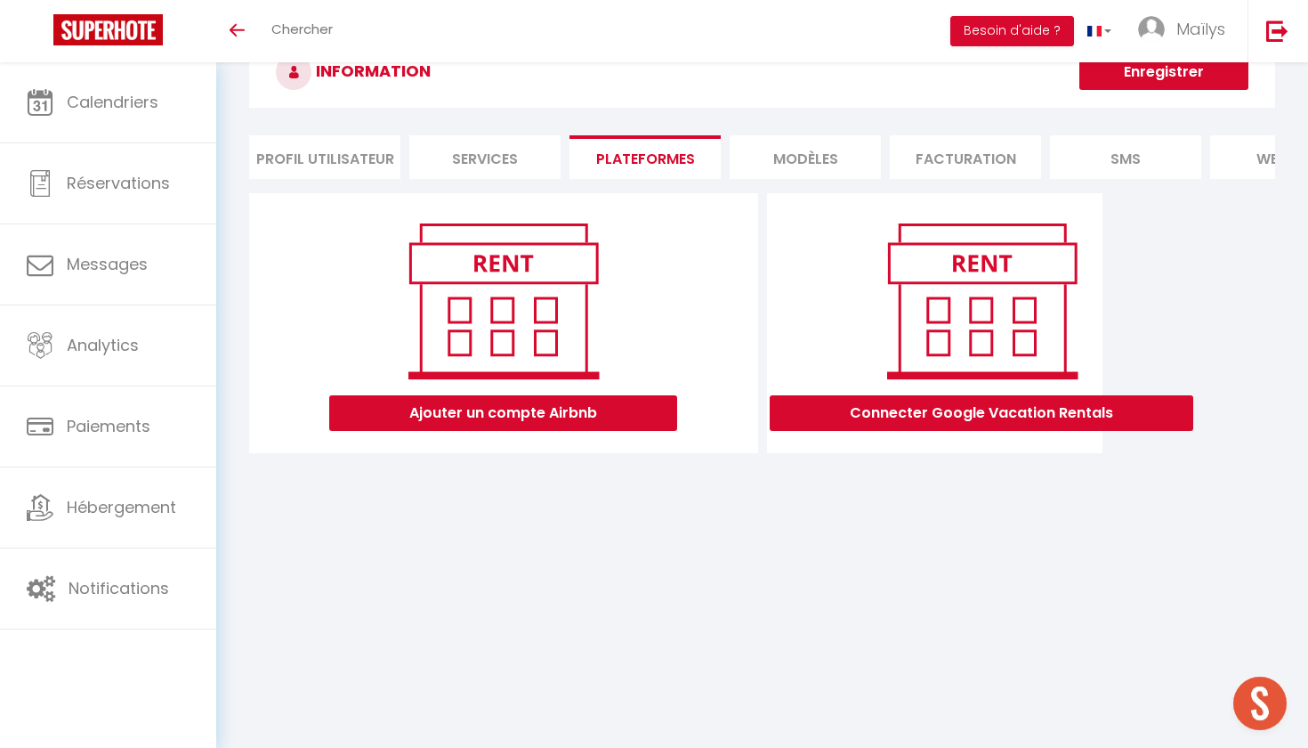
scroll to position [62, 0]
click at [514, 146] on li "Services" at bounding box center [484, 157] width 151 height 44
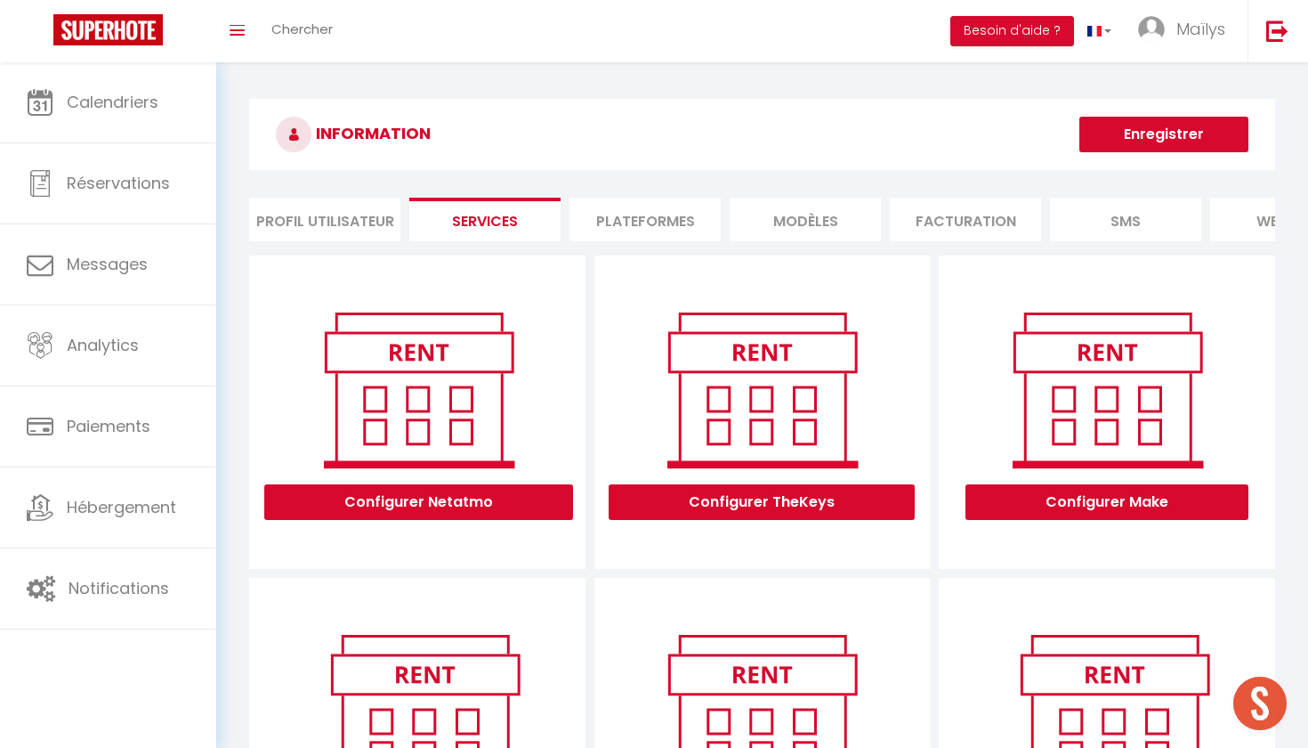
click at [819, 220] on li "MODÈLES" at bounding box center [805, 220] width 151 height 44
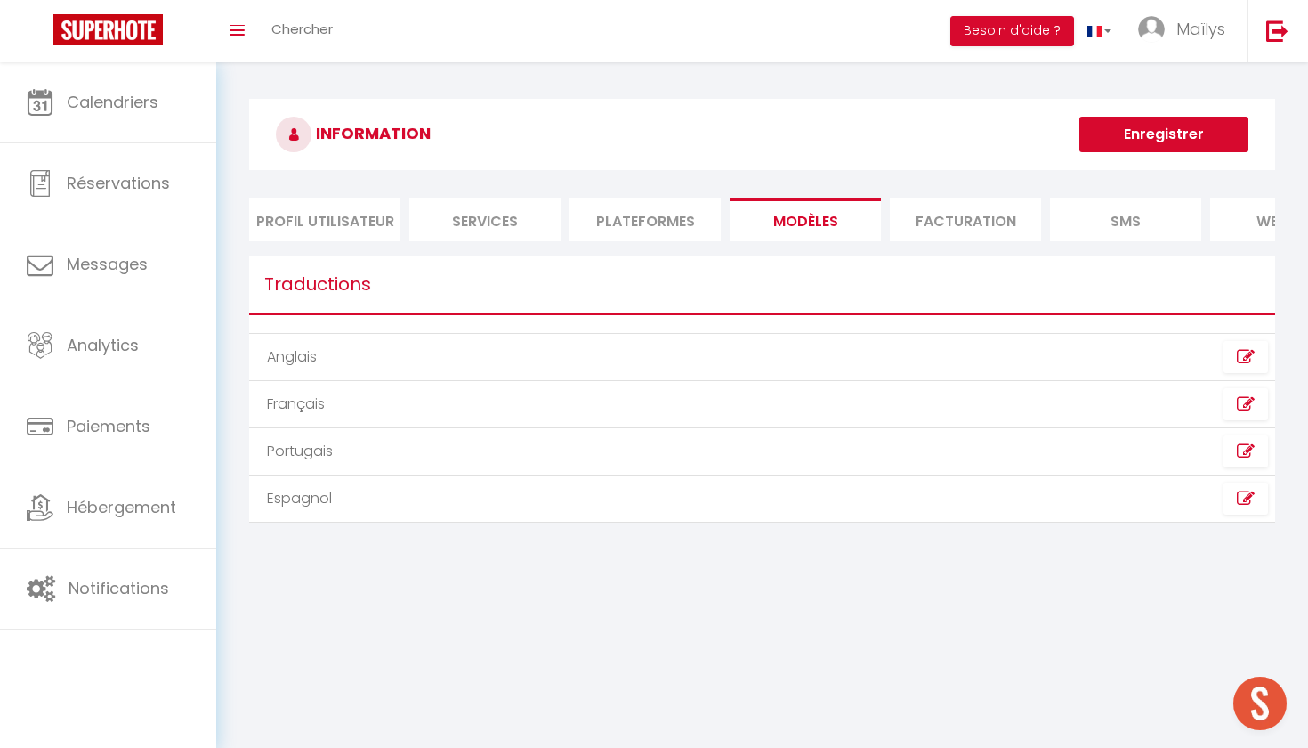
click at [950, 216] on li "Facturation" at bounding box center [965, 220] width 151 height 44
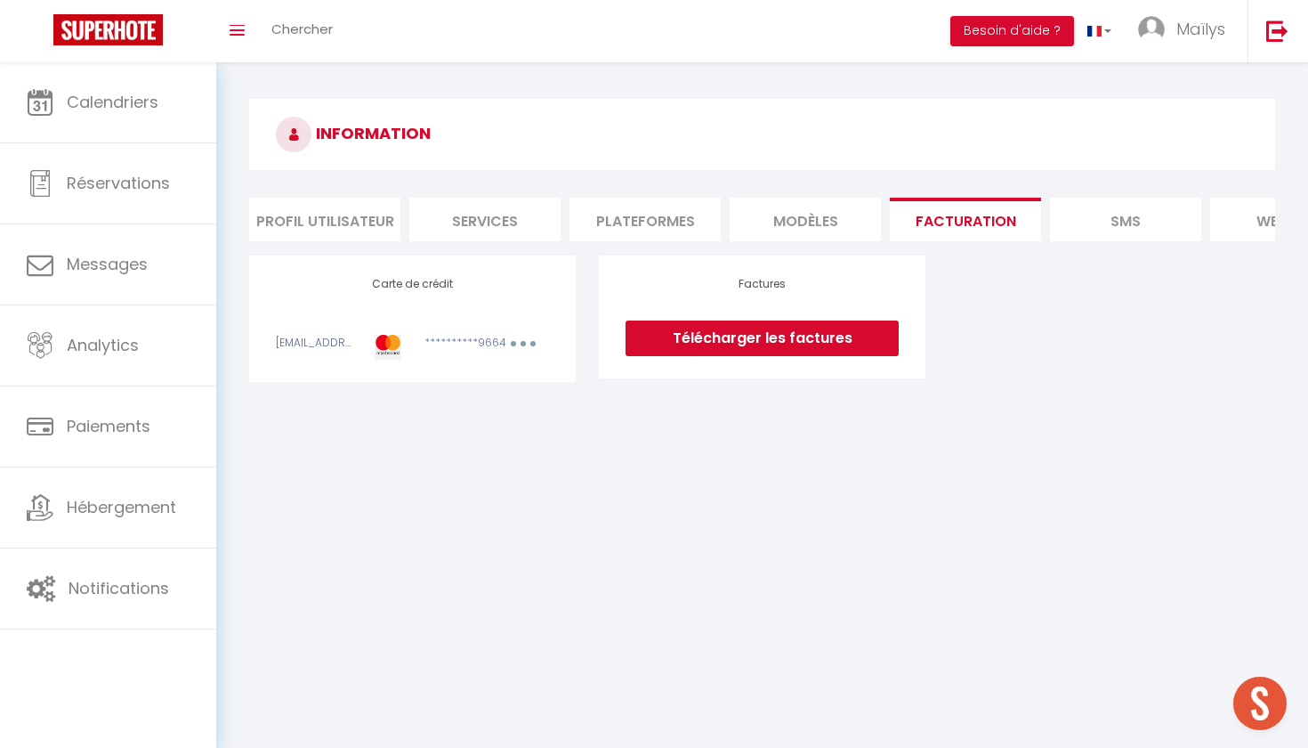
click at [652, 214] on li "Plateformes" at bounding box center [645, 220] width 151 height 44
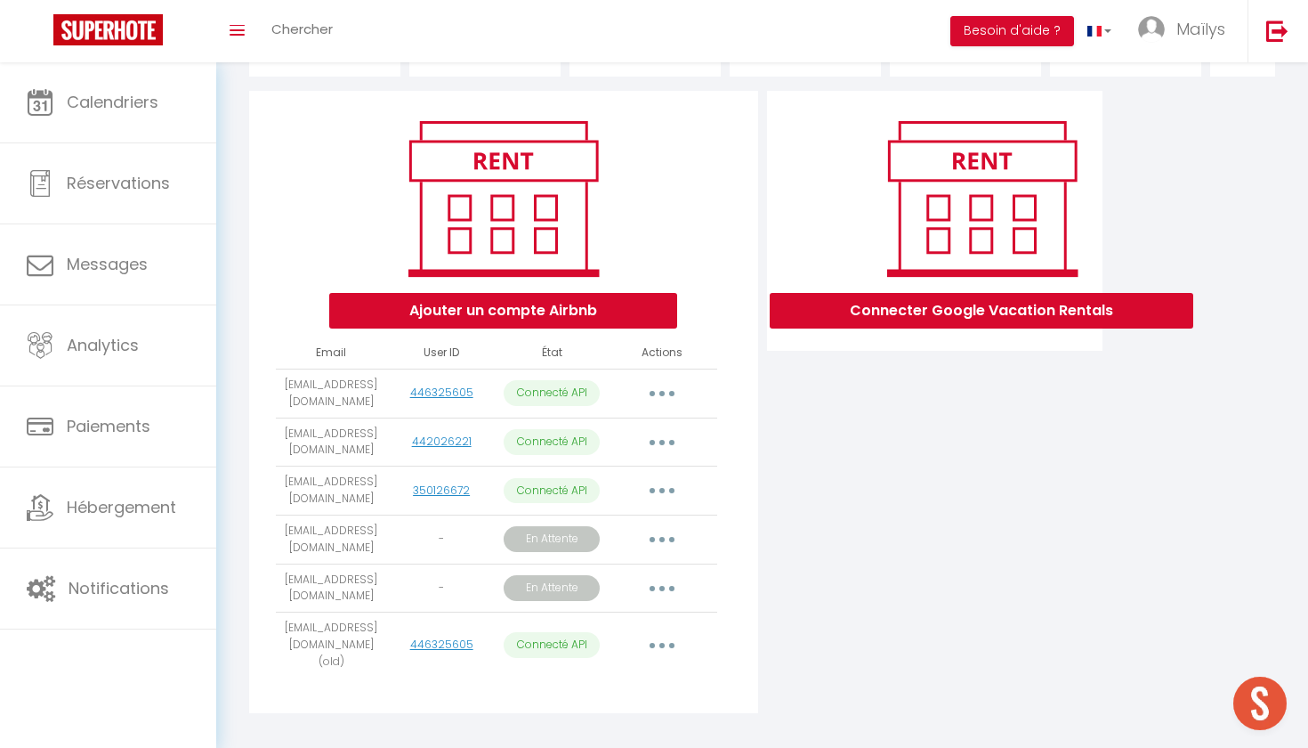
scroll to position [164, 0]
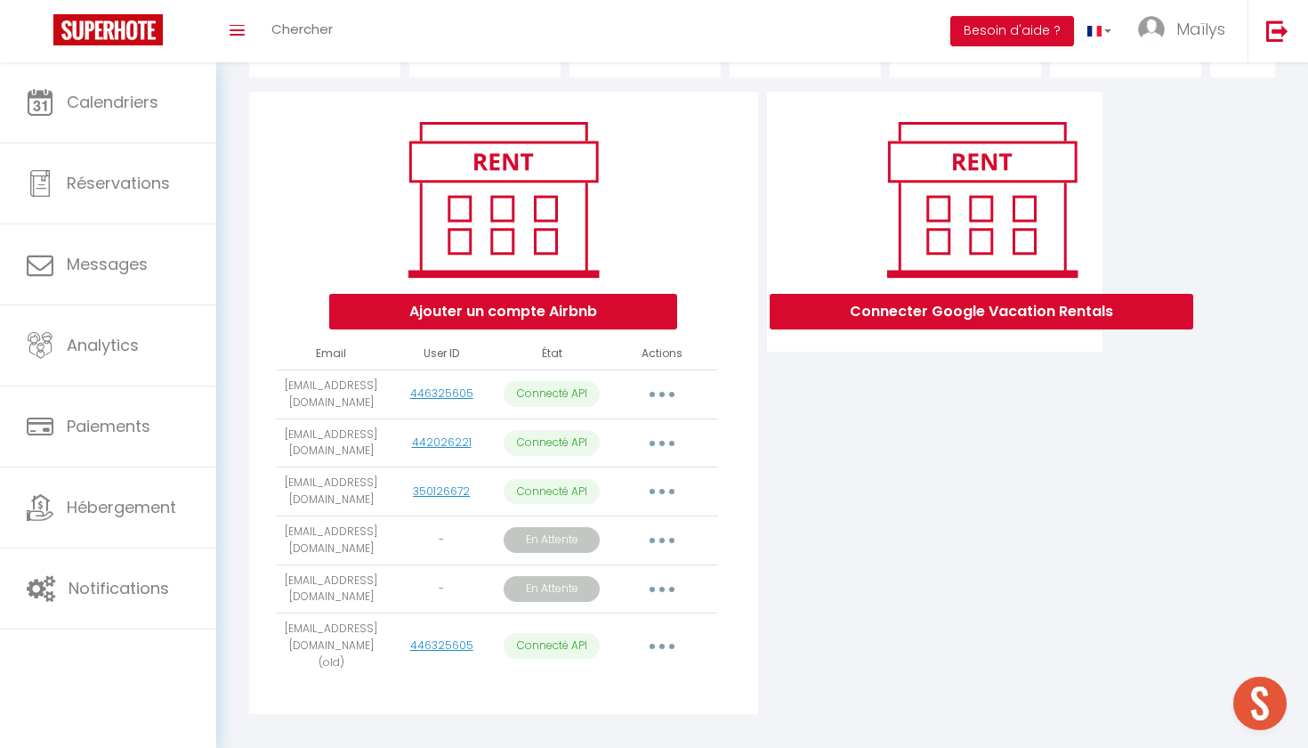
click at [648, 582] on button "button" at bounding box center [662, 589] width 50 height 28
click at [554, 579] on p "En Attente" at bounding box center [552, 589] width 96 height 26
click at [665, 575] on button "button" at bounding box center [662, 589] width 50 height 28
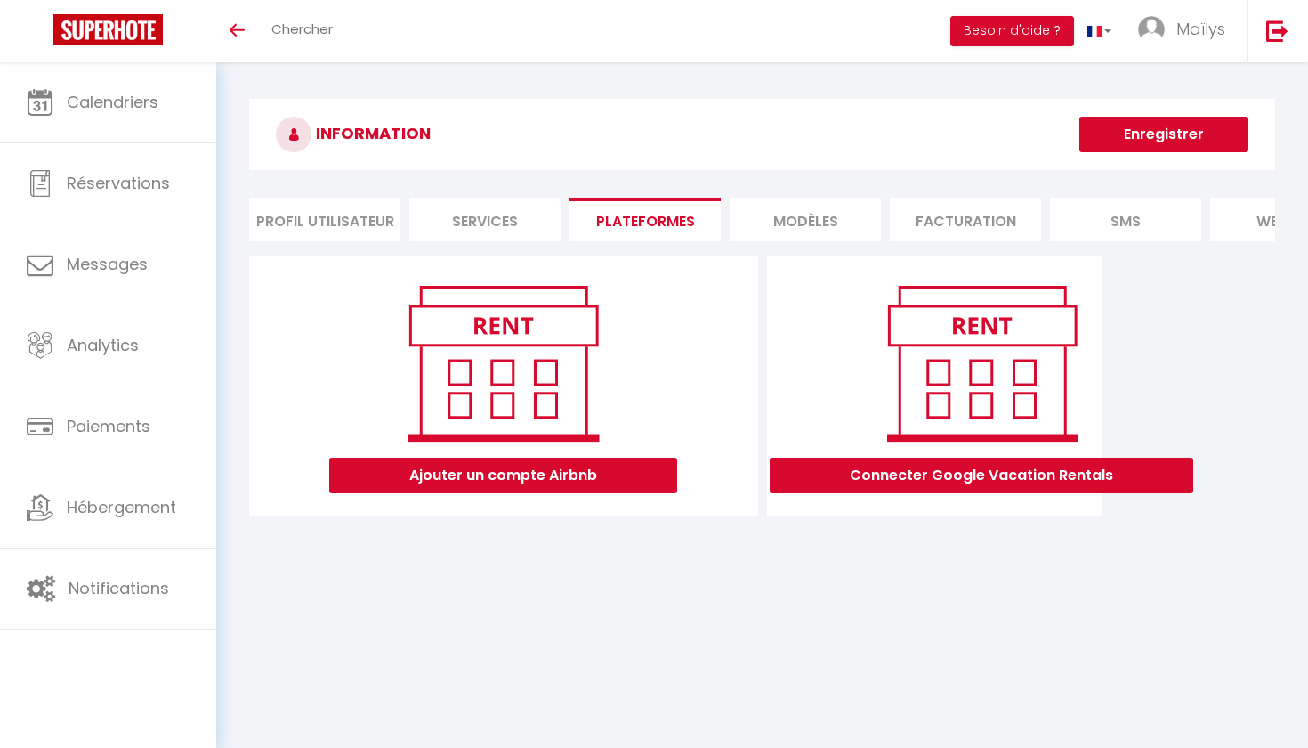
scroll to position [62, 0]
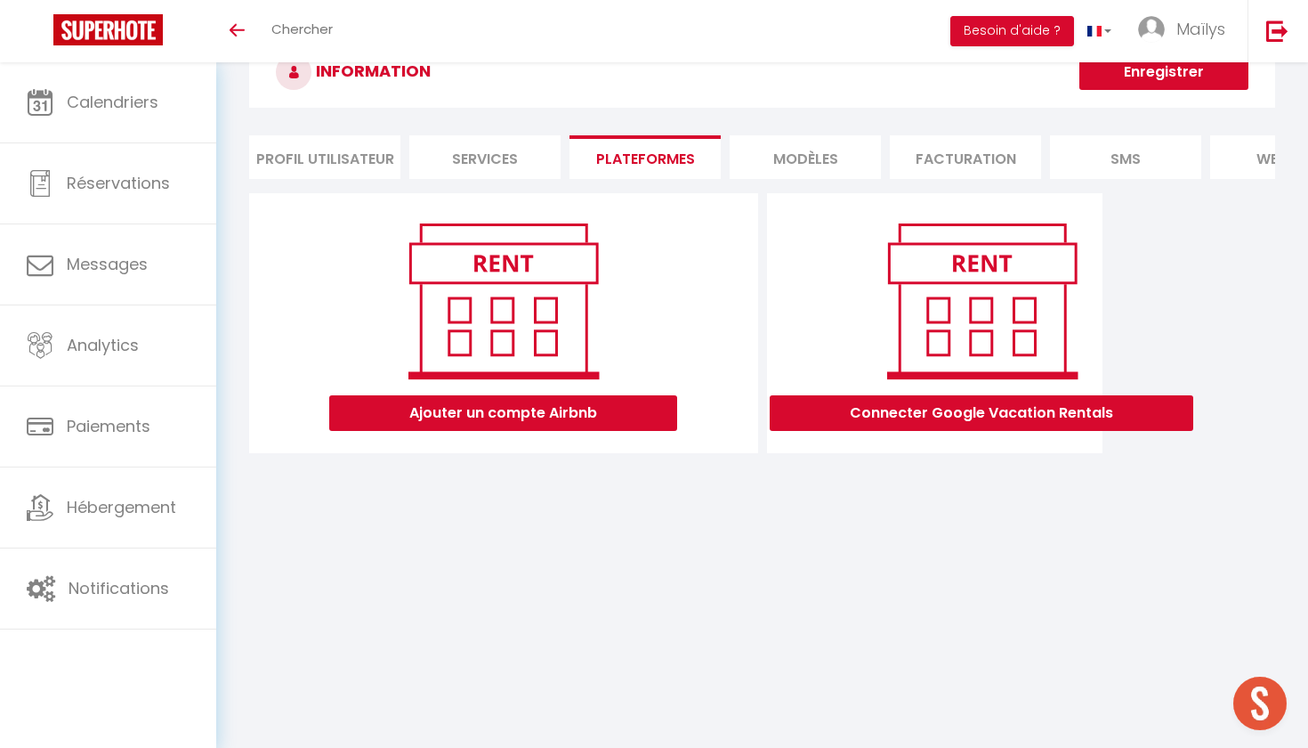
click at [347, 139] on li "Profil Utilisateur" at bounding box center [324, 157] width 151 height 44
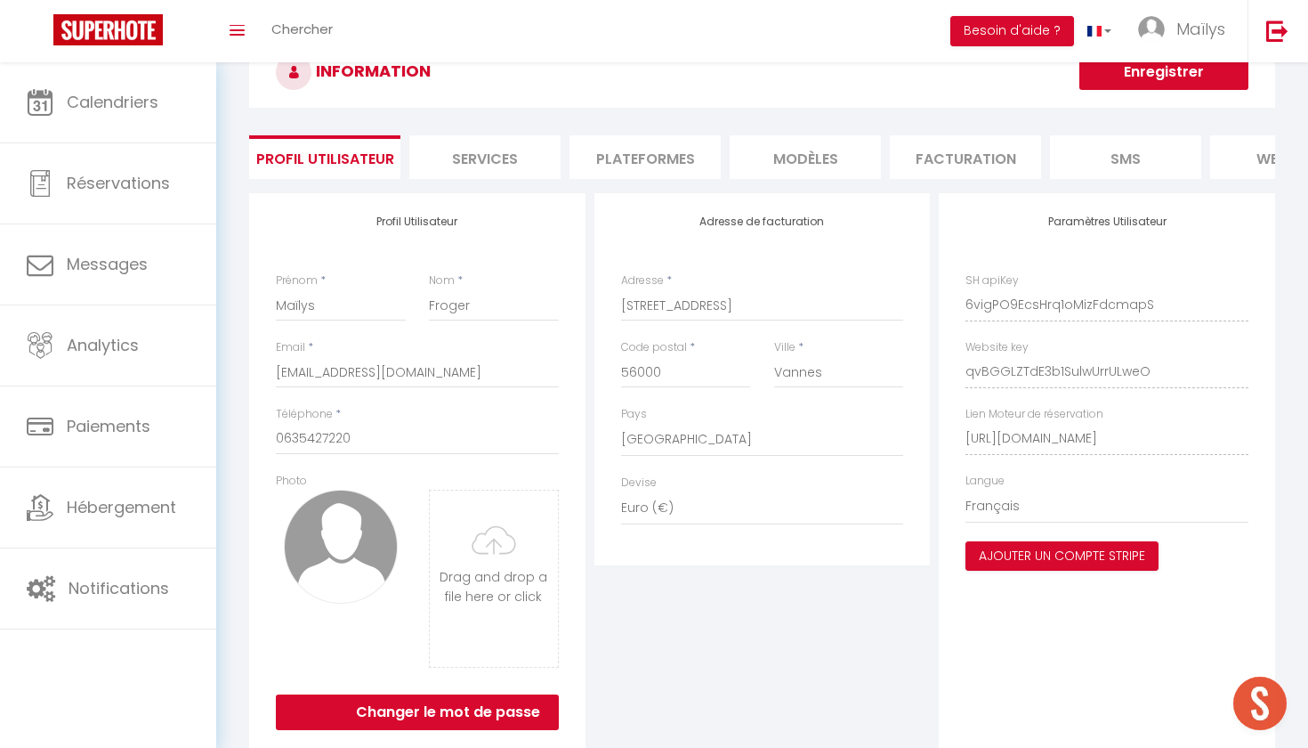
click at [475, 154] on li "Services" at bounding box center [484, 157] width 151 height 44
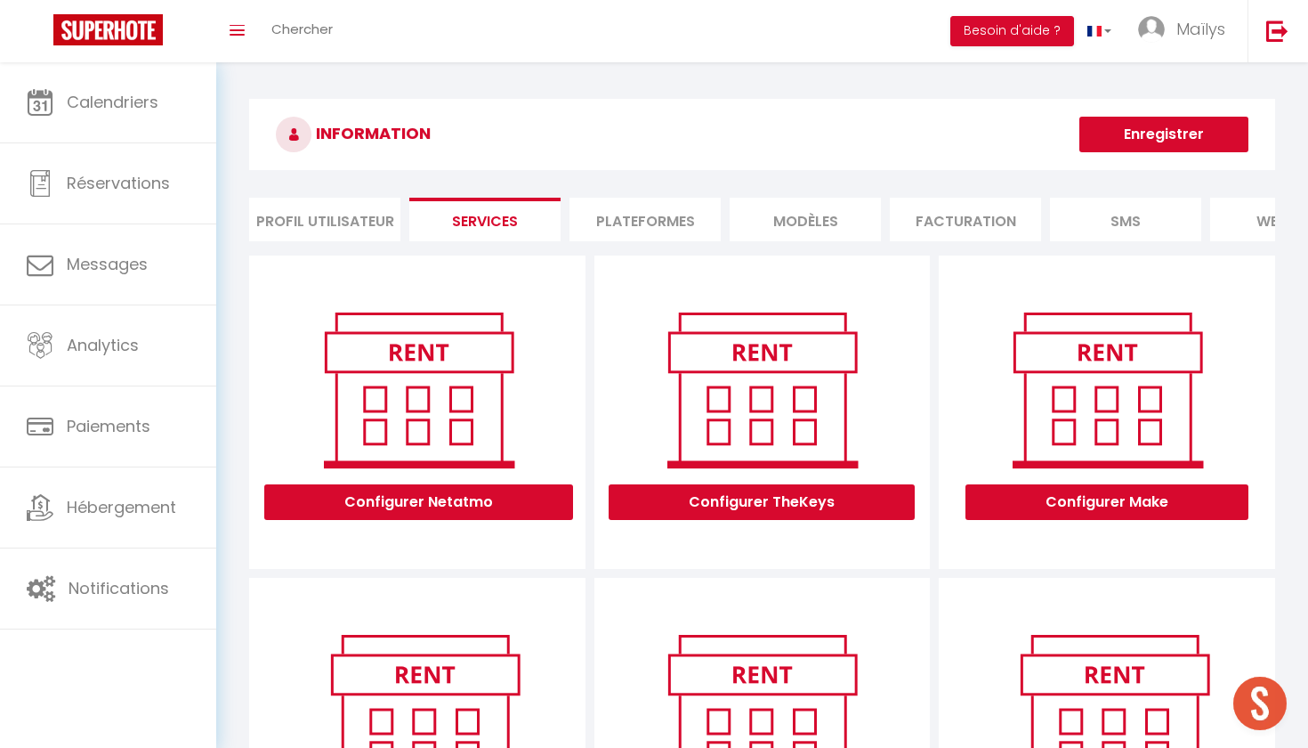
click at [643, 205] on li "Plateformes" at bounding box center [645, 220] width 151 height 44
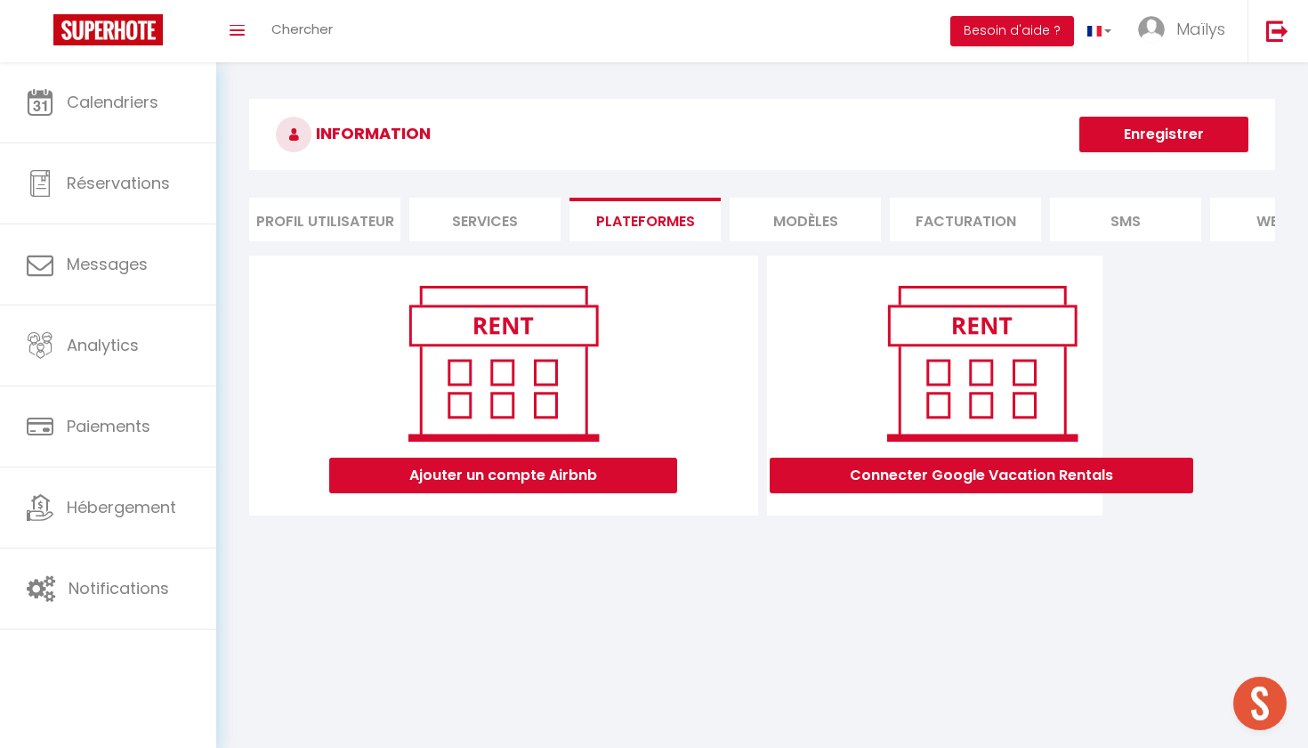
click at [823, 215] on li "MODÈLES" at bounding box center [805, 220] width 151 height 44
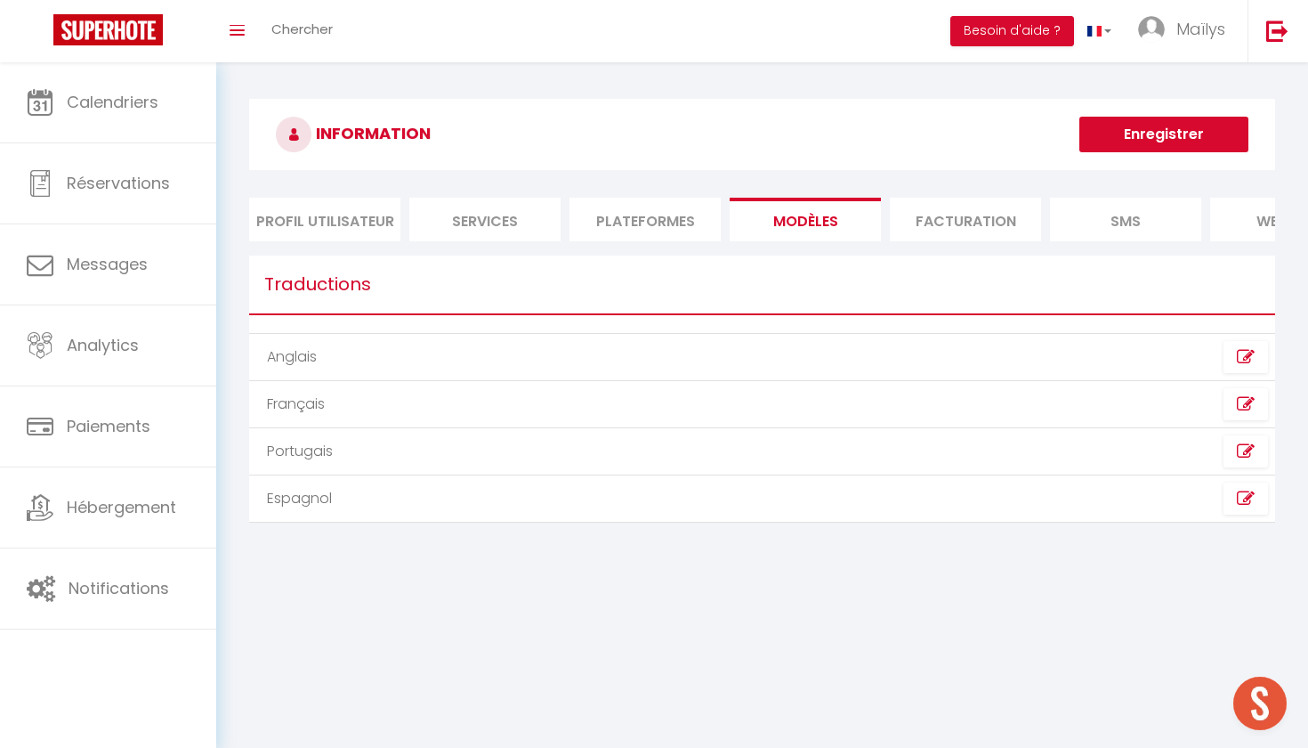
click at [974, 215] on li "Facturation" at bounding box center [965, 220] width 151 height 44
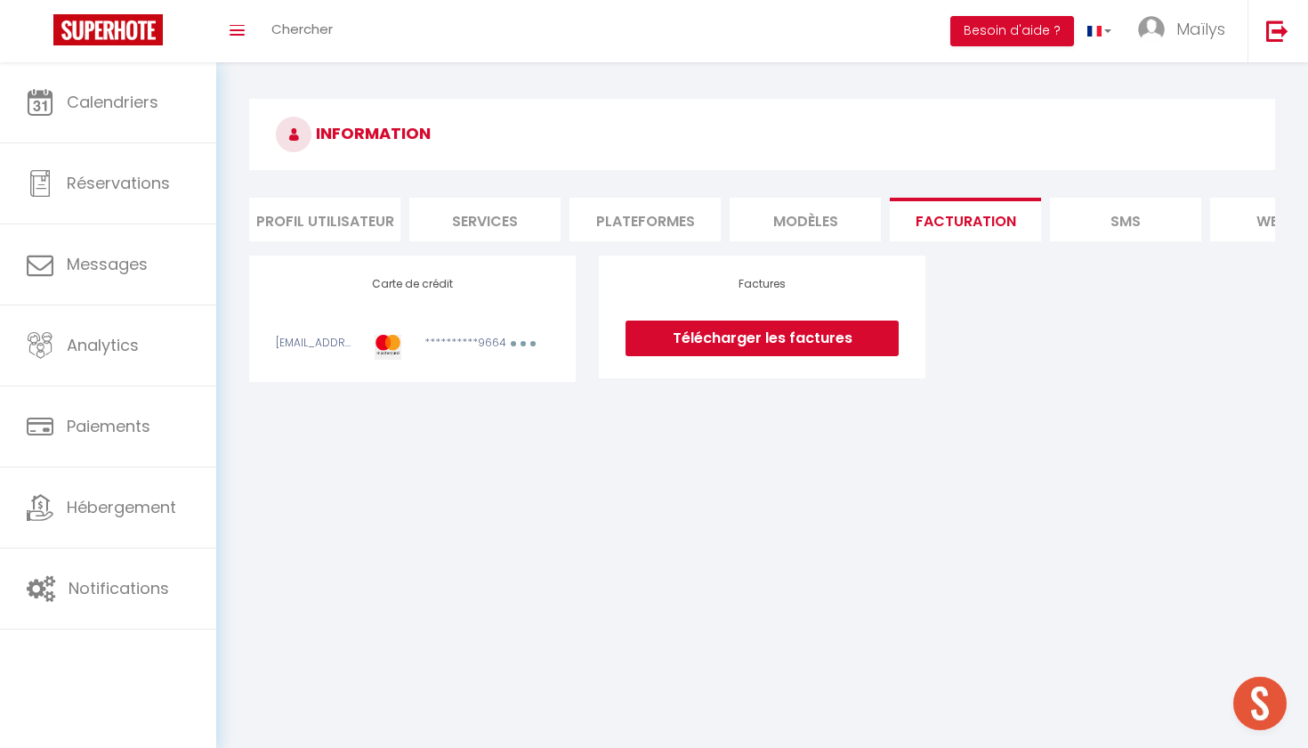
click at [1121, 221] on li "SMS" at bounding box center [1125, 220] width 151 height 44
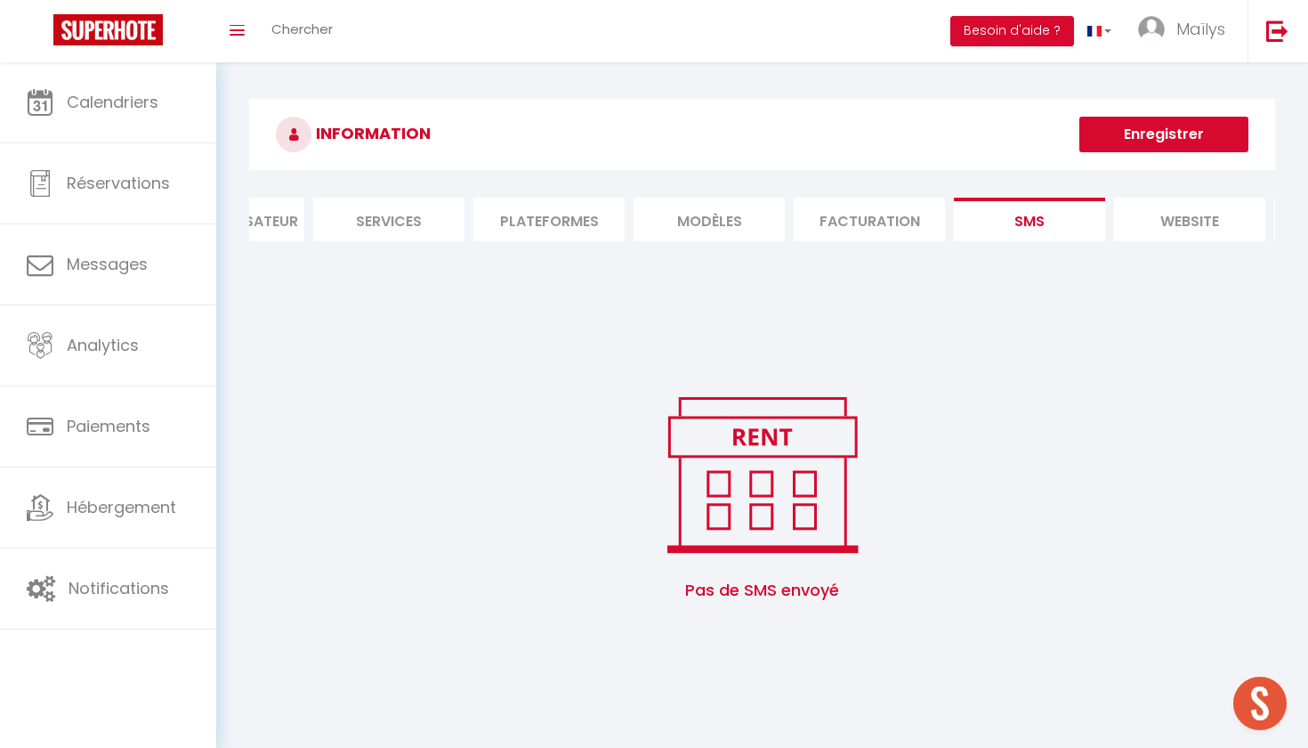
scroll to position [0, 141]
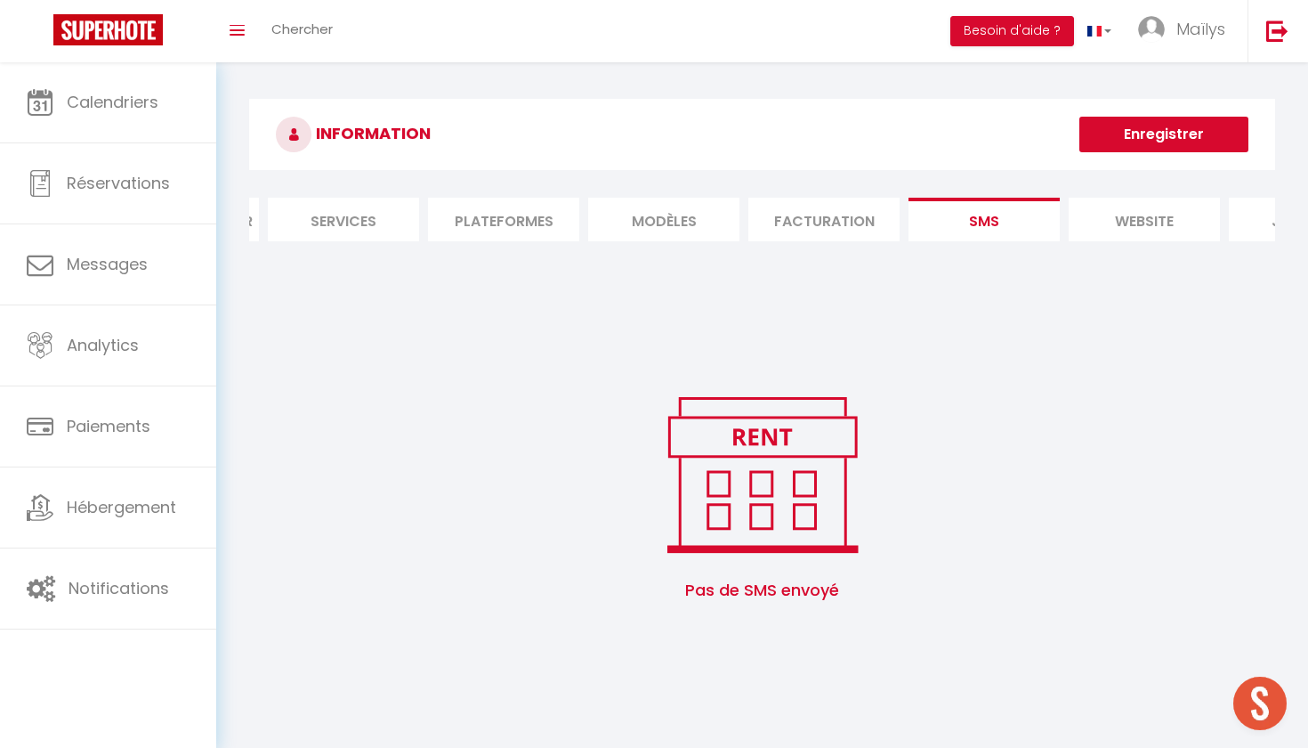
click at [1120, 221] on li "website" at bounding box center [1144, 220] width 151 height 44
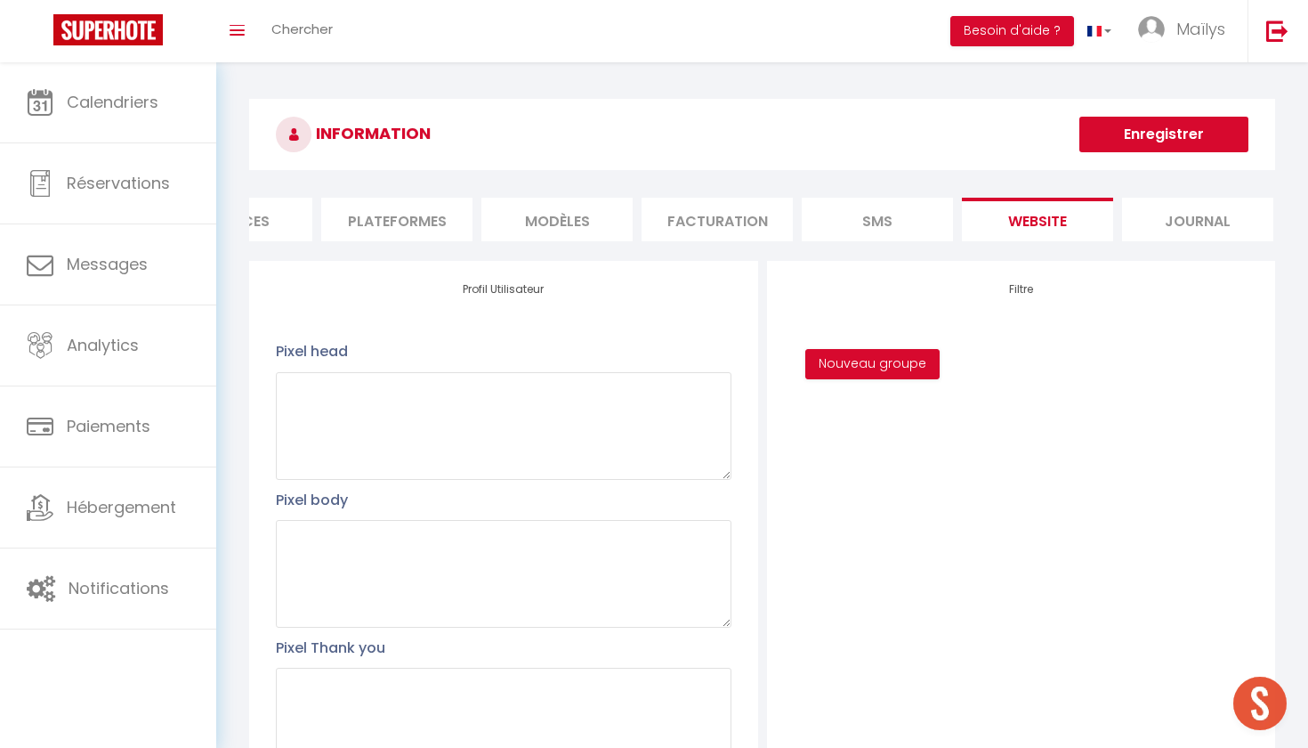
scroll to position [0, 247]
click at [1168, 211] on li "Journal" at bounding box center [1199, 220] width 151 height 44
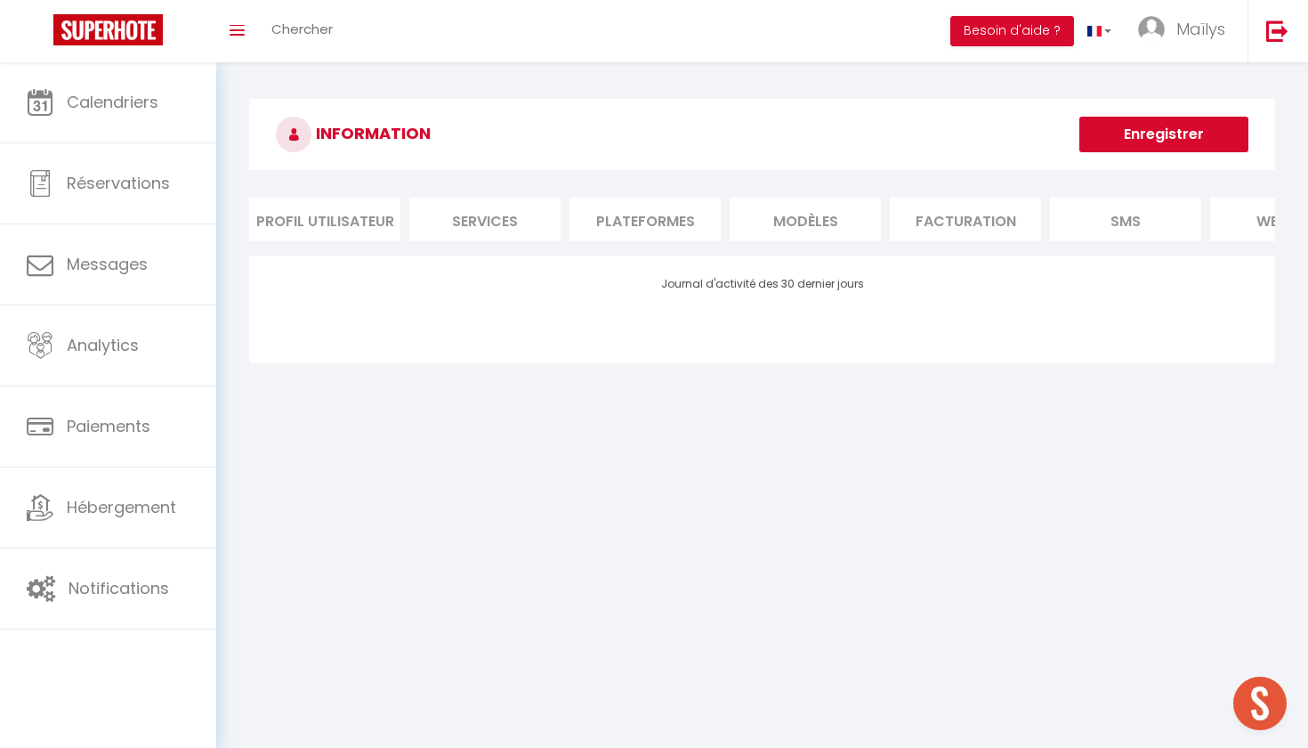
scroll to position [0, 0]
click at [330, 208] on li "Profil Utilisateur" at bounding box center [324, 220] width 151 height 44
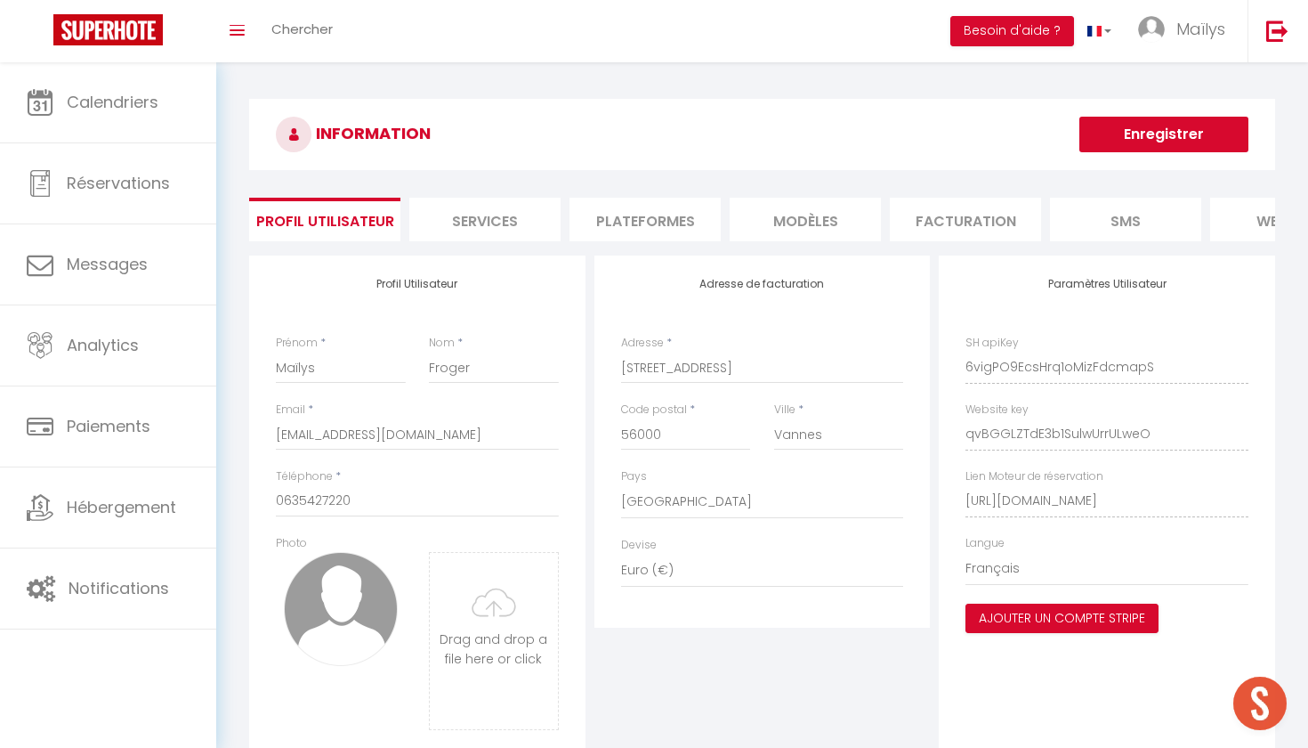
click at [521, 238] on li "Services" at bounding box center [484, 220] width 151 height 44
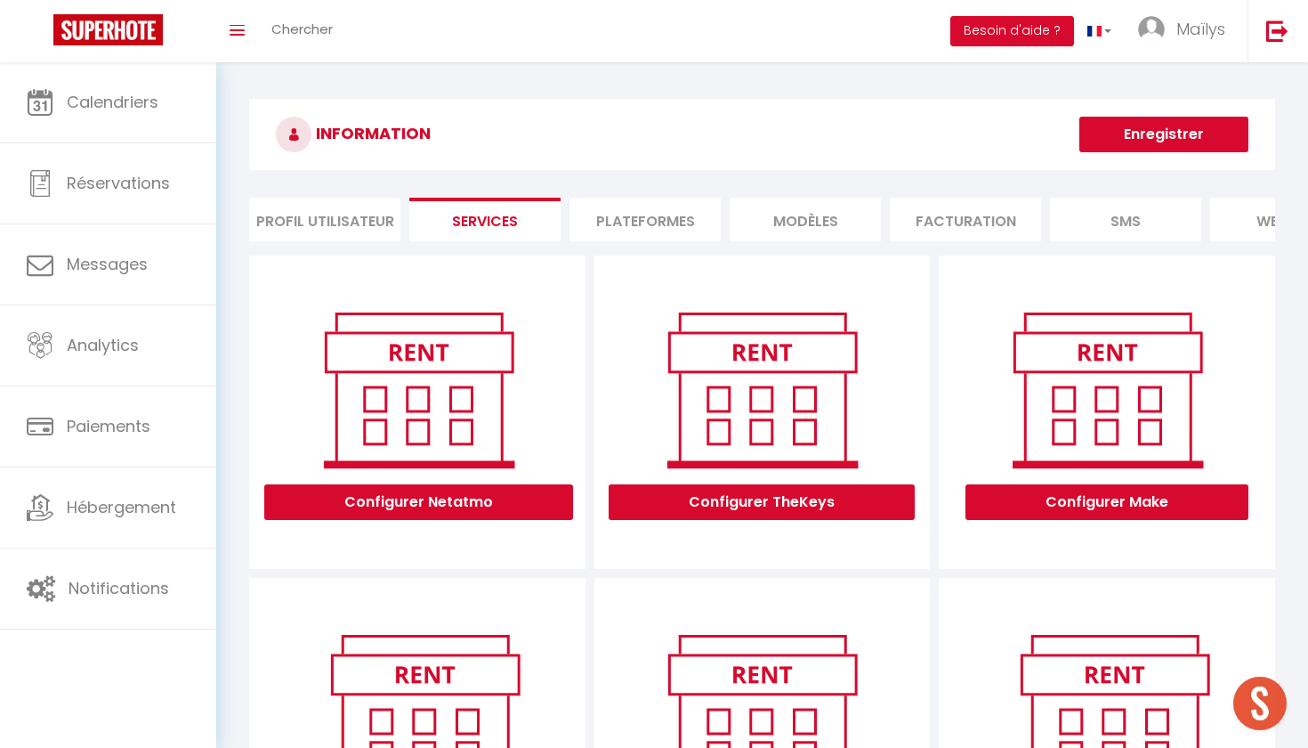
click at [650, 235] on li "Plateformes" at bounding box center [645, 220] width 151 height 44
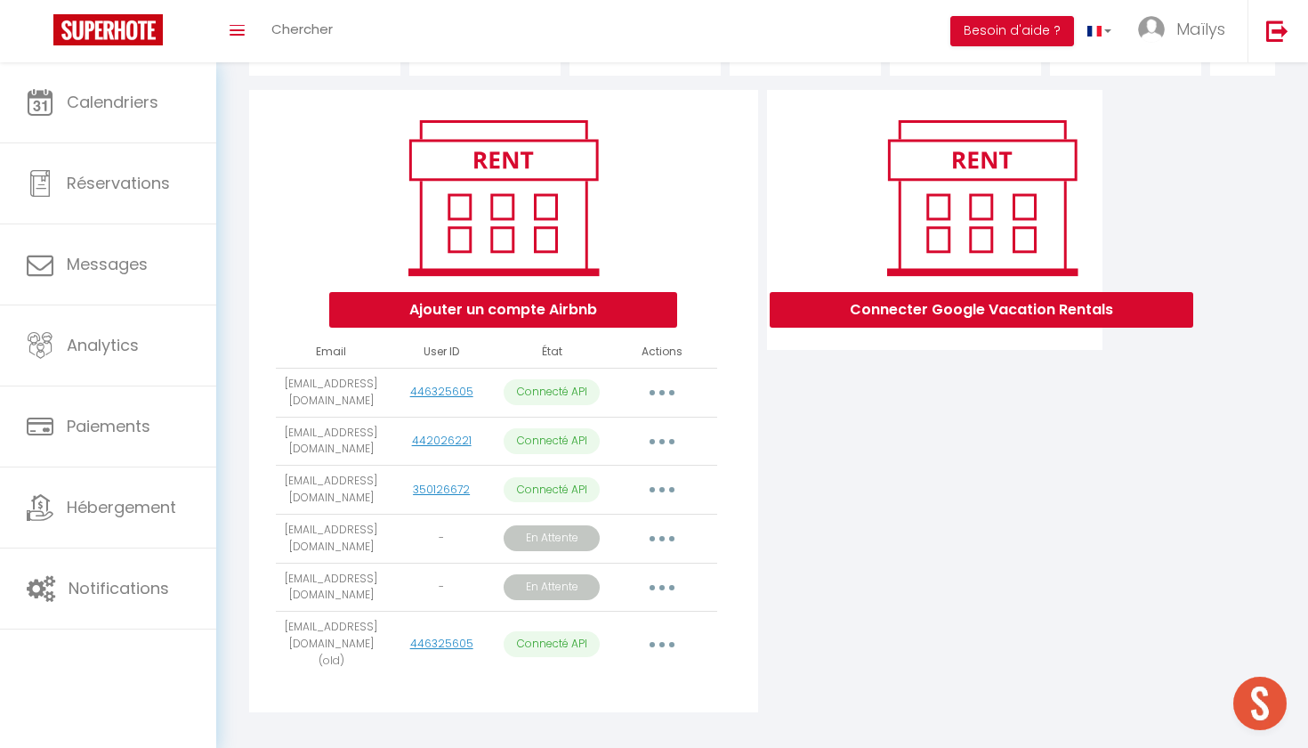
scroll to position [164, 0]
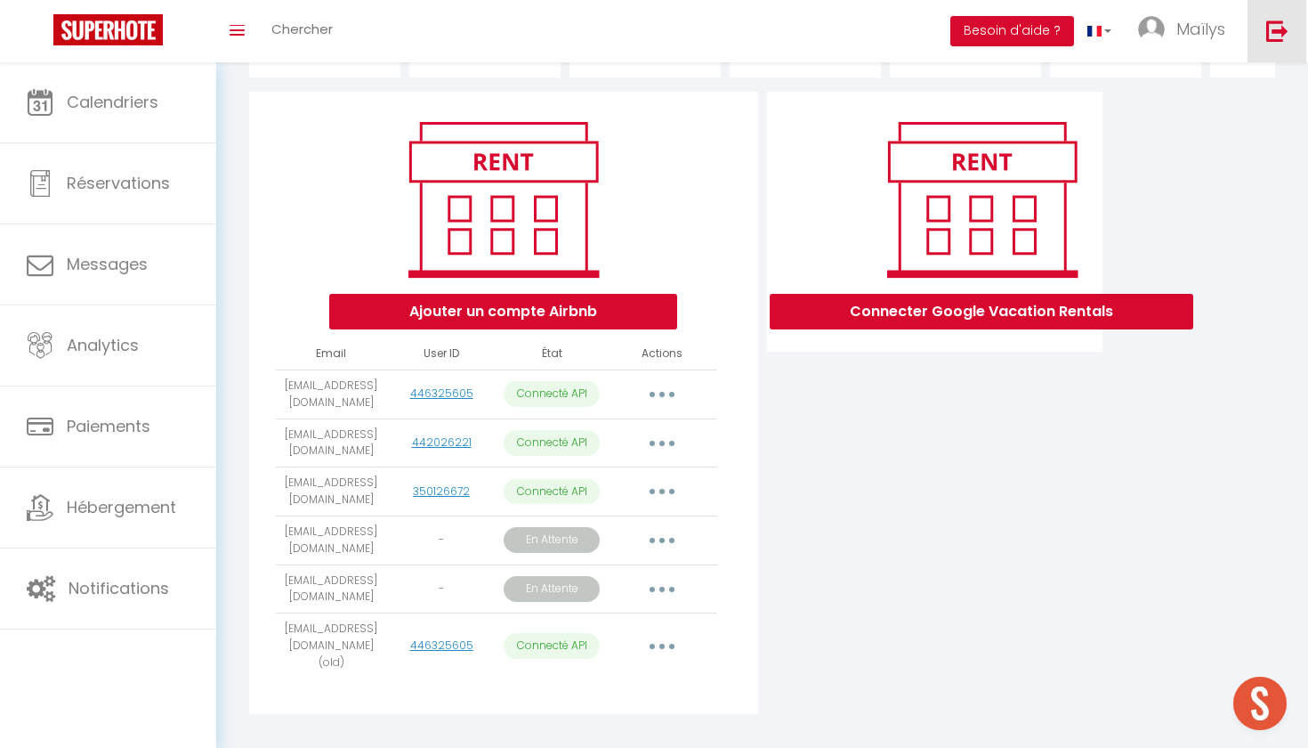
click at [1263, 38] on link at bounding box center [1277, 31] width 59 height 62
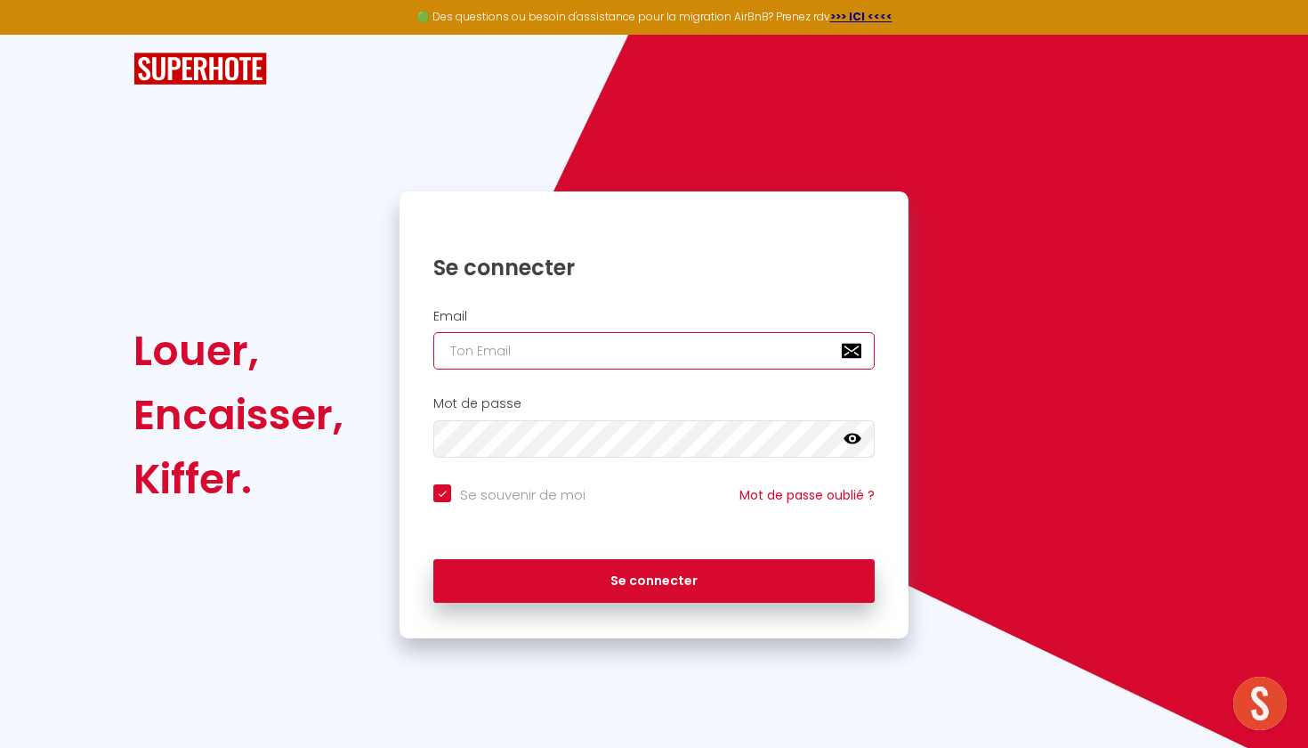
type input "[EMAIL_ADDRESS][DOMAIN_NAME]"
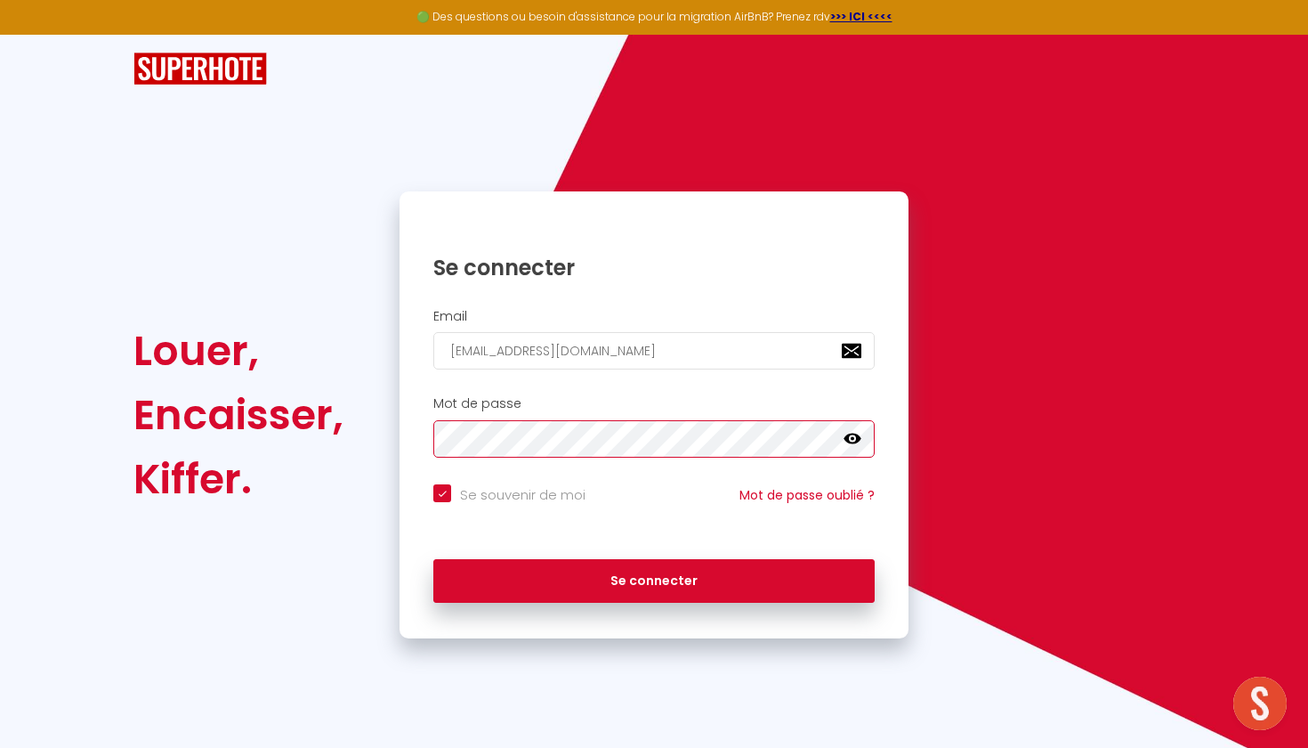
click at [654, 578] on button "Se connecter" at bounding box center [653, 581] width 441 height 44
checkbox input "true"
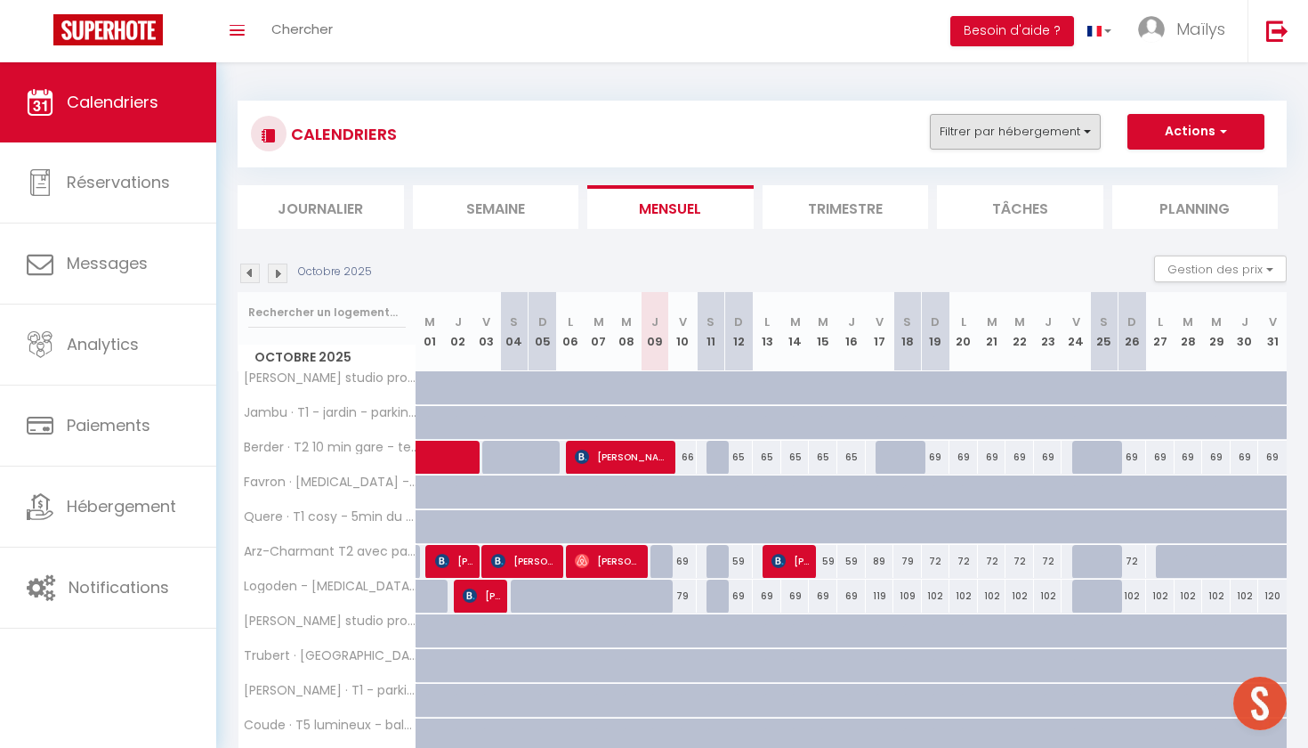
click at [1008, 142] on button "Filtrer par hébergement" at bounding box center [1015, 132] width 171 height 36
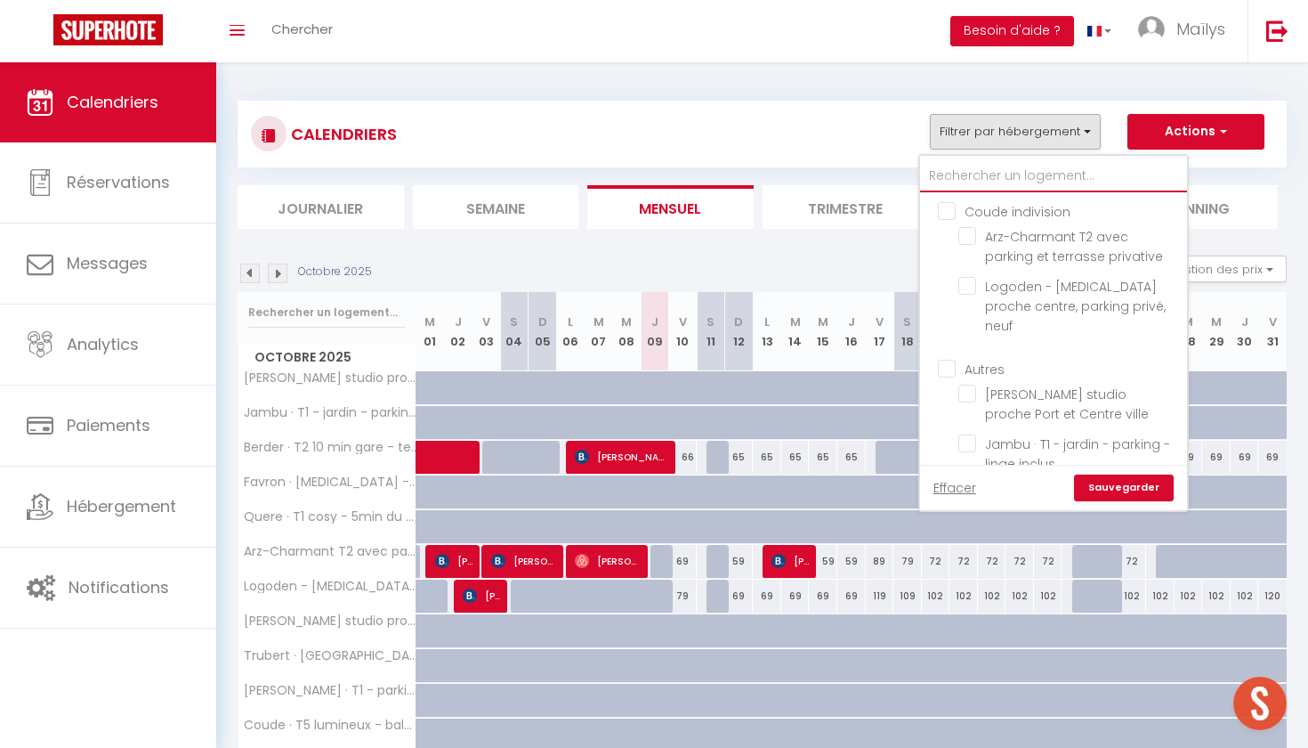
click at [971, 170] on input "text" at bounding box center [1053, 176] width 267 height 32
type input "t"
checkbox input "false"
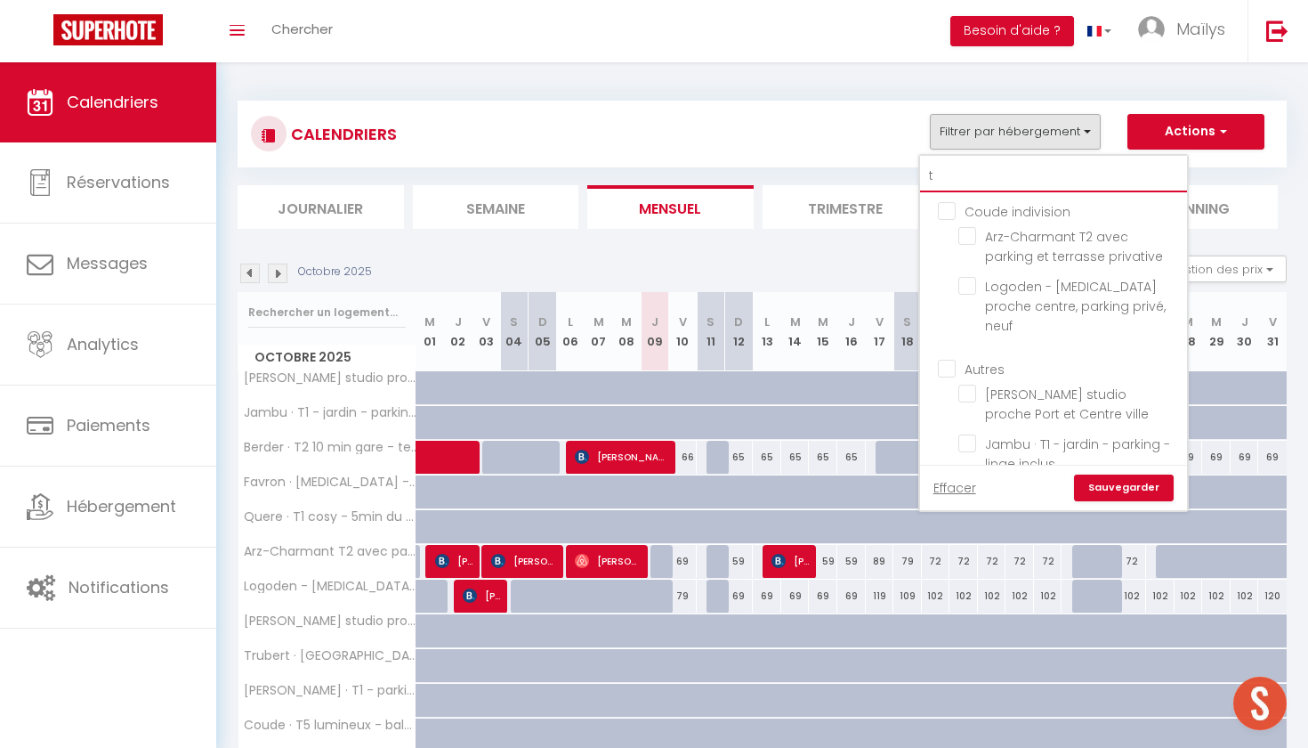
checkbox input "false"
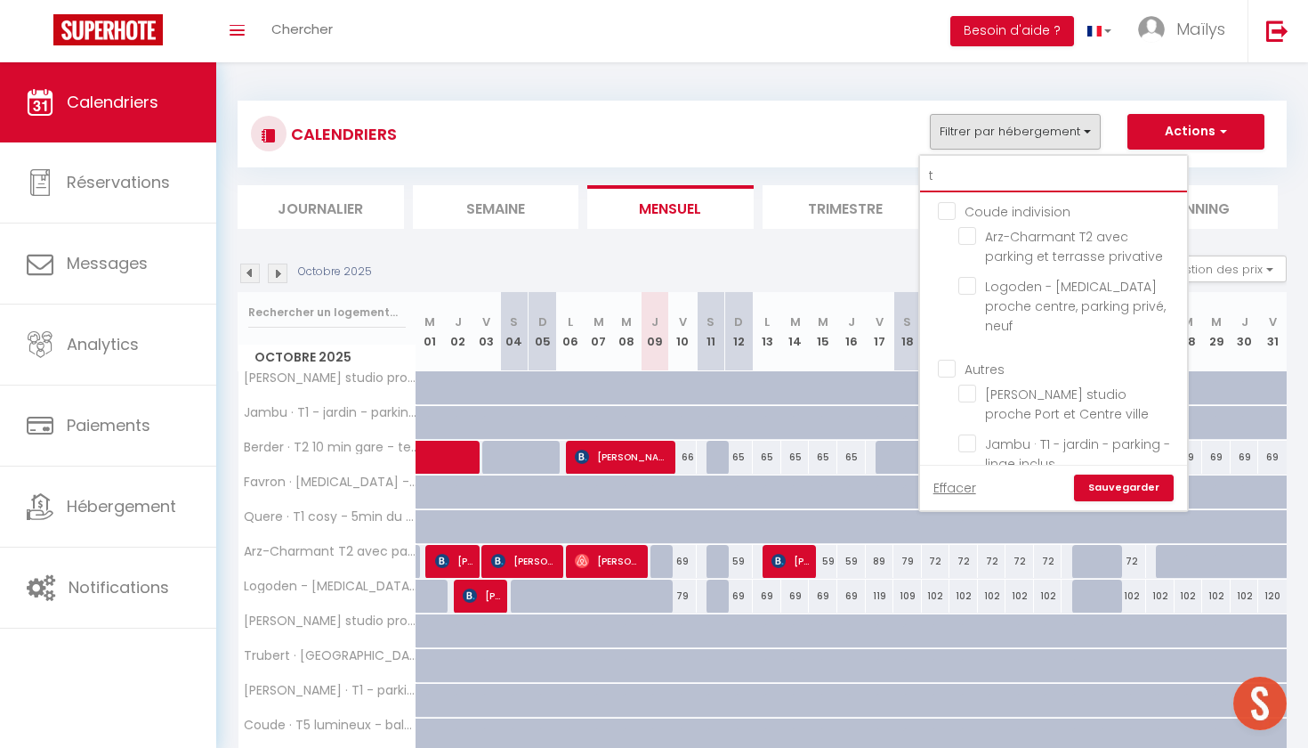
checkbox input "false"
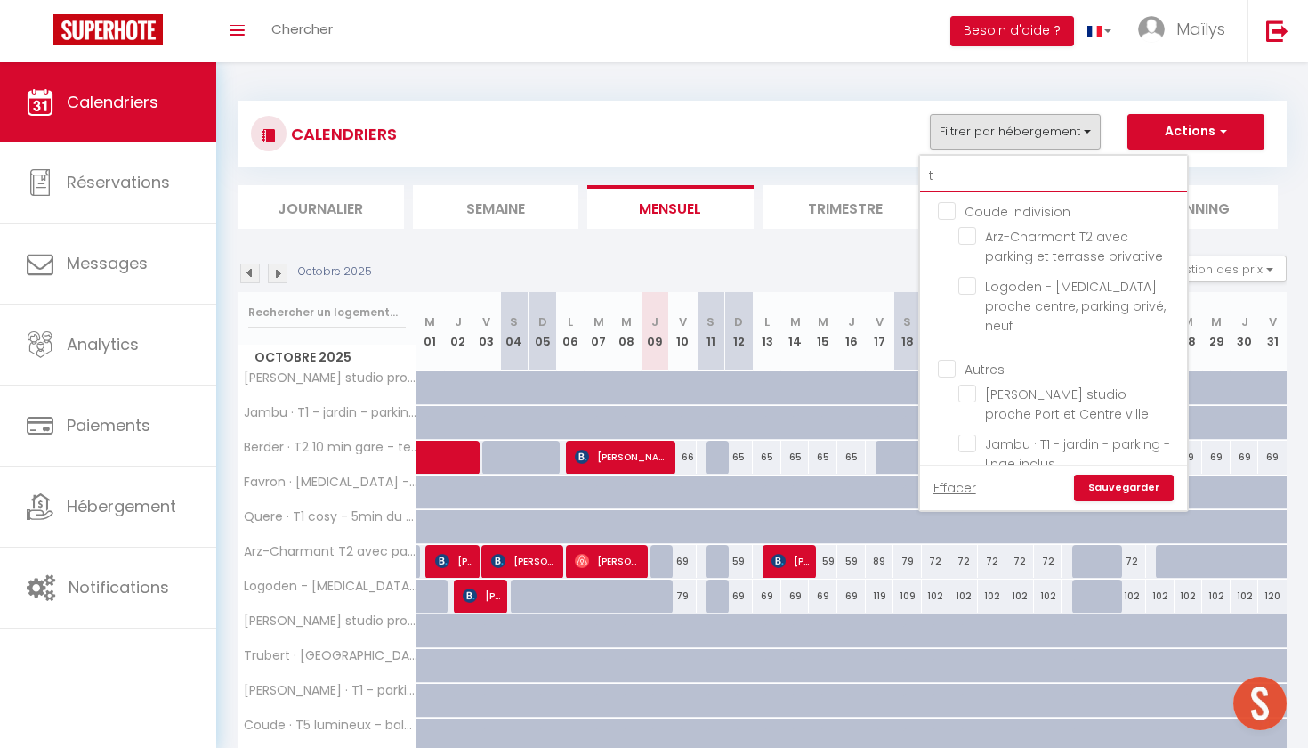
checkbox input "false"
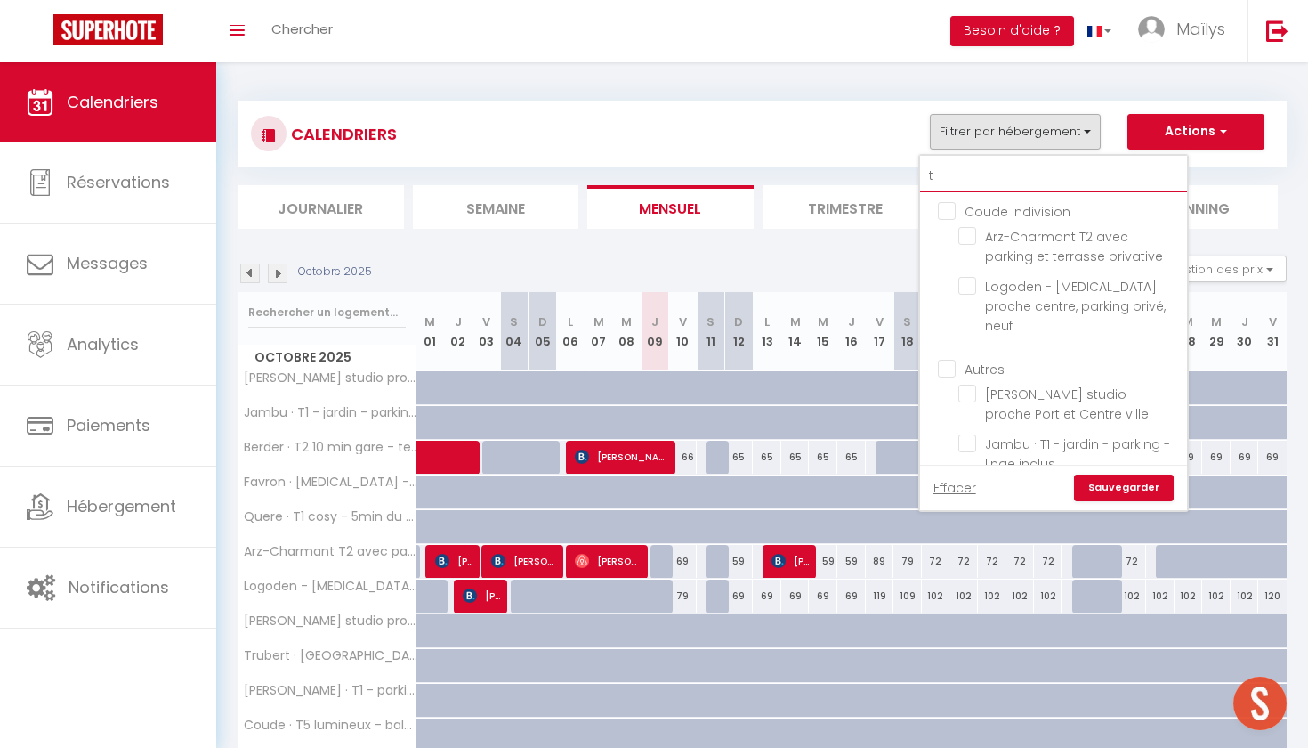
checkbox input "false"
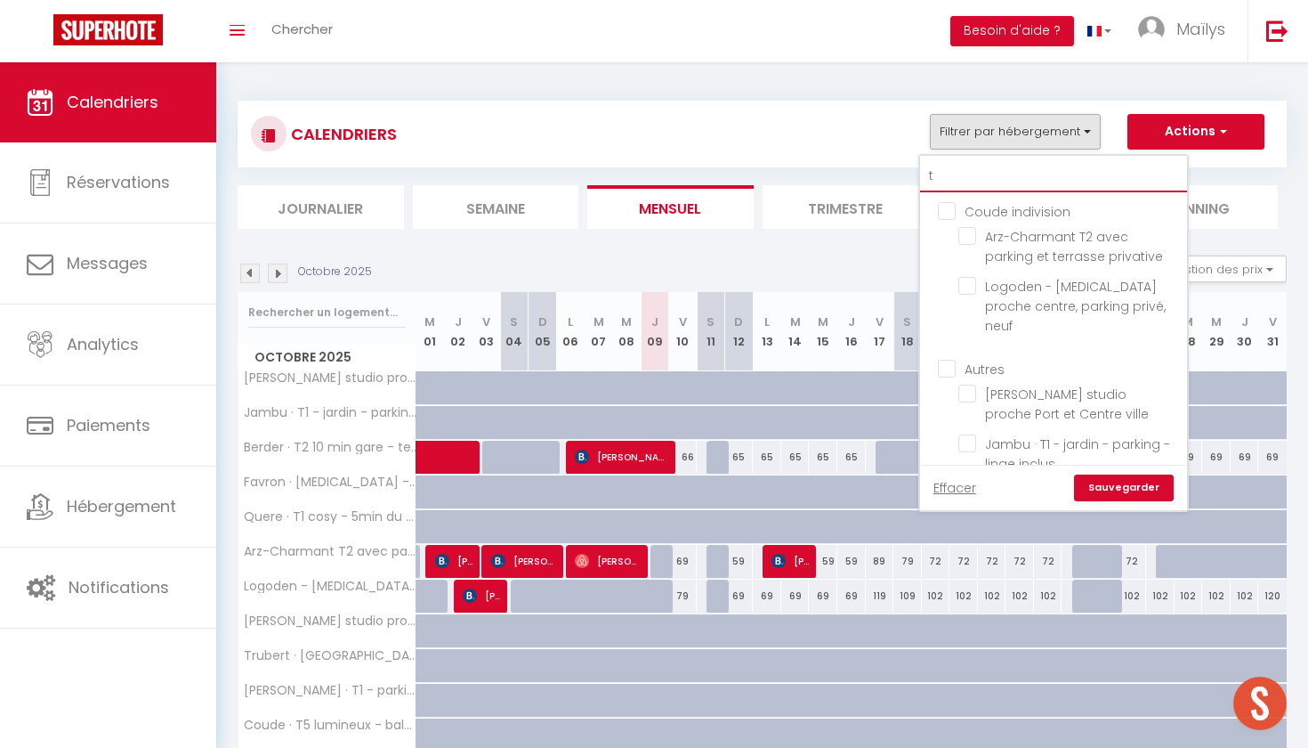
checkbox input "false"
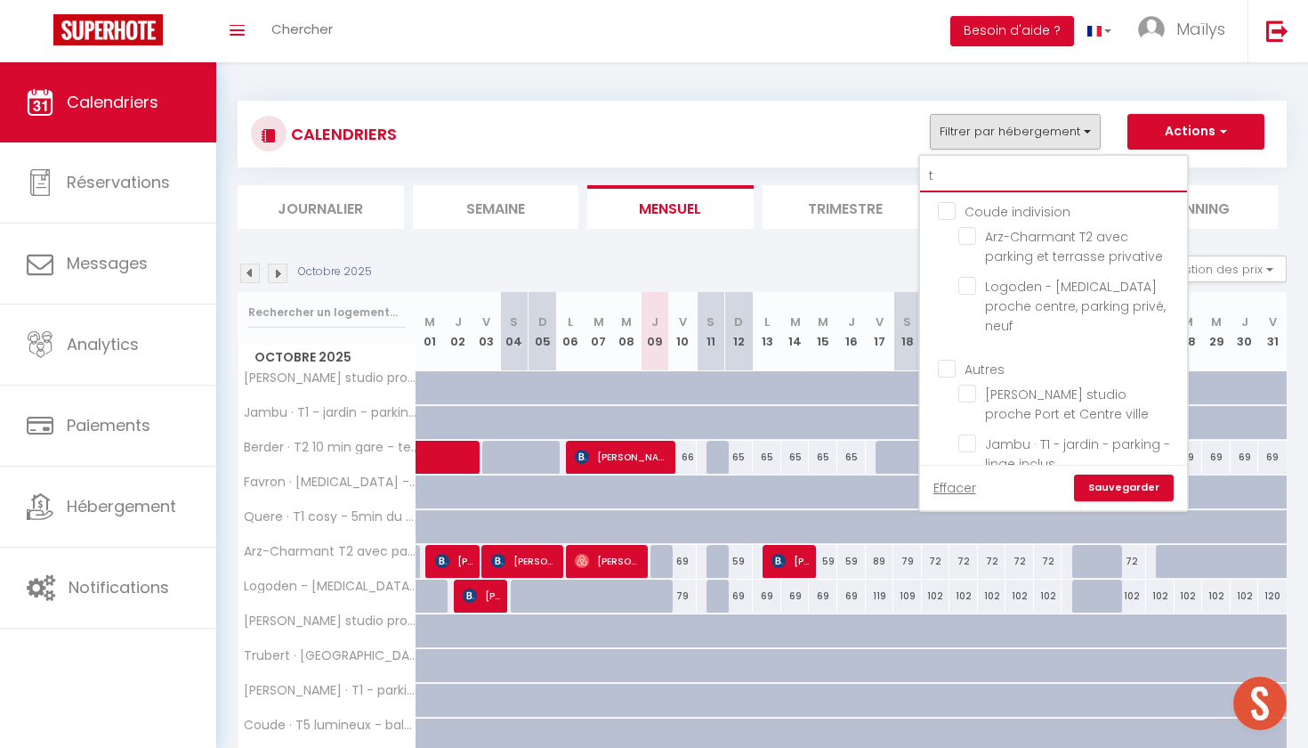
type input "th"
checkbox input "false"
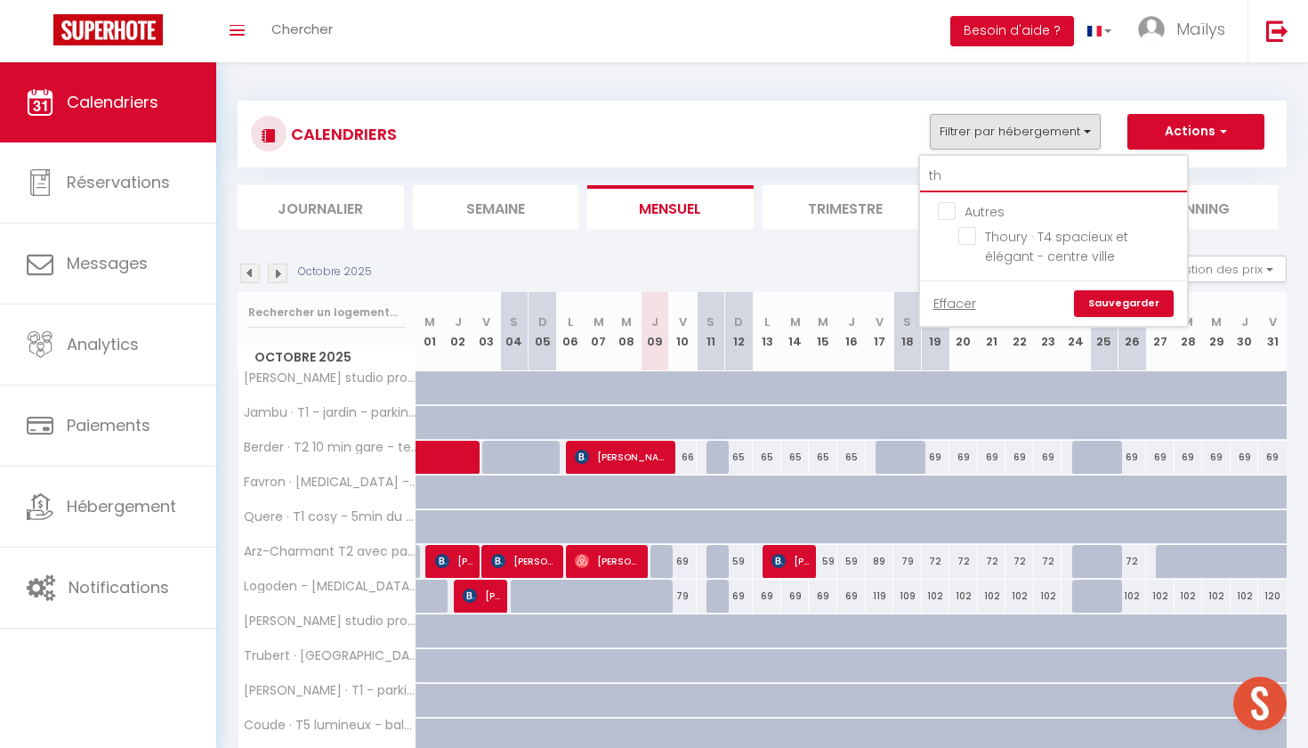
type input "tho"
checkbox input "false"
type input "thou"
checkbox input "false"
type input "thou"
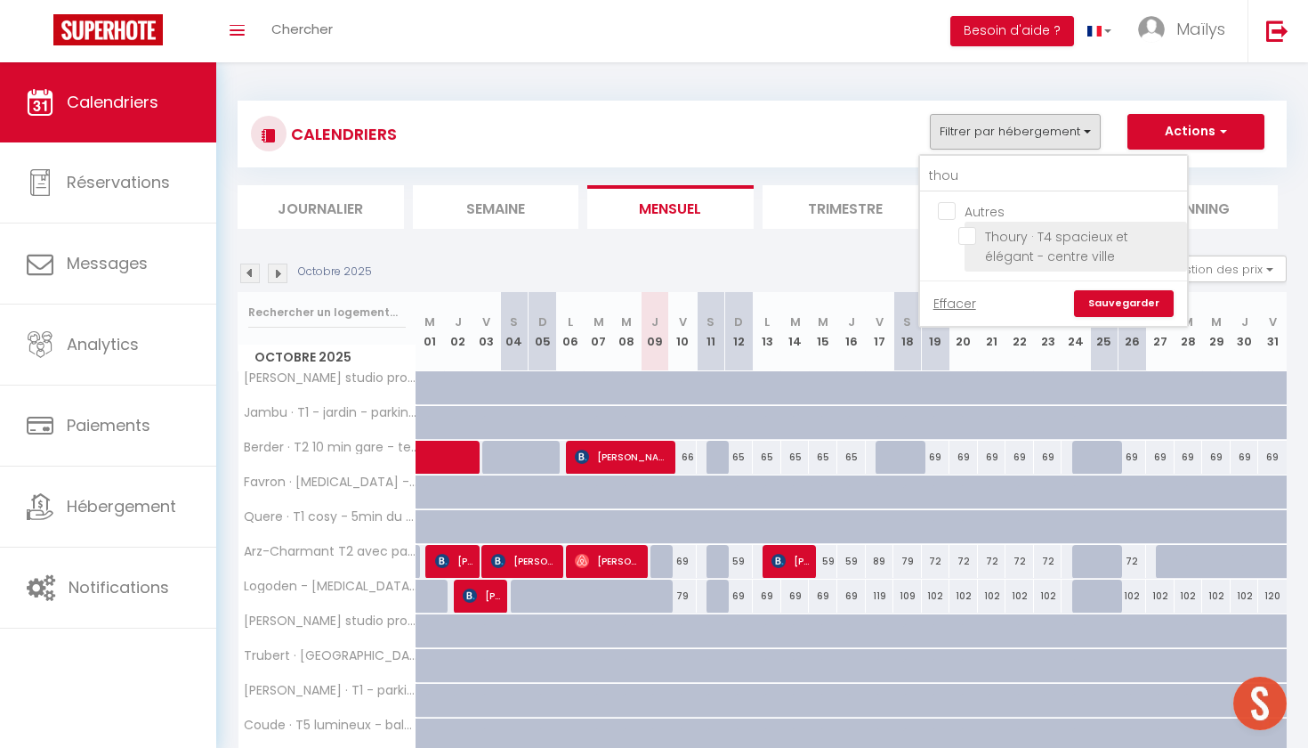
click at [966, 241] on input "Thoury · T4 spacieux et élégant - centre ville" at bounding box center [1069, 236] width 222 height 18
checkbox input "true"
click at [1104, 298] on link "Sauvegarder" at bounding box center [1124, 303] width 100 height 27
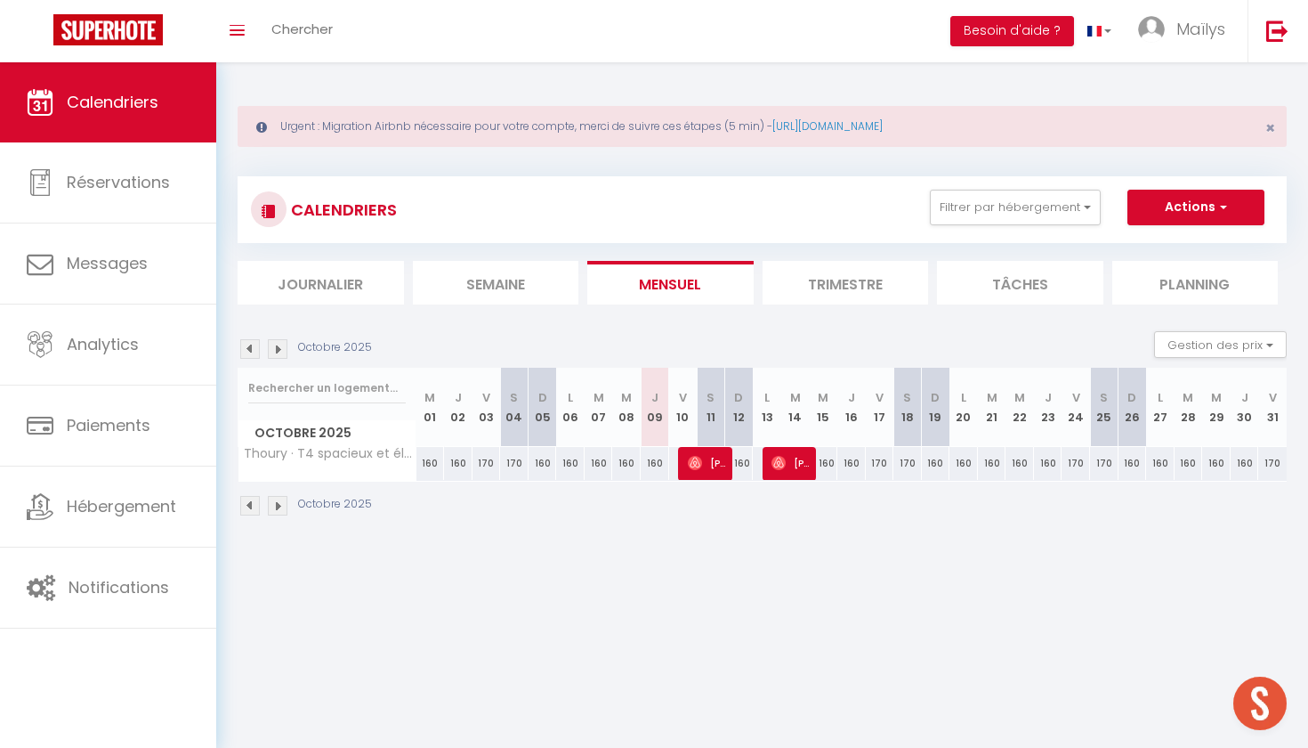
click at [812, 297] on li "Trimestre" at bounding box center [846, 283] width 166 height 44
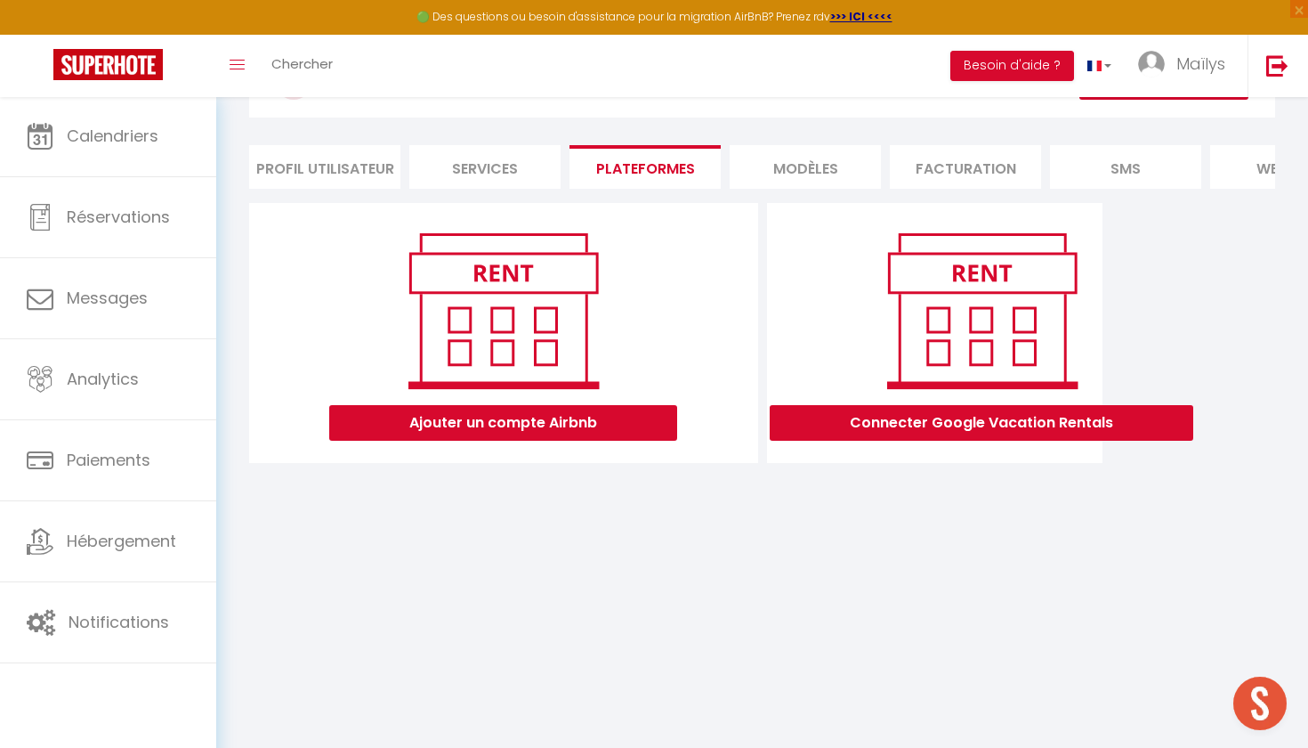
scroll to position [94, 0]
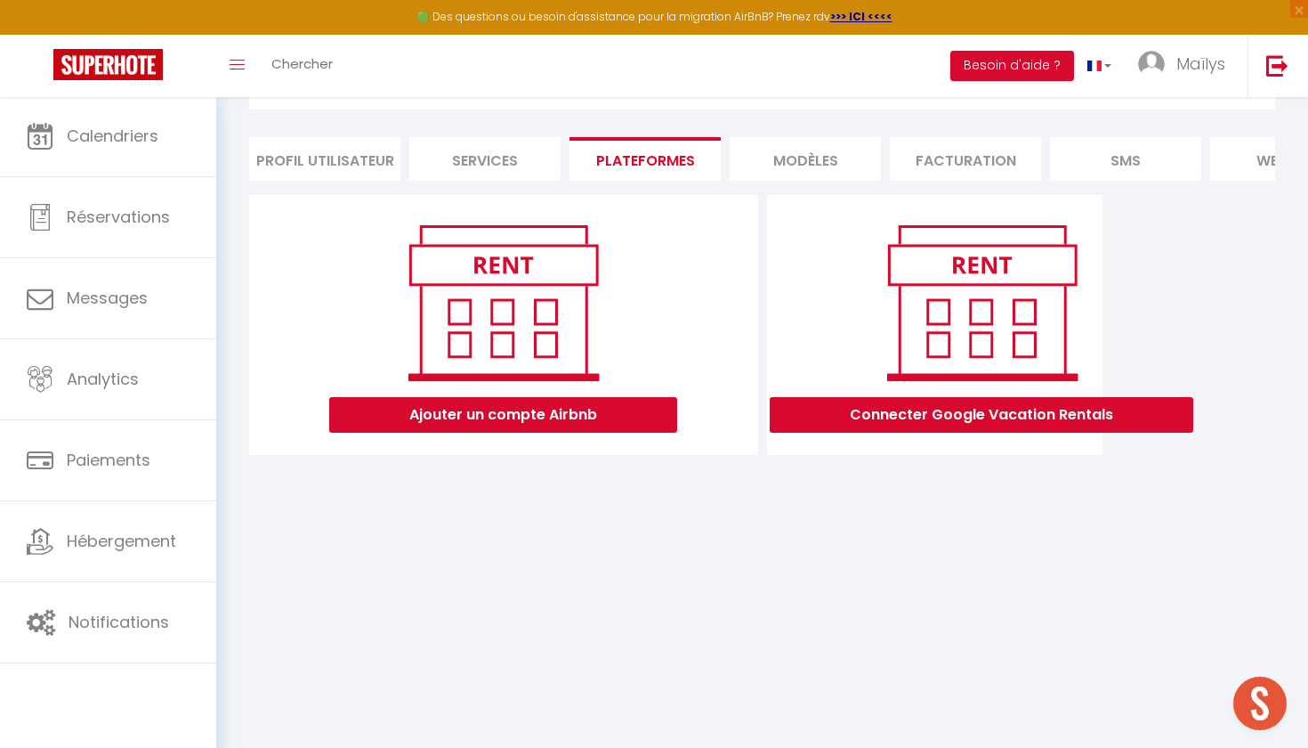
click at [1111, 159] on li "SMS" at bounding box center [1125, 159] width 151 height 44
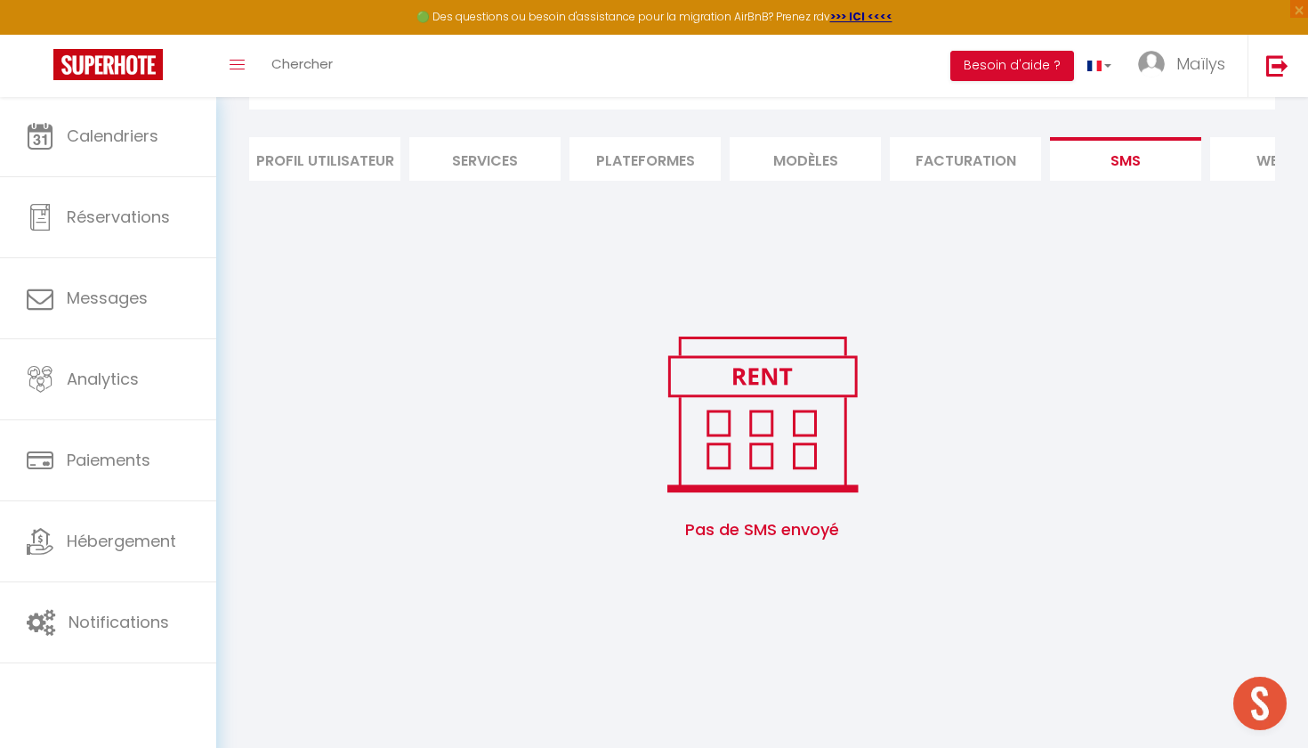
click at [834, 158] on li "MODÈLES" at bounding box center [805, 159] width 151 height 44
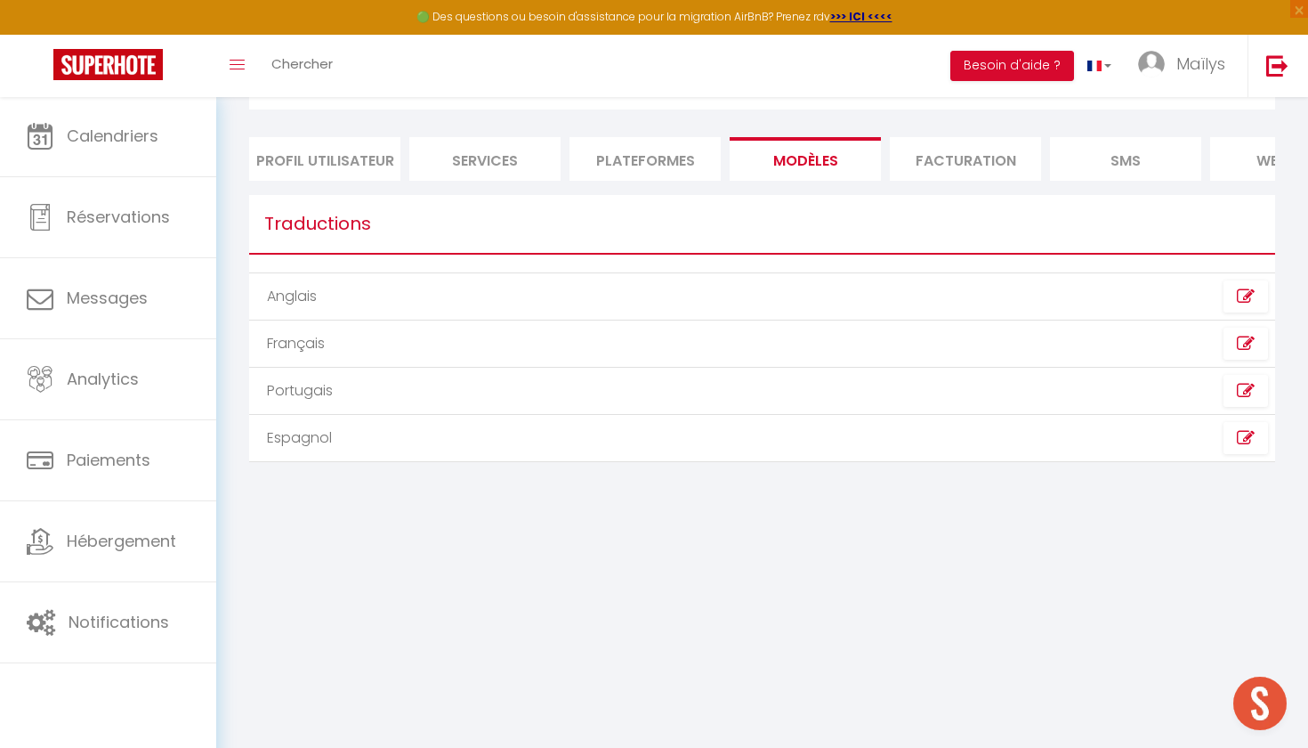
click at [443, 155] on li "Services" at bounding box center [484, 159] width 151 height 44
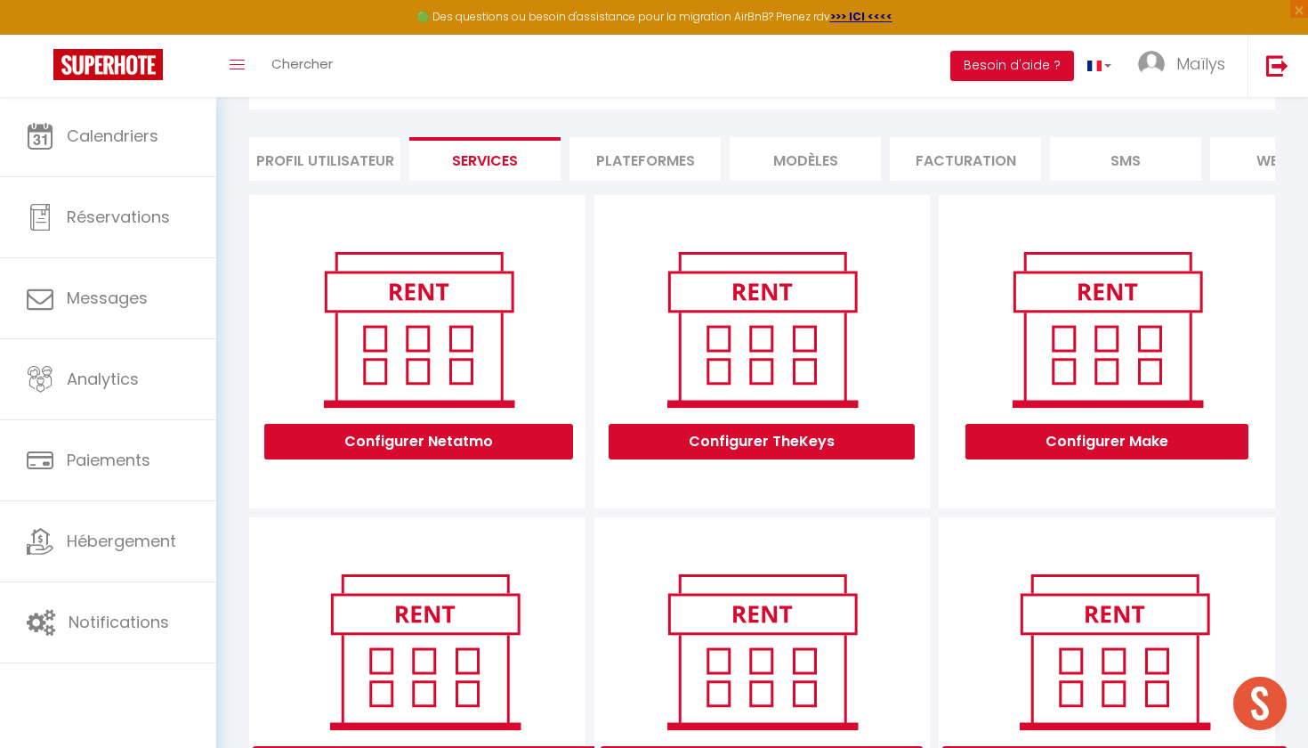
click at [325, 173] on li "Profil Utilisateur" at bounding box center [324, 159] width 151 height 44
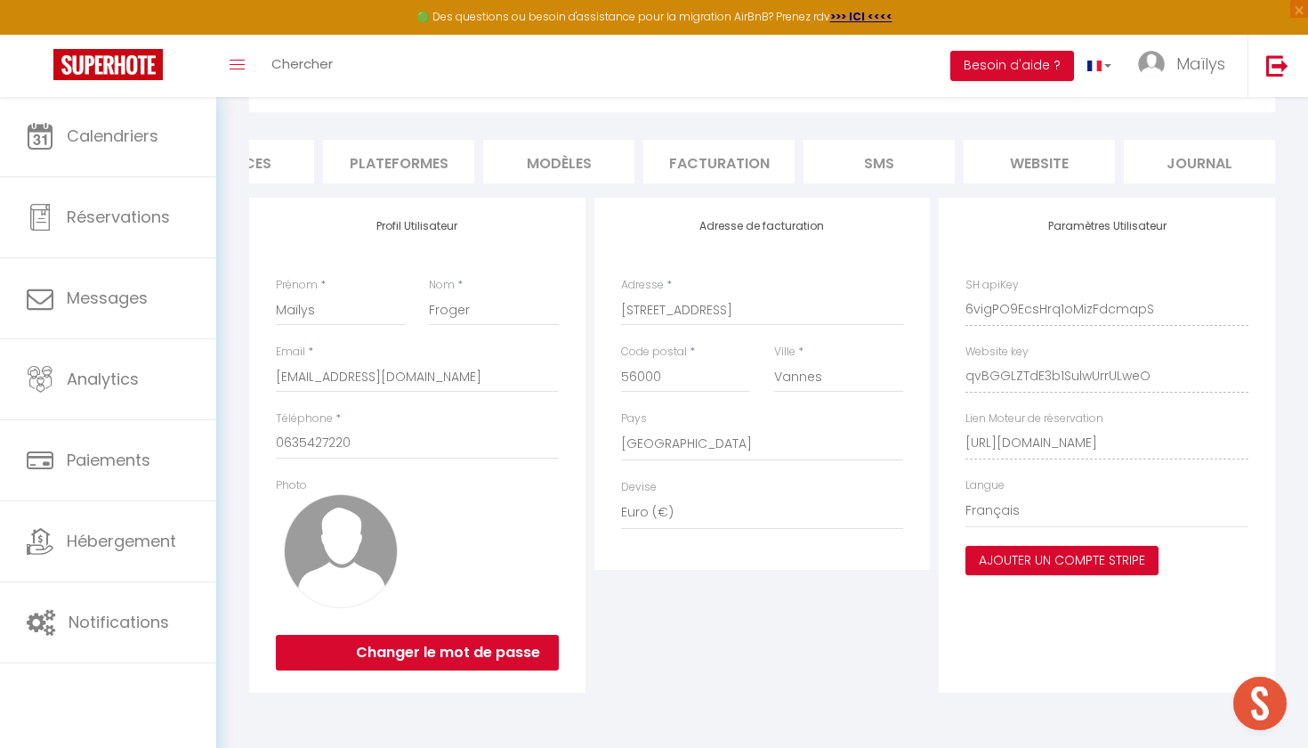
scroll to position [92, 0]
click at [918, 158] on li "SMS" at bounding box center [879, 162] width 151 height 44
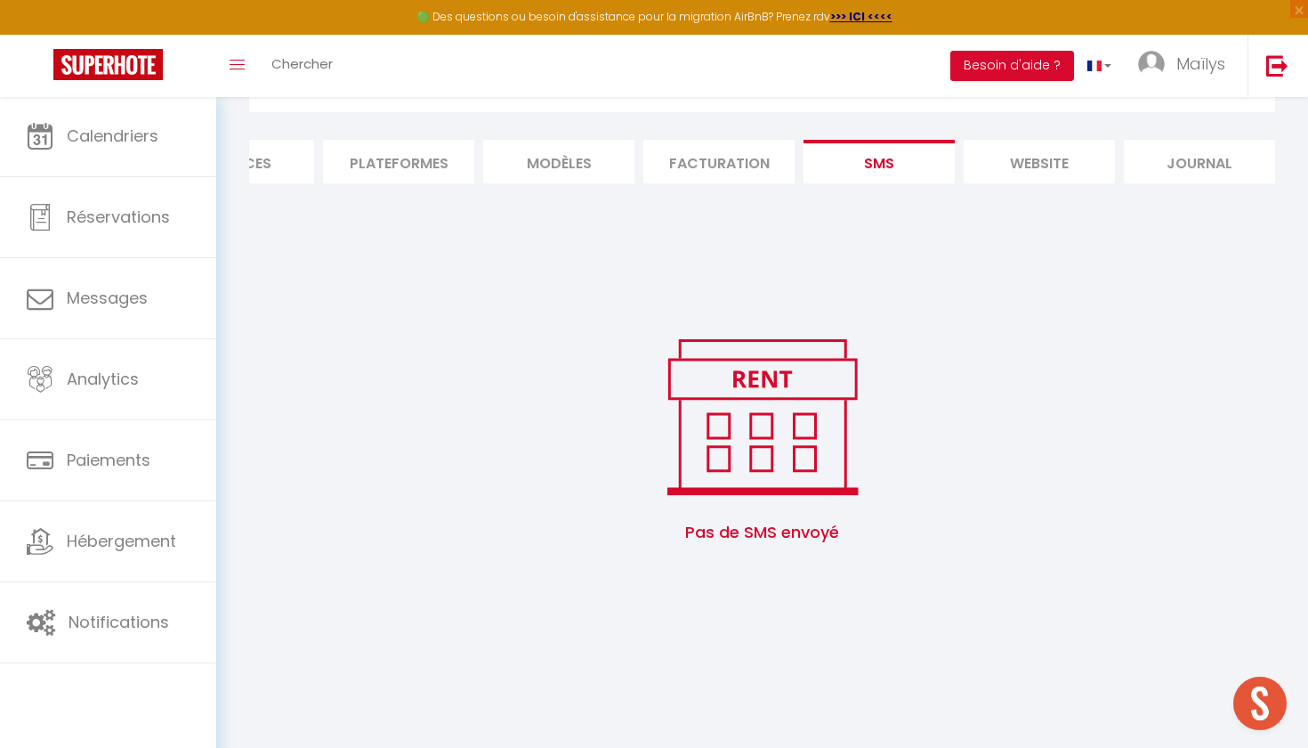
click at [724, 154] on li "Facturation" at bounding box center [718, 162] width 151 height 44
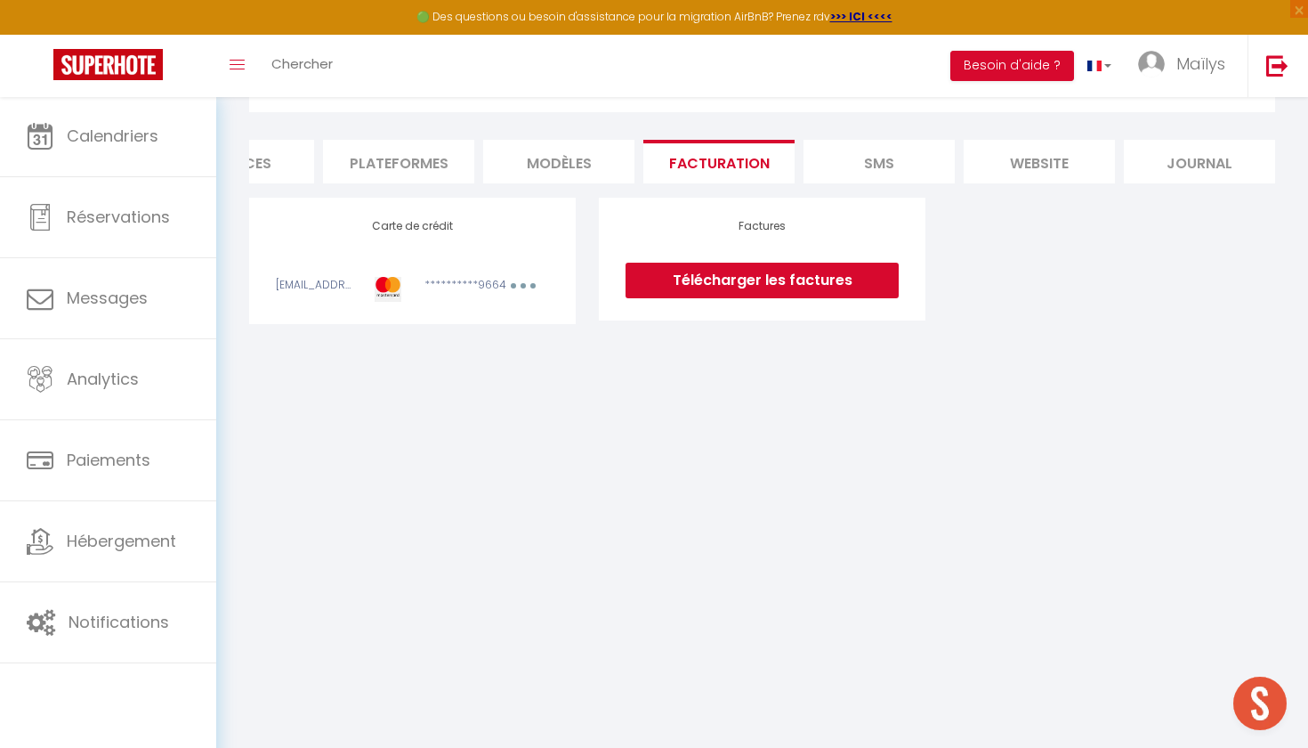
click at [590, 154] on li "MODÈLES" at bounding box center [558, 162] width 151 height 44
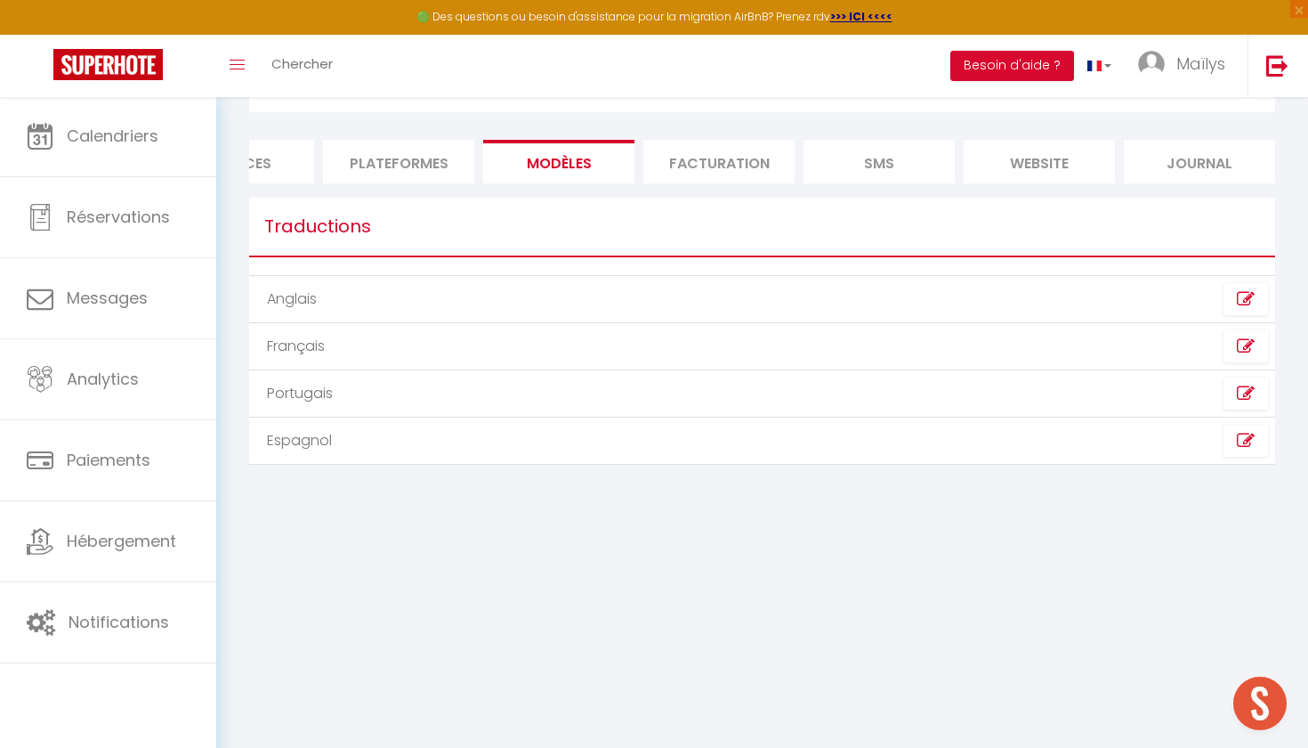
click at [415, 166] on li "Plateformes" at bounding box center [398, 162] width 151 height 44
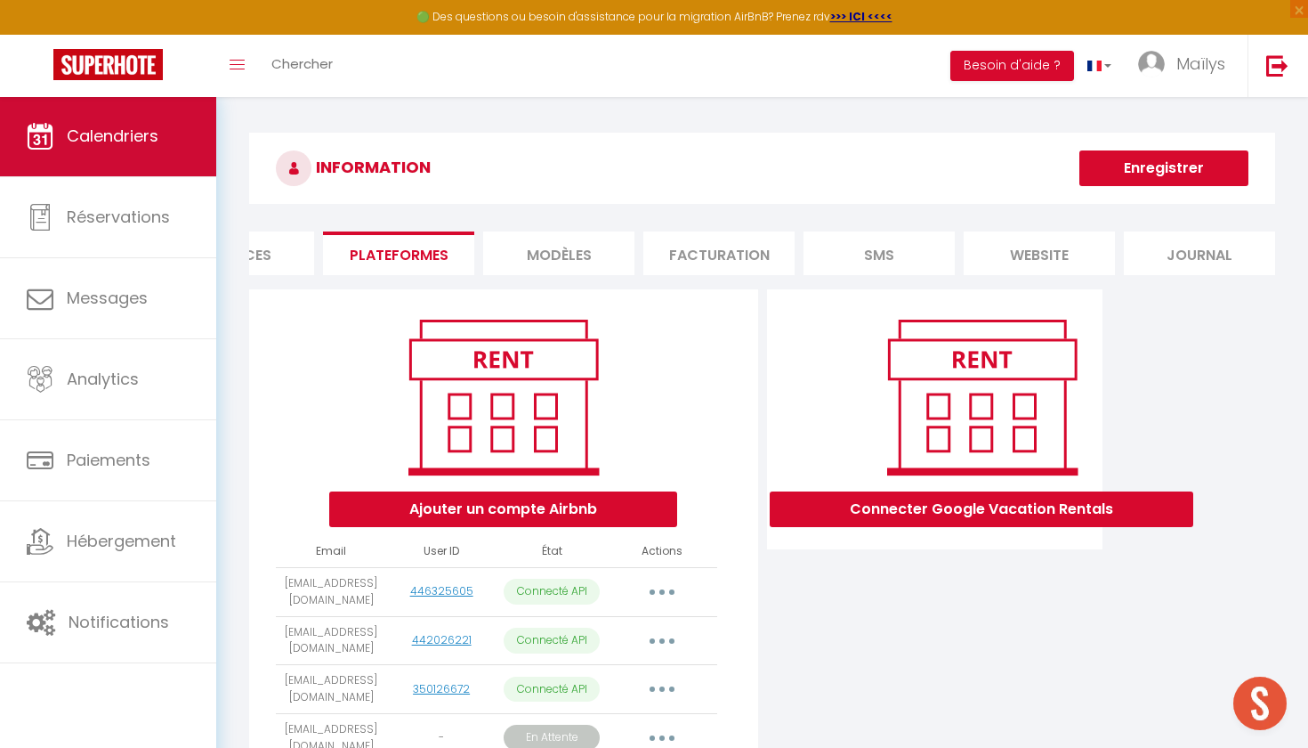
click at [66, 117] on link "Calendriers" at bounding box center [108, 136] width 216 height 80
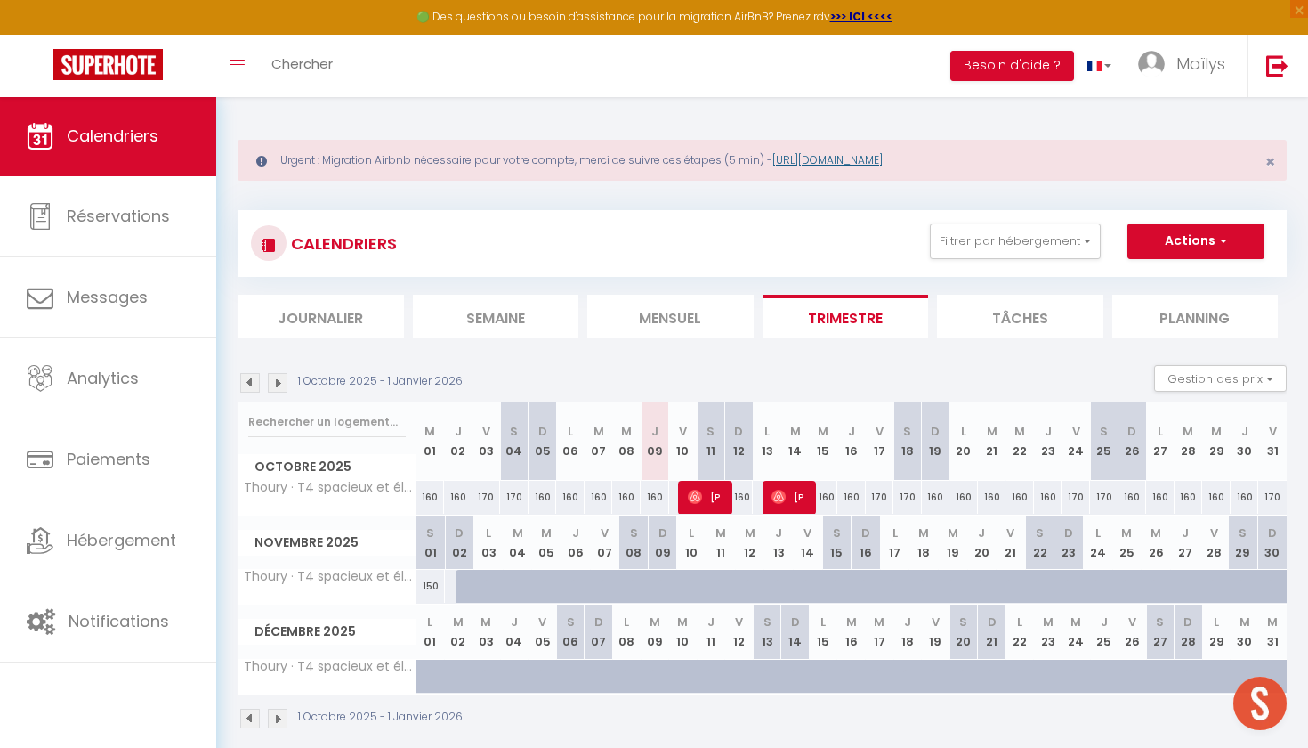
click at [850, 161] on link "[URL][DOMAIN_NAME]" at bounding box center [827, 159] width 110 height 15
click at [1257, 50] on link at bounding box center [1277, 66] width 59 height 62
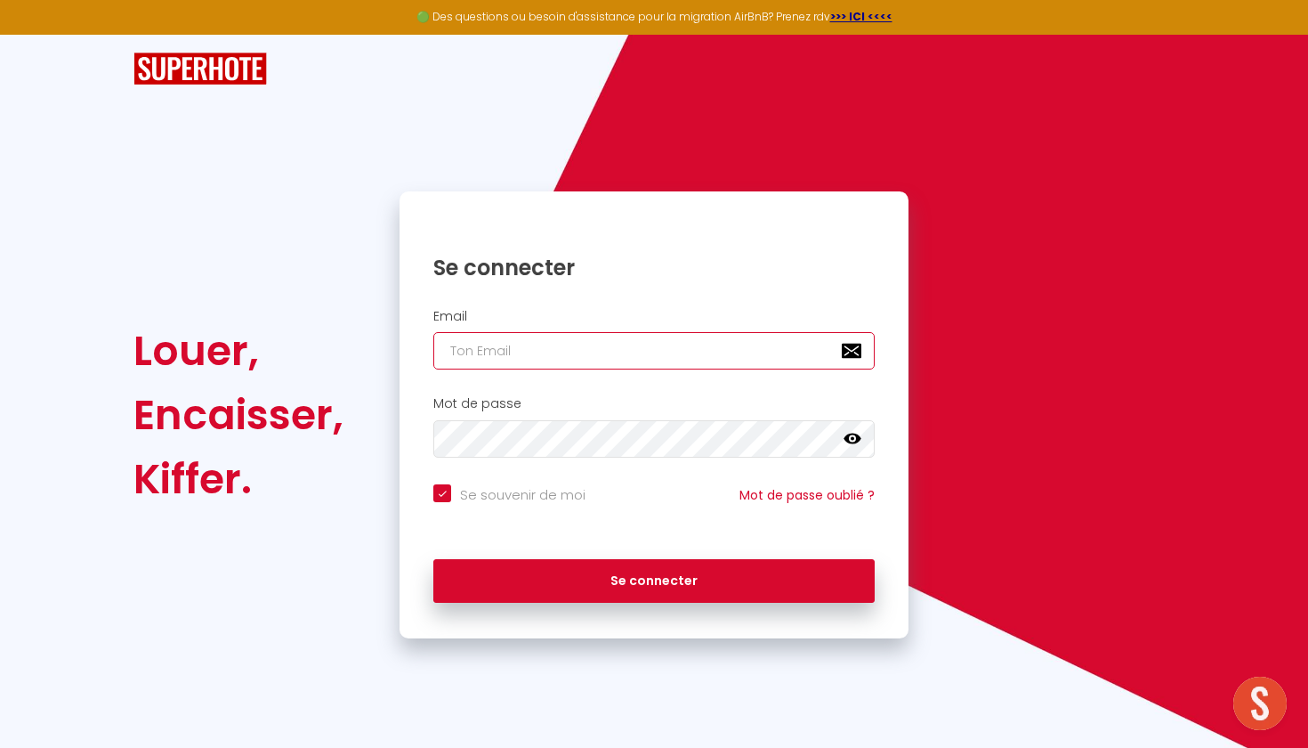
type input "[EMAIL_ADDRESS][DOMAIN_NAME]"
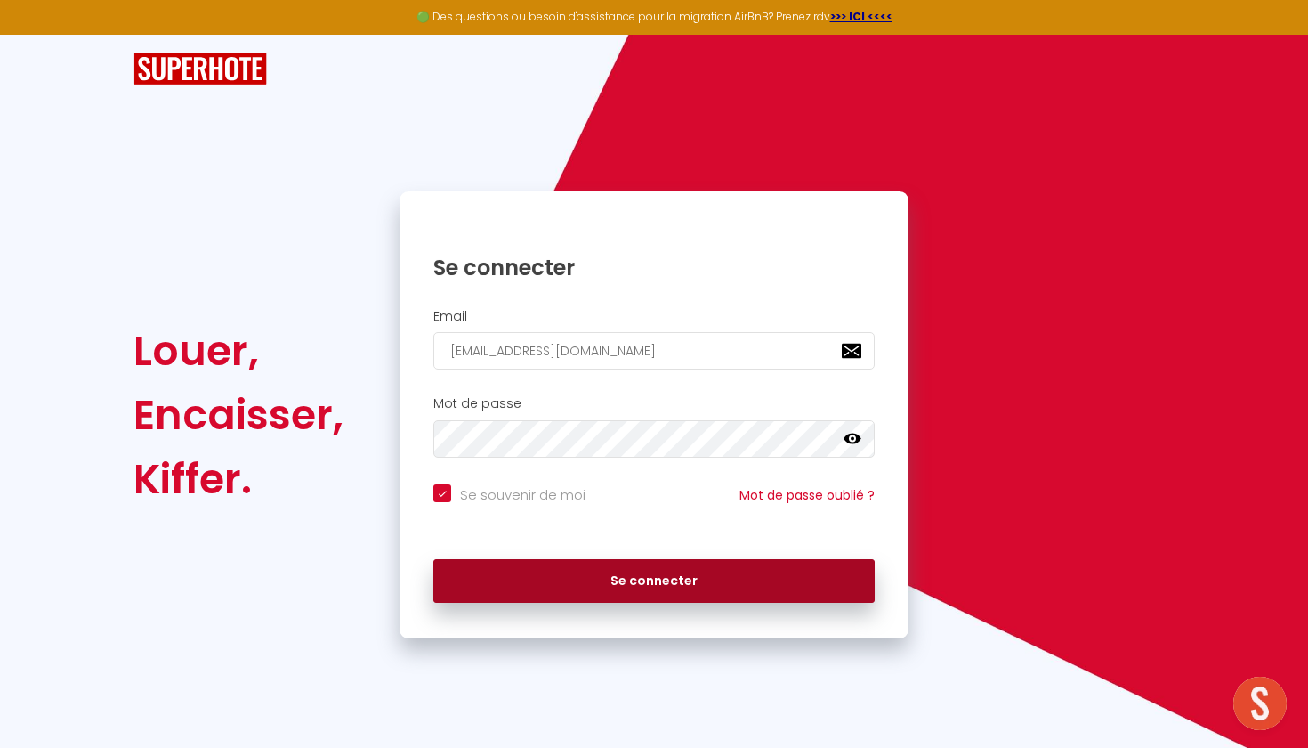
click at [691, 569] on button "Se connecter" at bounding box center [653, 581] width 441 height 44
checkbox input "true"
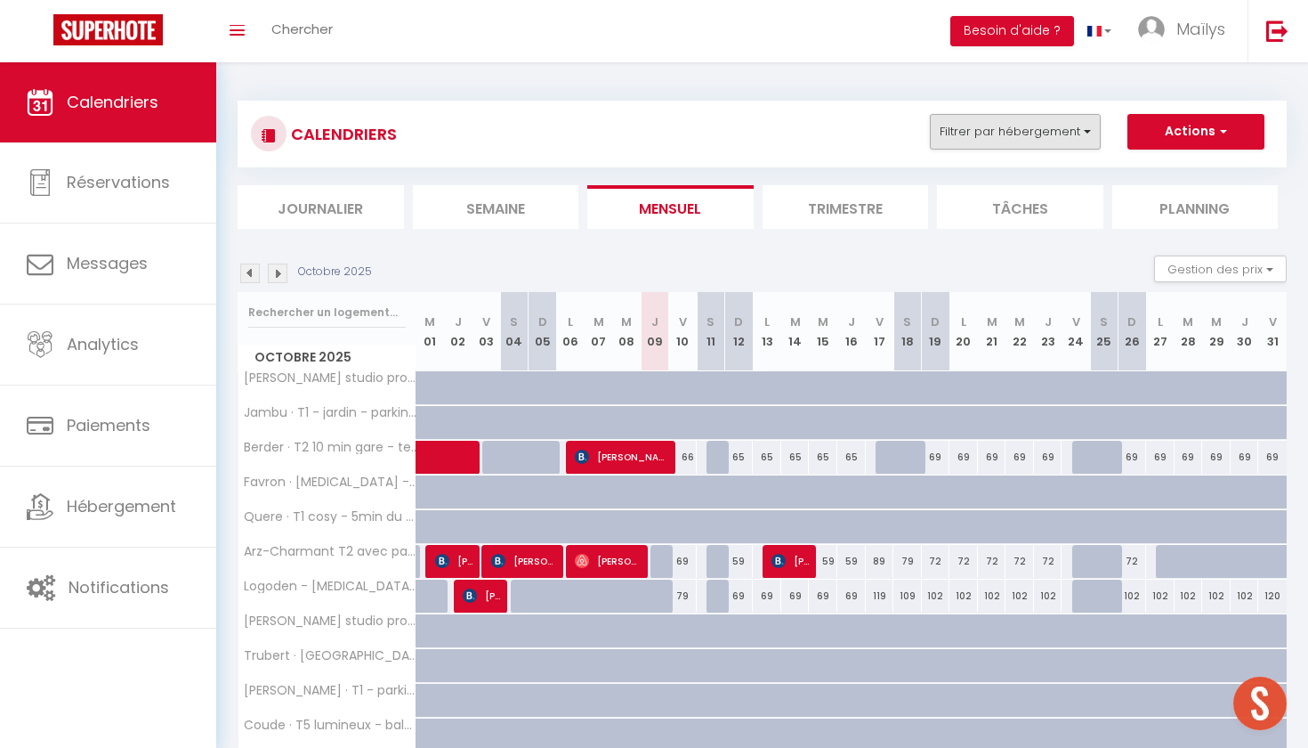
click at [1006, 125] on button "Filtrer par hébergement" at bounding box center [1015, 132] width 171 height 36
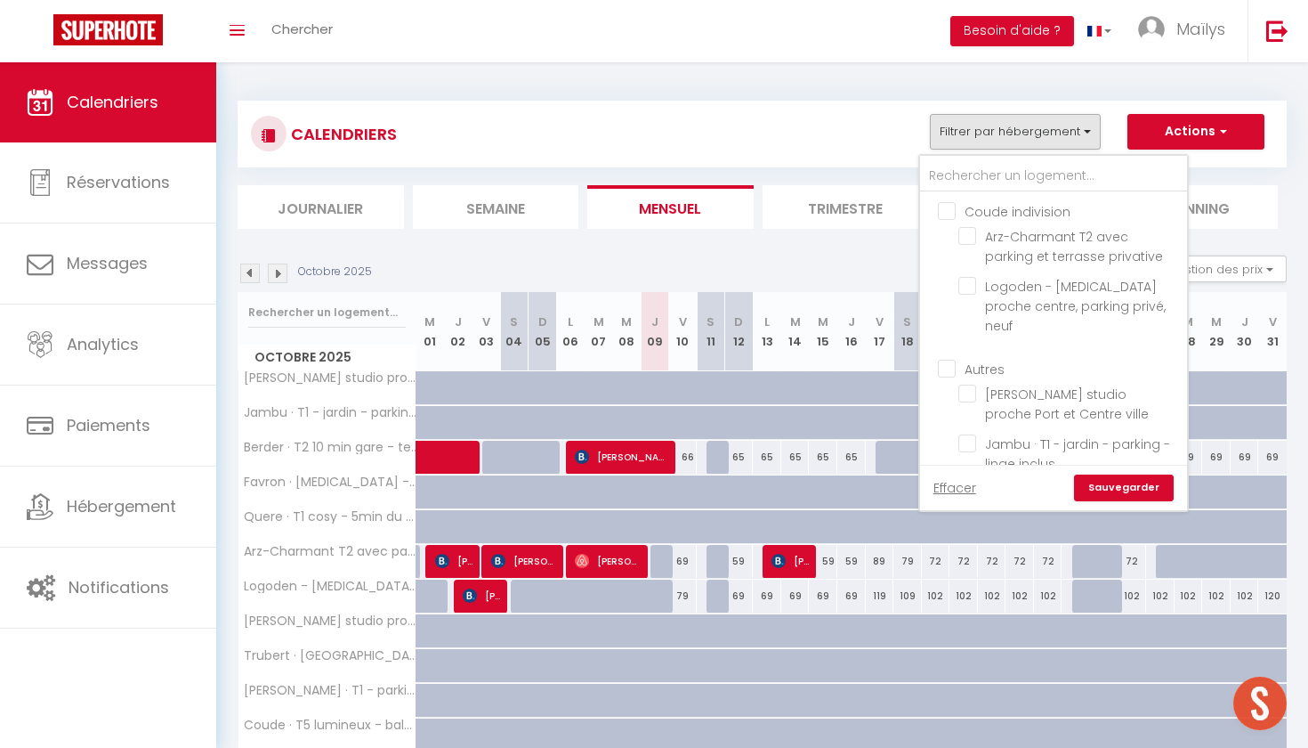
click at [758, 150] on div "CALENDRIERS Filtrer par hébergement Coude indivision Arz-Charmant T2 avec parki…" at bounding box center [762, 134] width 1022 height 40
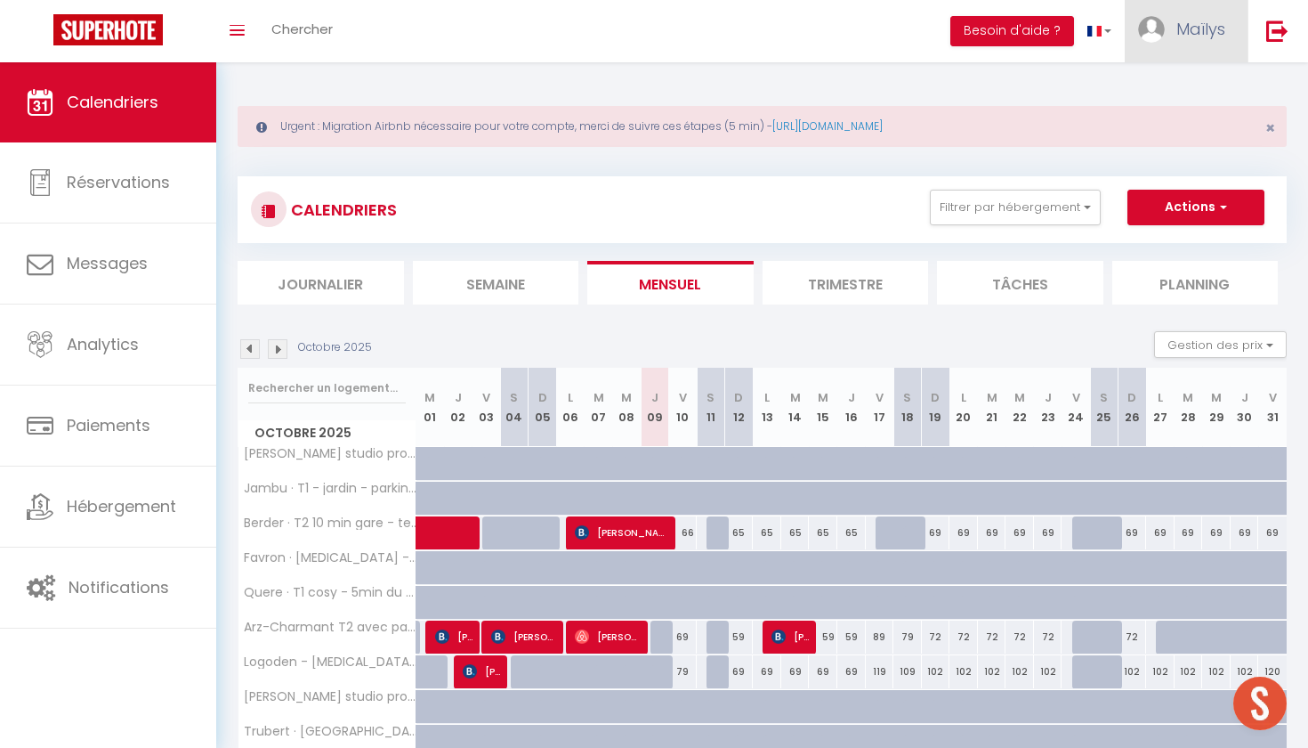
click at [1195, 30] on span "Maïlys" at bounding box center [1200, 29] width 49 height 22
click at [1176, 86] on link "Paramètres" at bounding box center [1177, 89] width 132 height 30
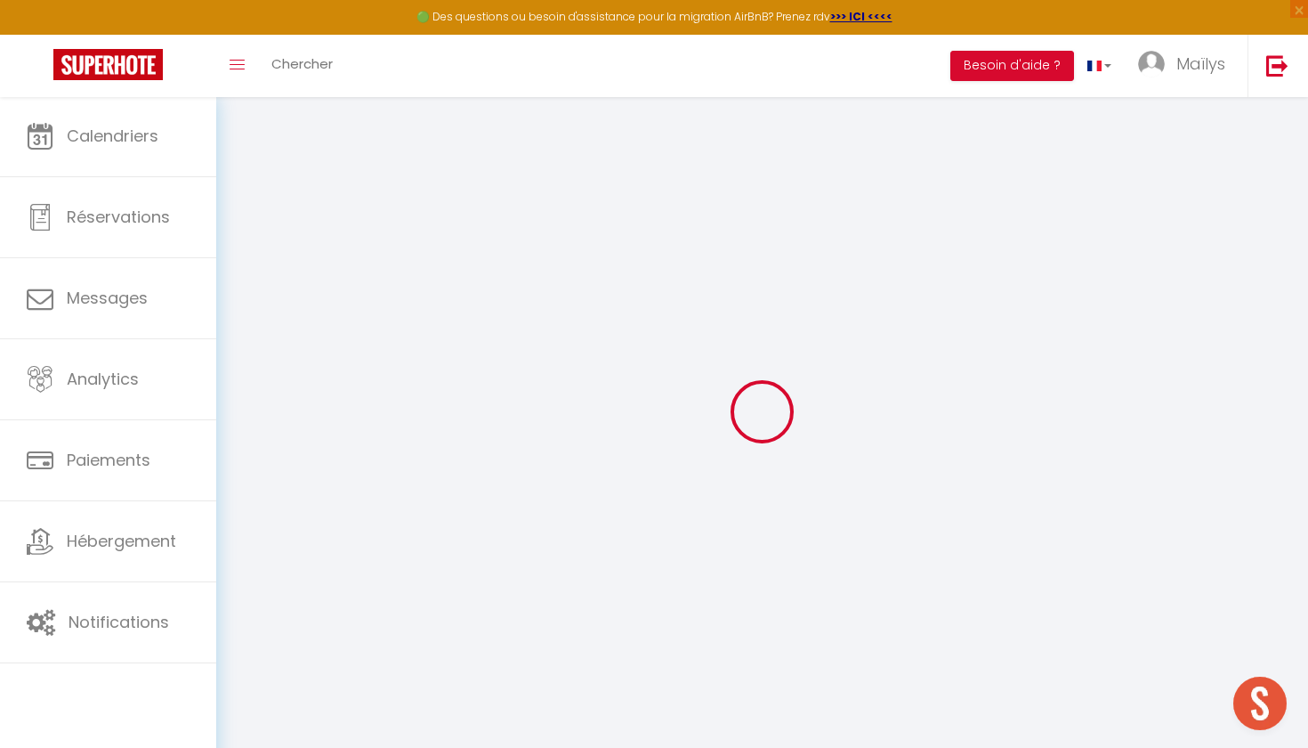
type input "6vigPO9EcsHrq1oMizFdcmapS"
type input "qvBGGLZTdE3b1SulwUrrULweO"
type input "[URL][DOMAIN_NAME]"
select select "fr"
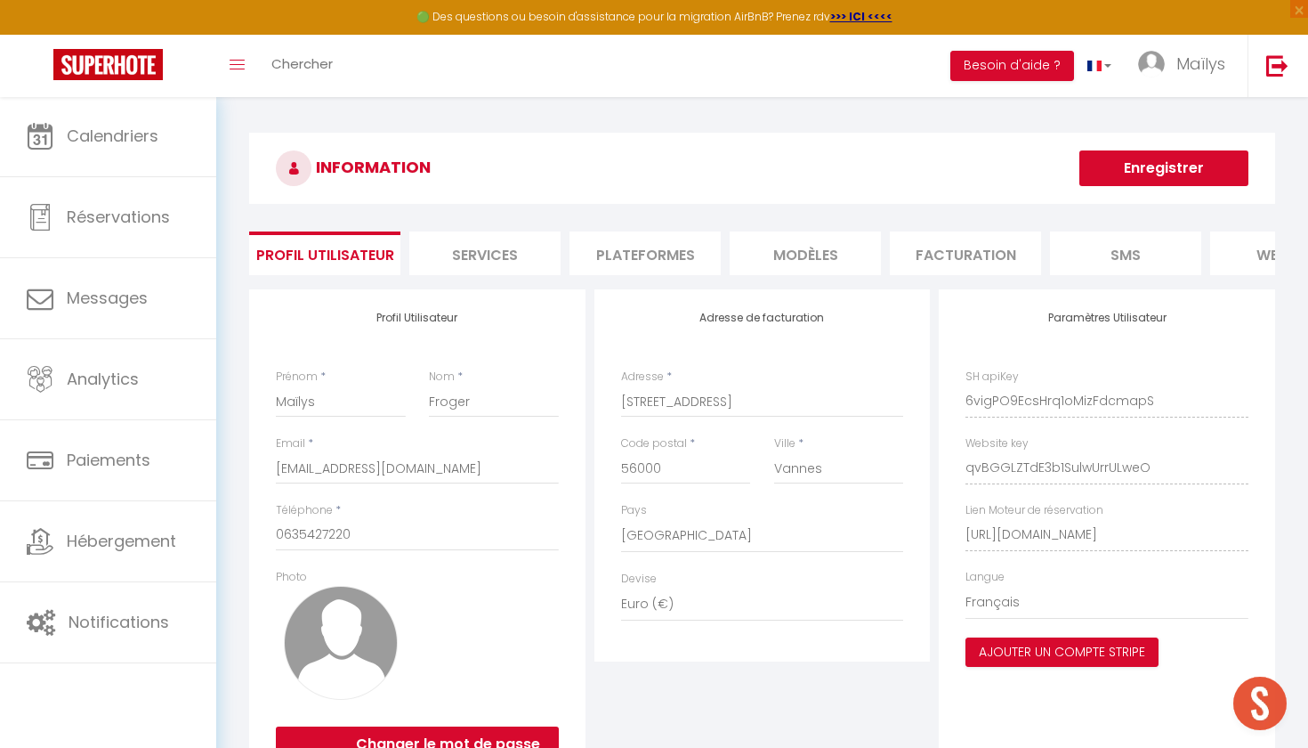
click at [619, 267] on li "Plateformes" at bounding box center [645, 253] width 151 height 44
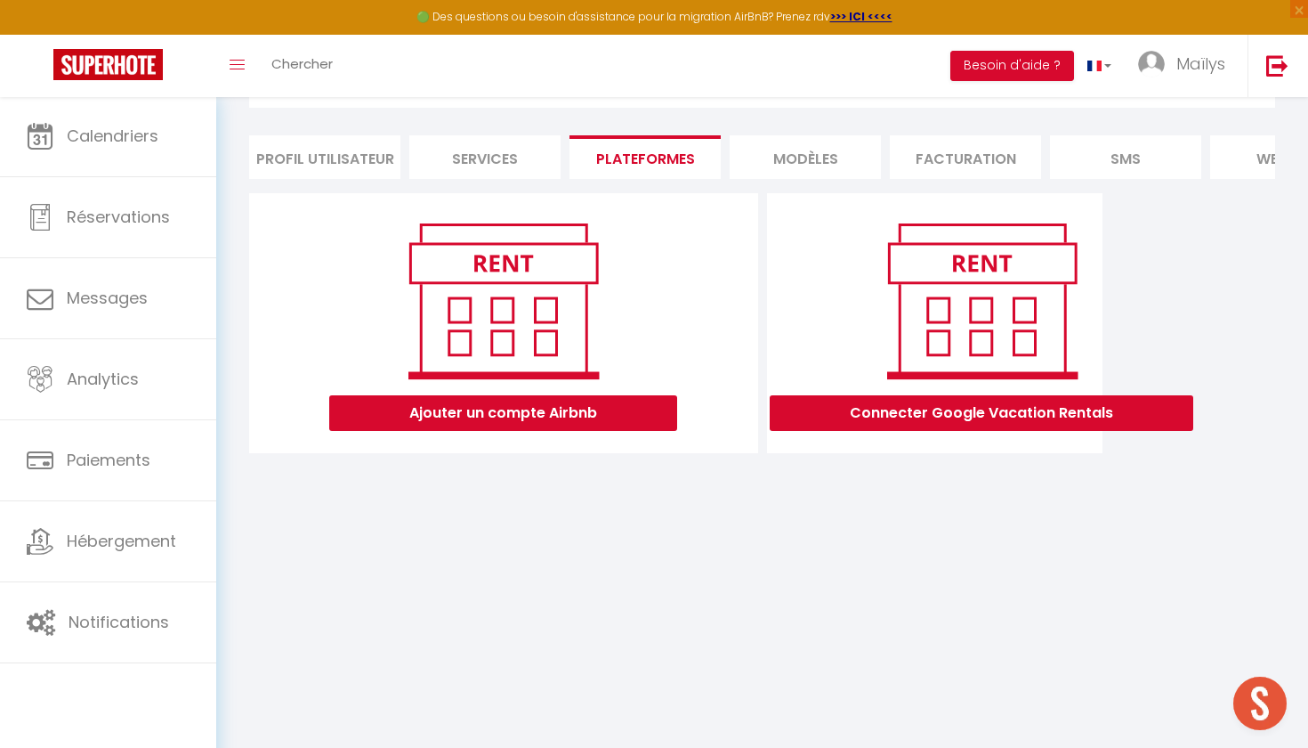
scroll to position [96, 0]
click at [542, 407] on button "Ajouter un compte Airbnb" at bounding box center [503, 413] width 348 height 36
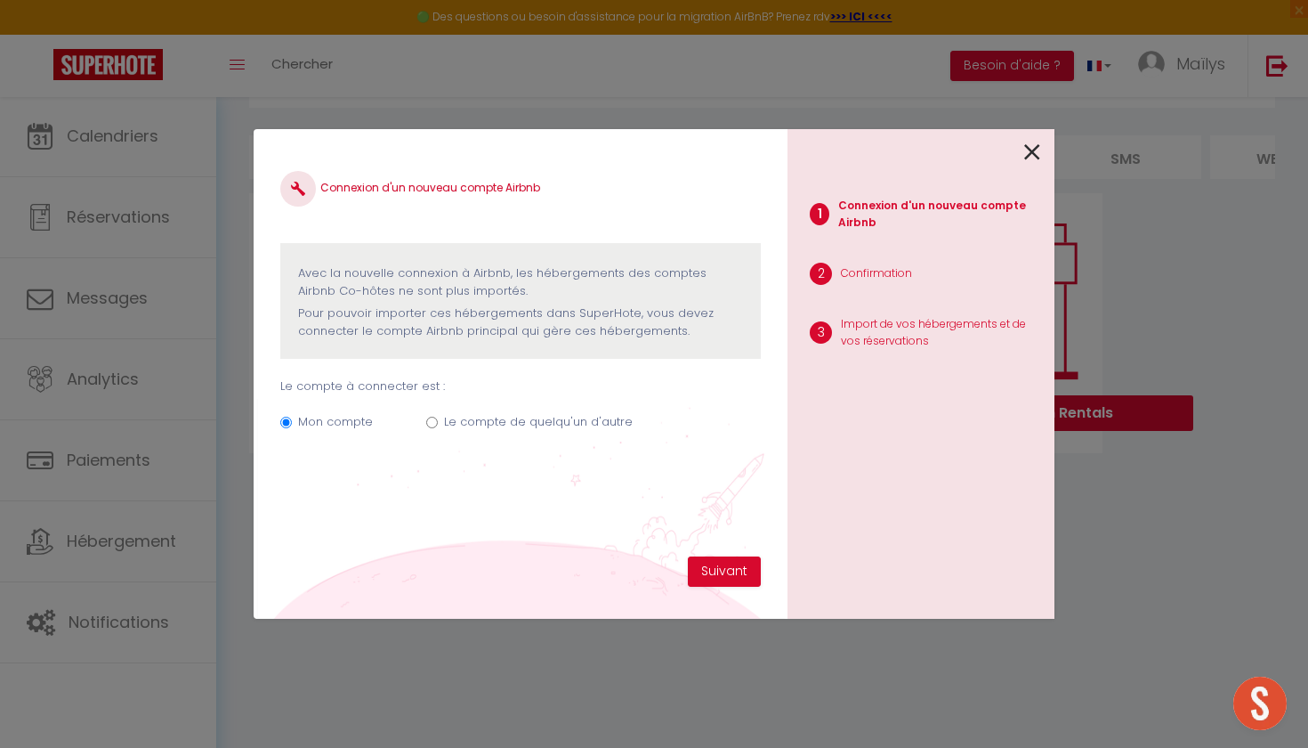
click at [494, 421] on label "Le compte de quelqu'un d'autre" at bounding box center [538, 422] width 189 height 18
click at [438, 421] on input "Le compte de quelqu'un d'autre" at bounding box center [432, 422] width 12 height 12
radio input "true"
radio input "false"
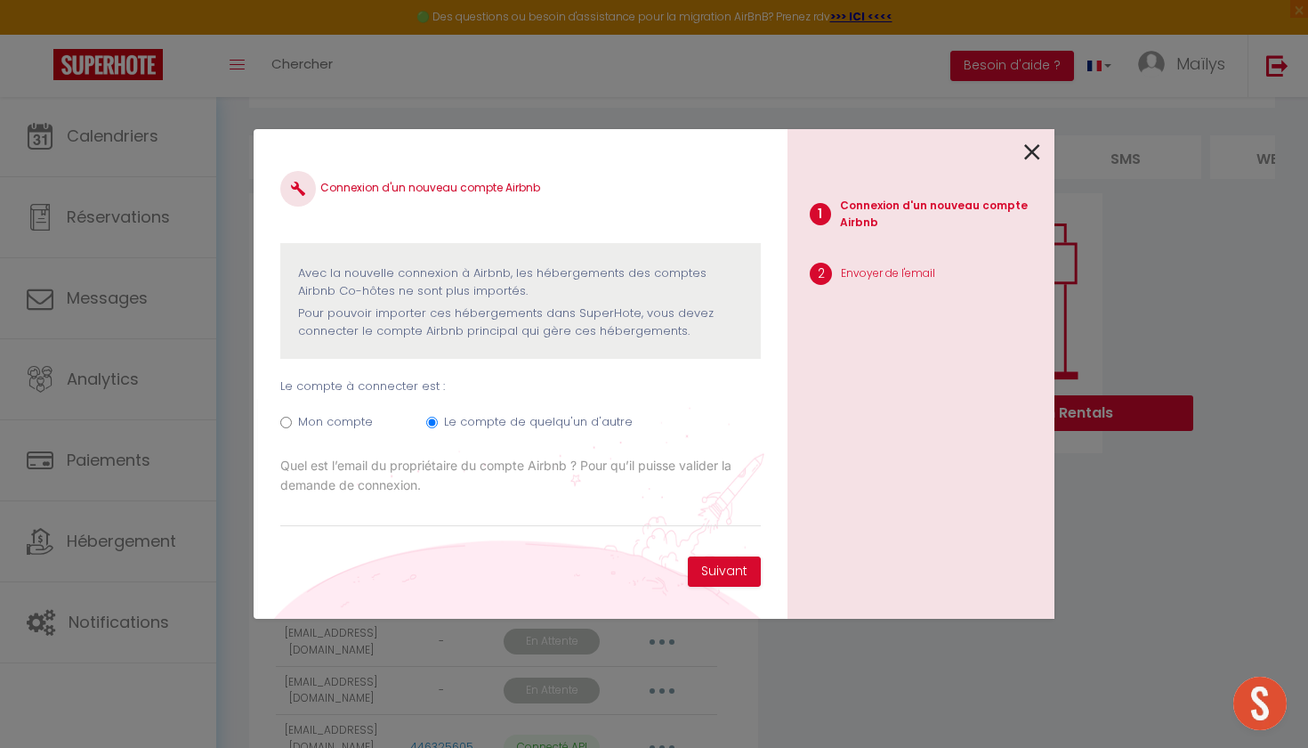
click at [1030, 153] on icon at bounding box center [1032, 152] width 16 height 27
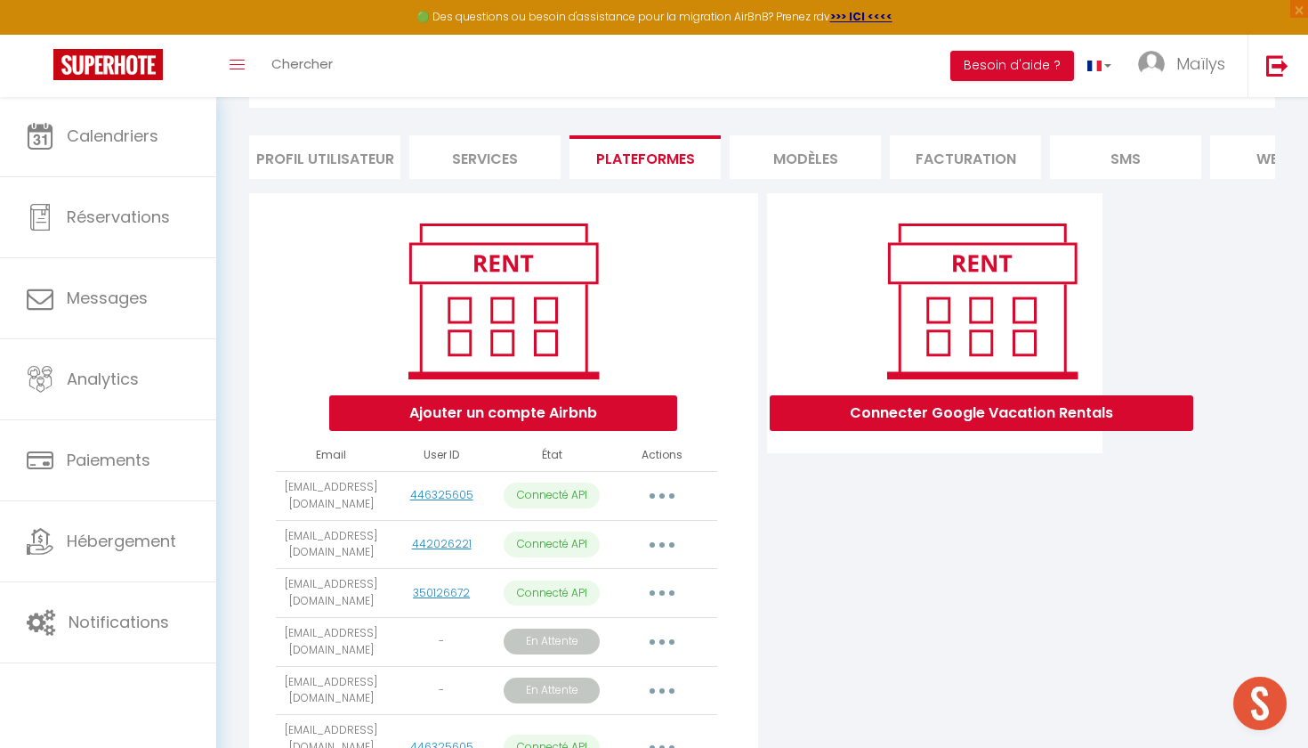
click at [659, 680] on button "button" at bounding box center [662, 690] width 50 height 28
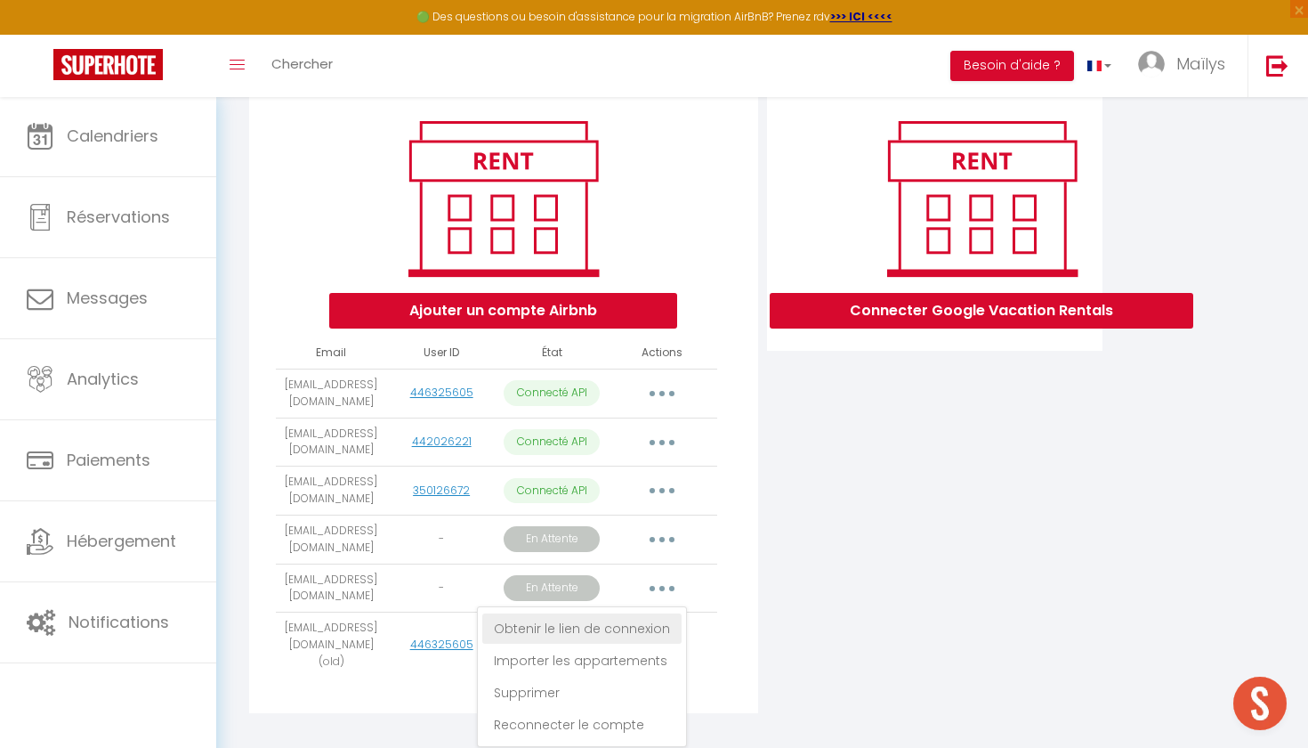
scroll to position [198, 0]
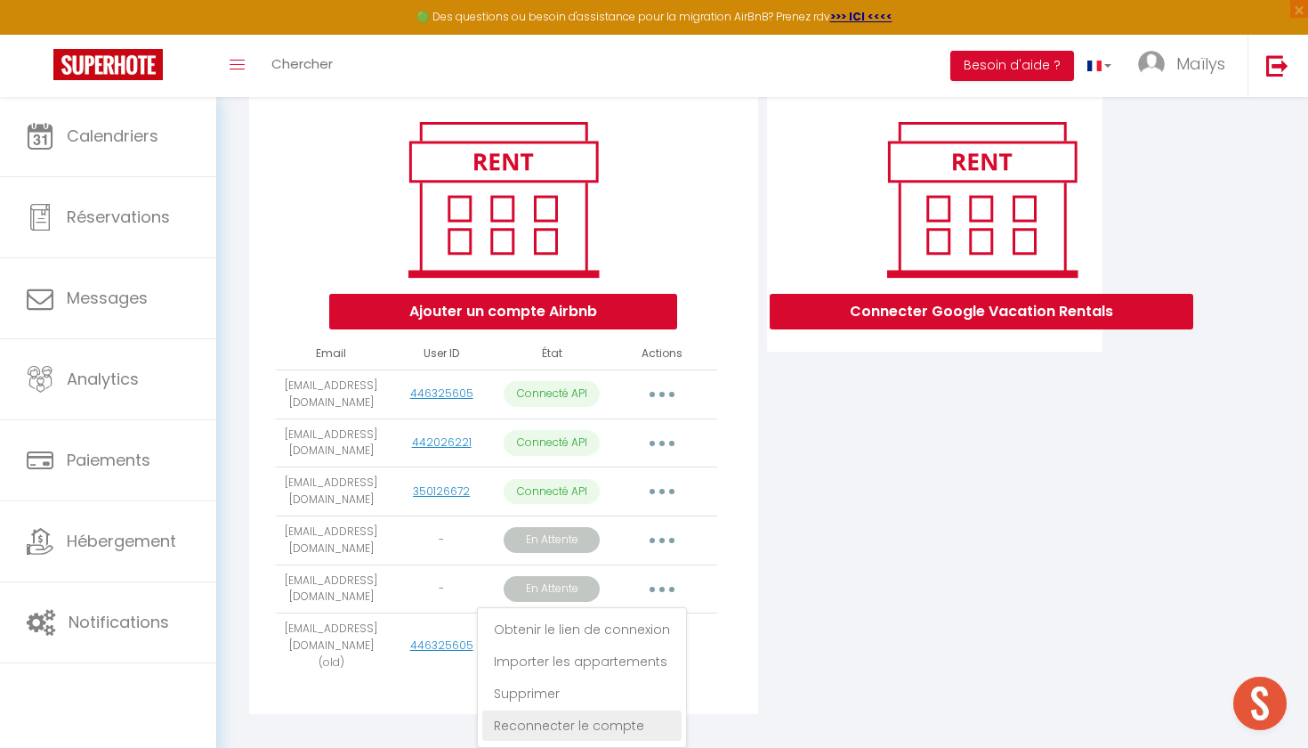
click at [607, 720] on link "Reconnecter le compte" at bounding box center [581, 725] width 199 height 30
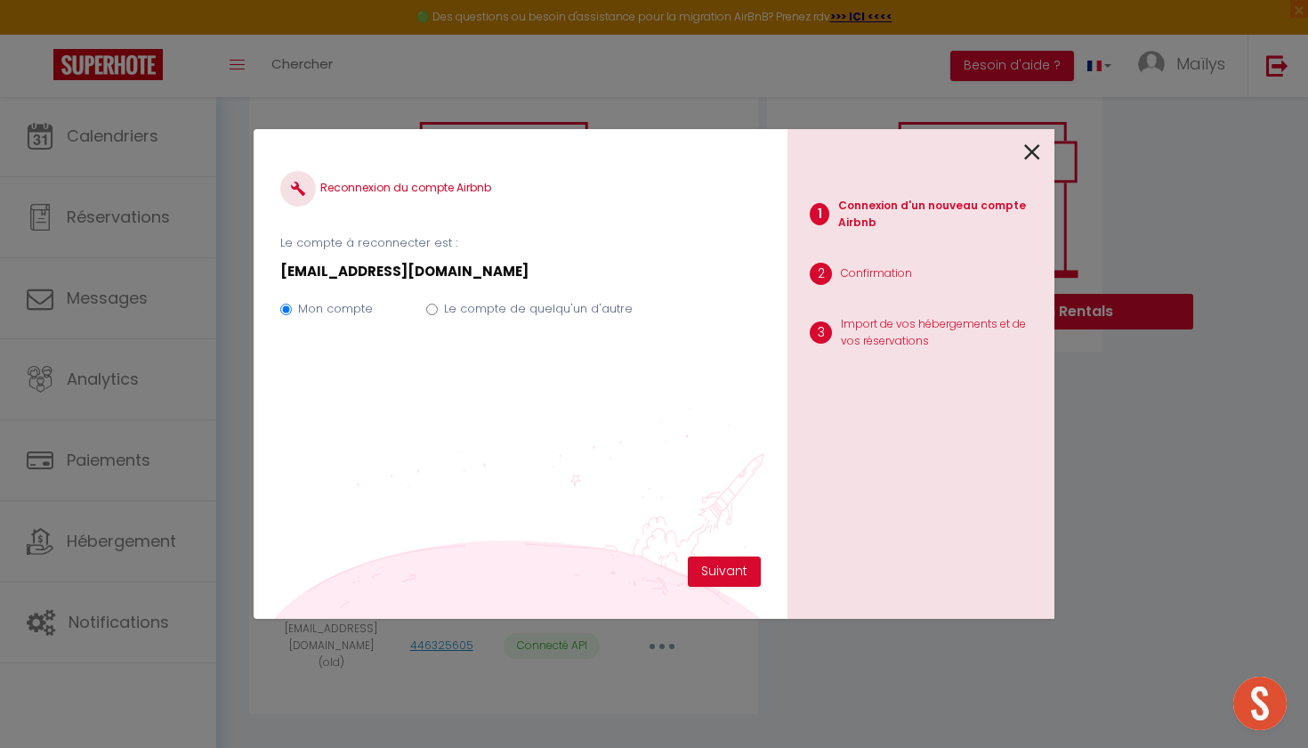
click at [490, 305] on label "Le compte de quelqu'un d'autre" at bounding box center [538, 309] width 189 height 18
click at [438, 305] on input "Le compte de quelqu'un d'autre" at bounding box center [432, 309] width 12 height 12
radio input "true"
radio input "false"
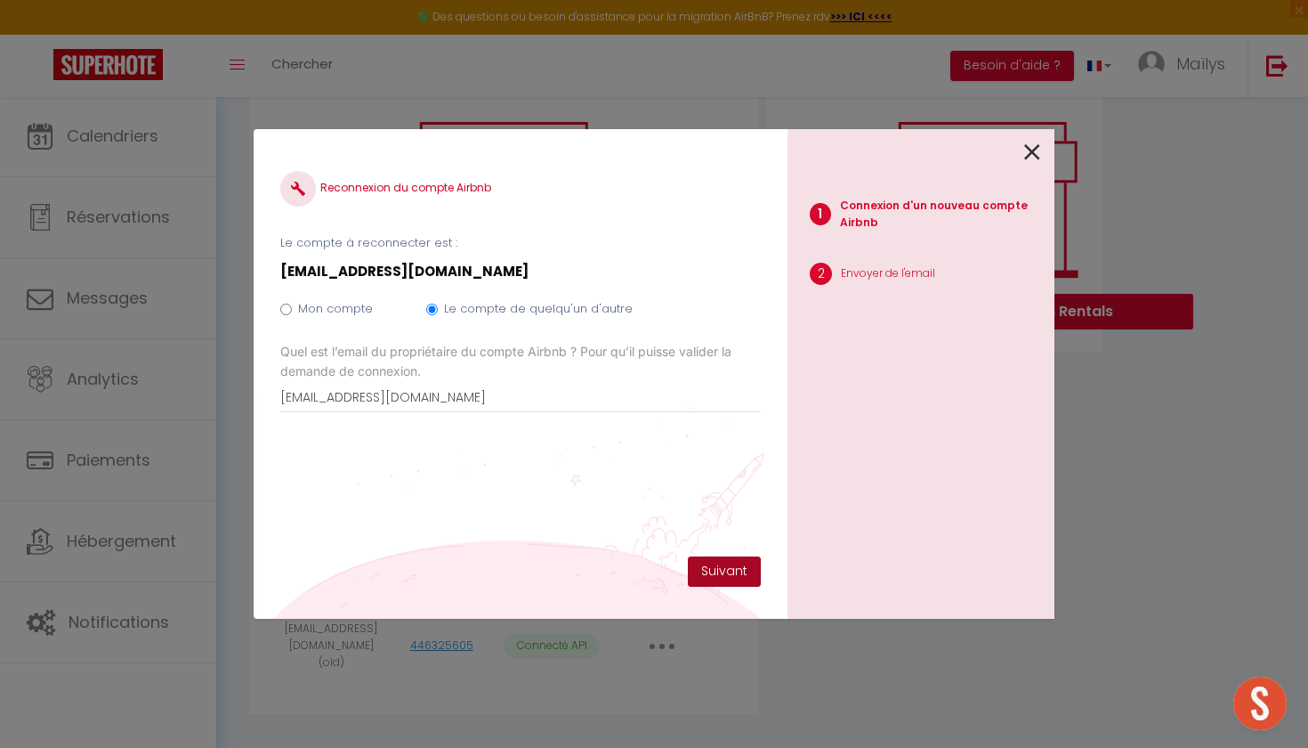
click at [723, 564] on button "Suivant" at bounding box center [724, 571] width 73 height 30
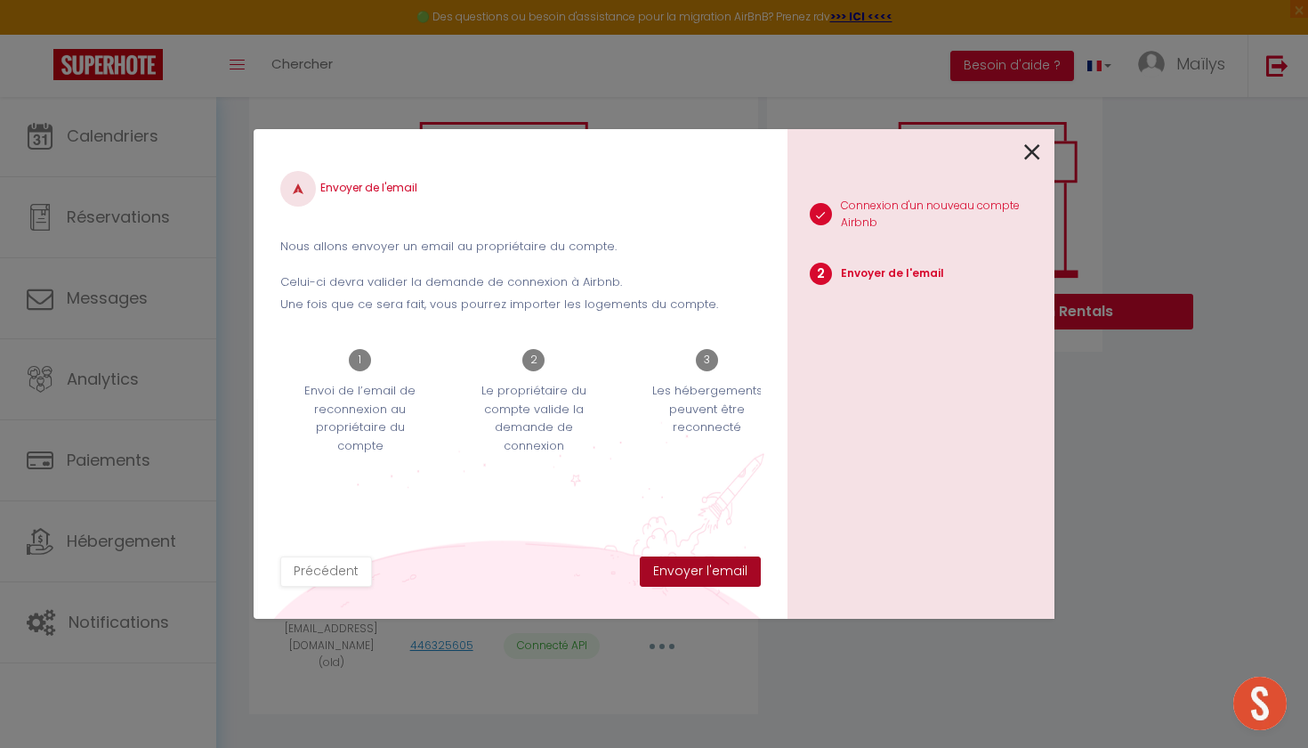
click at [740, 573] on button "Envoyer l'email" at bounding box center [700, 571] width 121 height 30
